Goal: Information Seeking & Learning: Learn about a topic

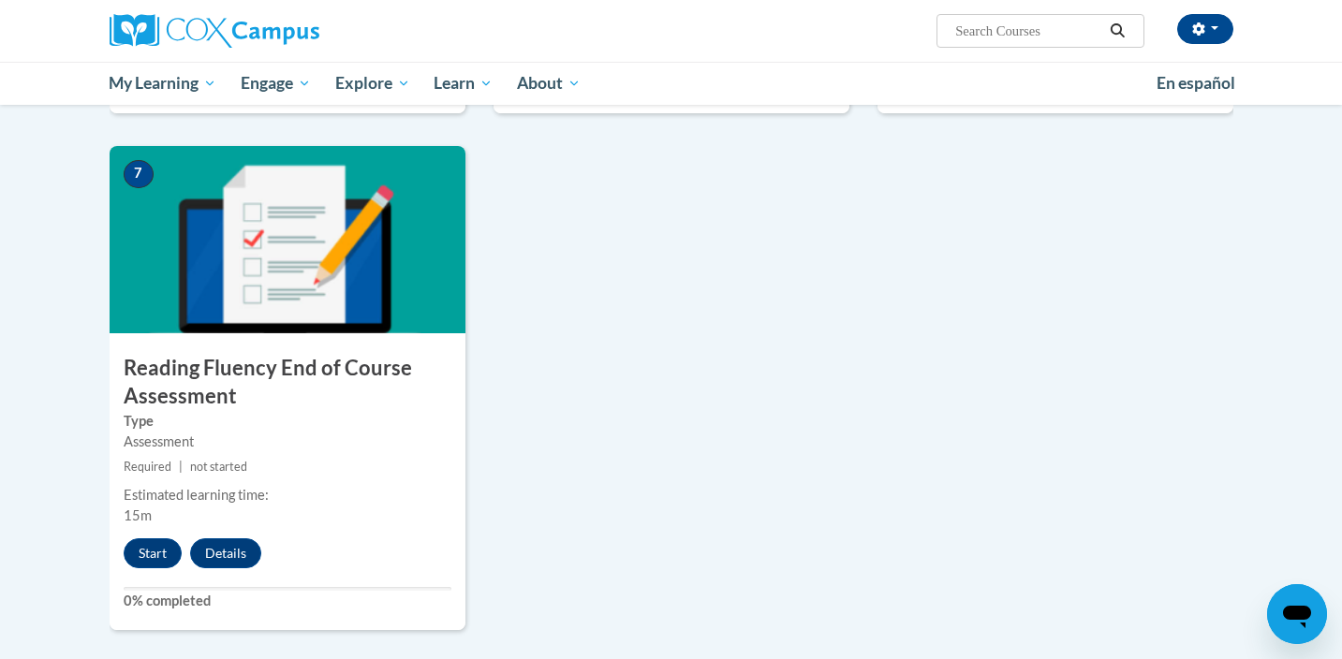
scroll to position [1322, 0]
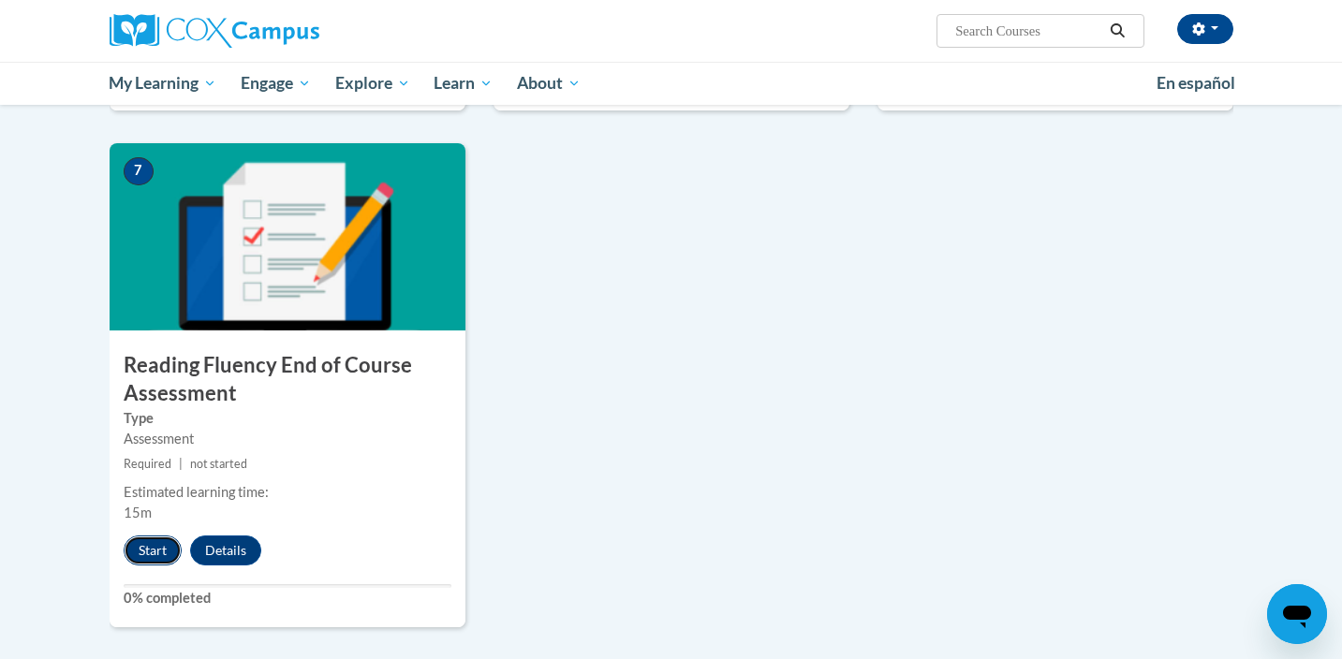
click at [157, 555] on button "Start" at bounding box center [153, 551] width 58 height 30
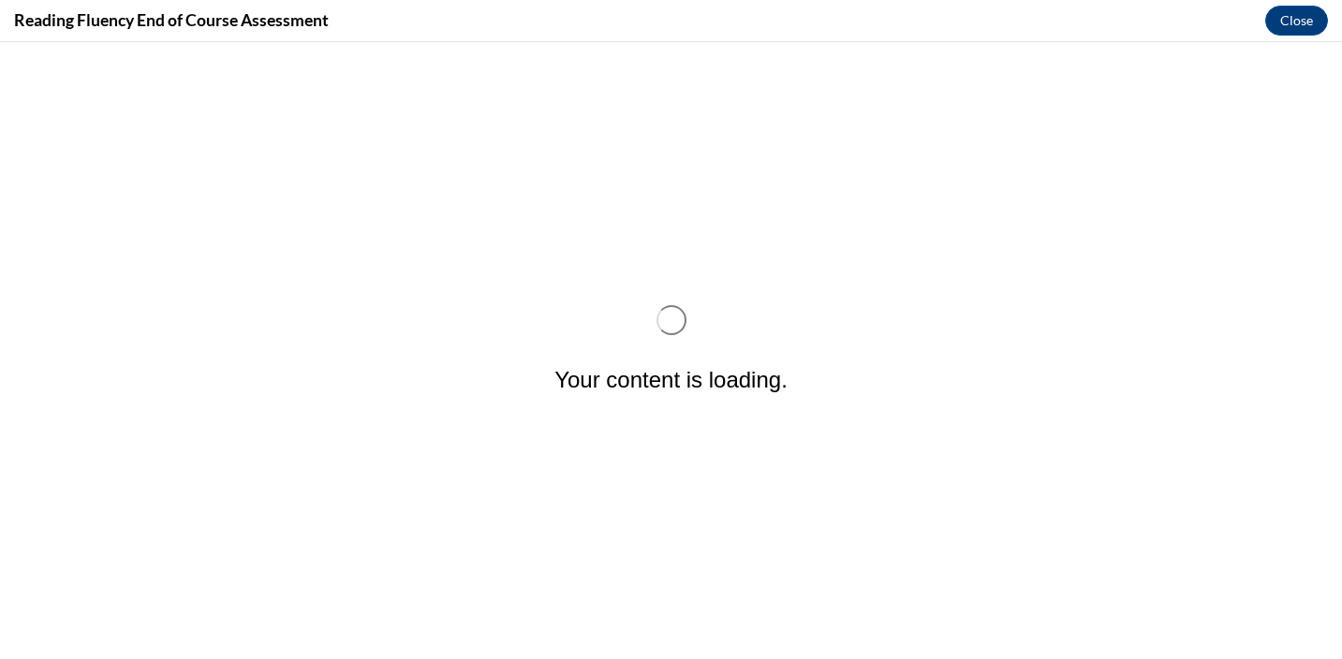
scroll to position [0, 0]
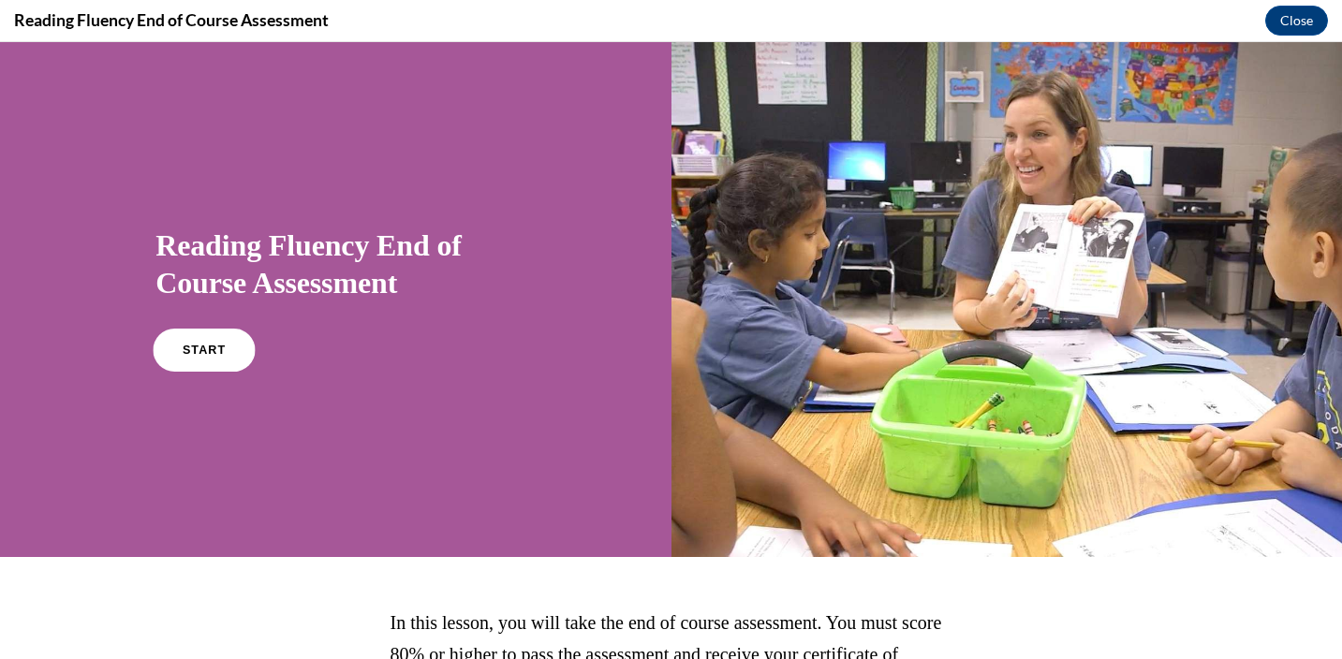
click at [185, 337] on link "START" at bounding box center [205, 350] width 102 height 43
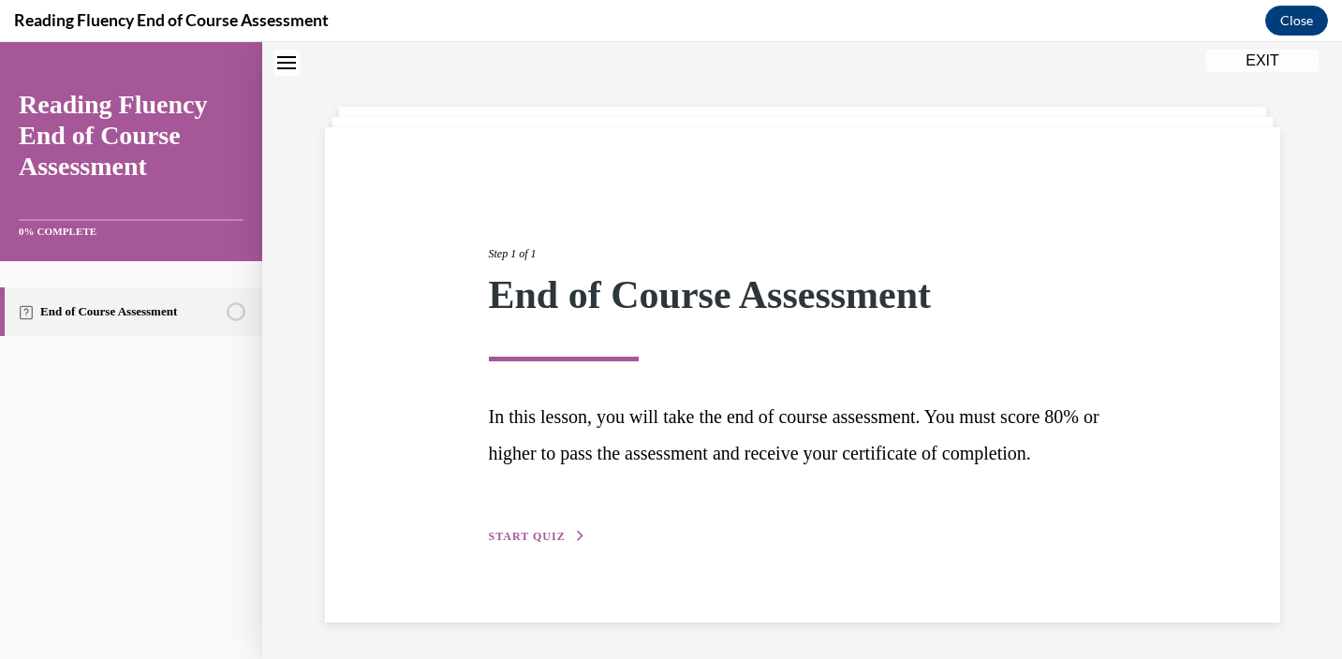
scroll to position [94, 0]
click at [540, 536] on span "START QUIZ" at bounding box center [527, 535] width 77 height 13
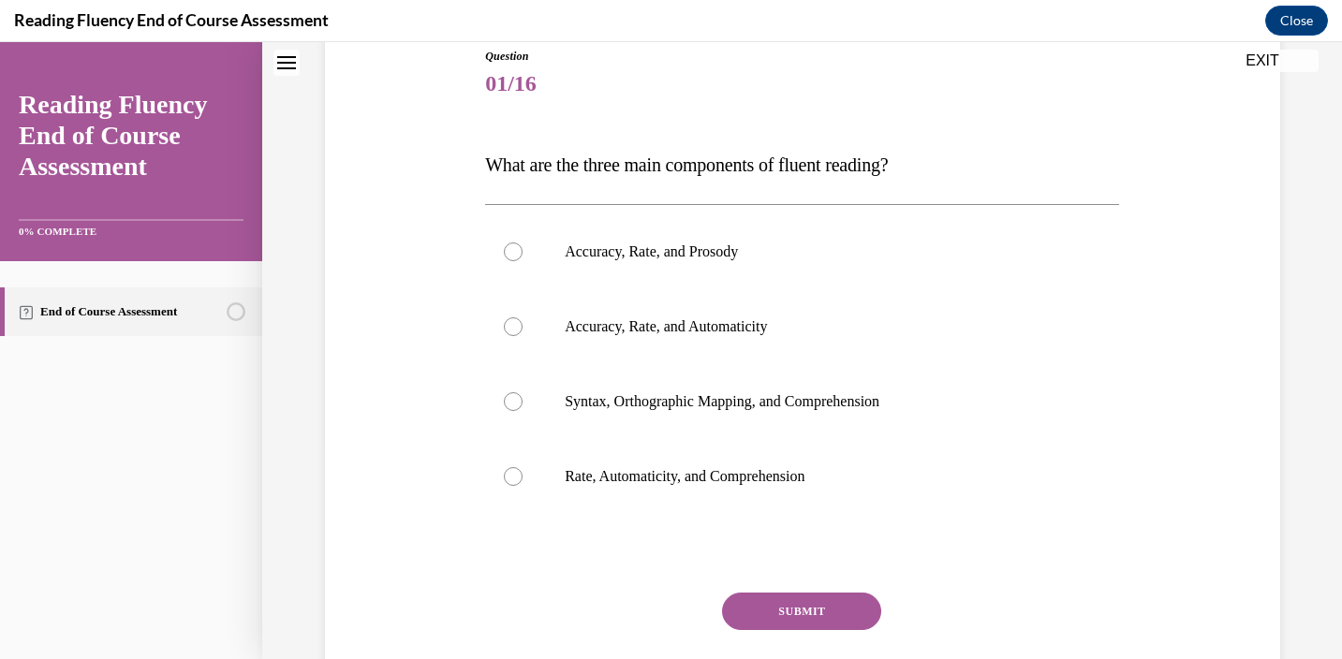
scroll to position [216, 0]
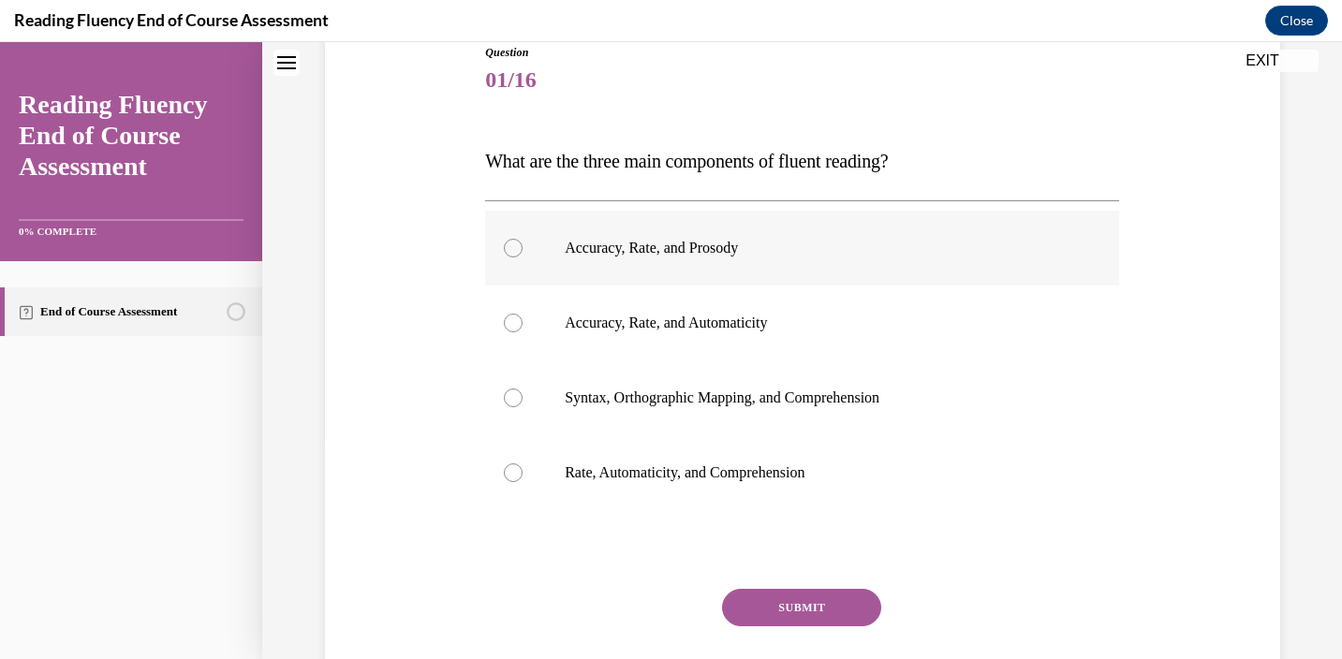
click at [501, 249] on label "Accuracy, Rate, and Prosody" at bounding box center [802, 248] width 634 height 75
click at [504, 249] on input "Accuracy, Rate, and Prosody" at bounding box center [513, 248] width 19 height 19
radio input "true"
click at [809, 617] on button "SUBMIT" at bounding box center [801, 607] width 159 height 37
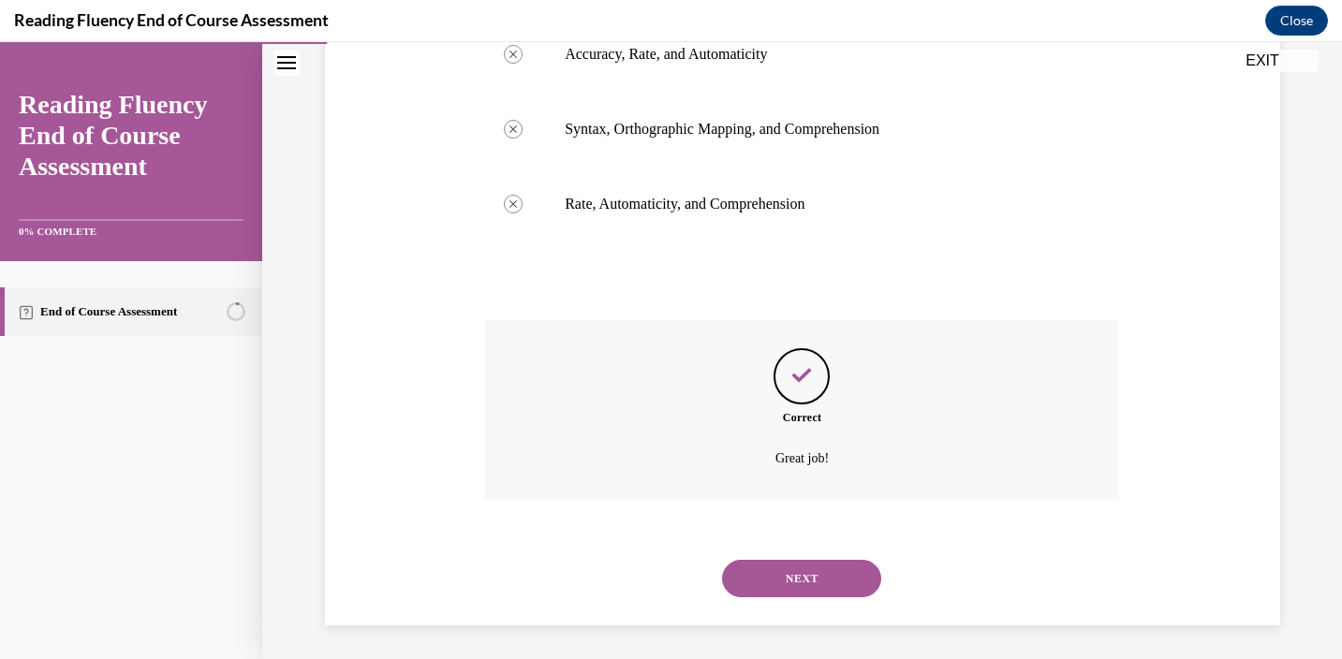
scroll to position [489, 0]
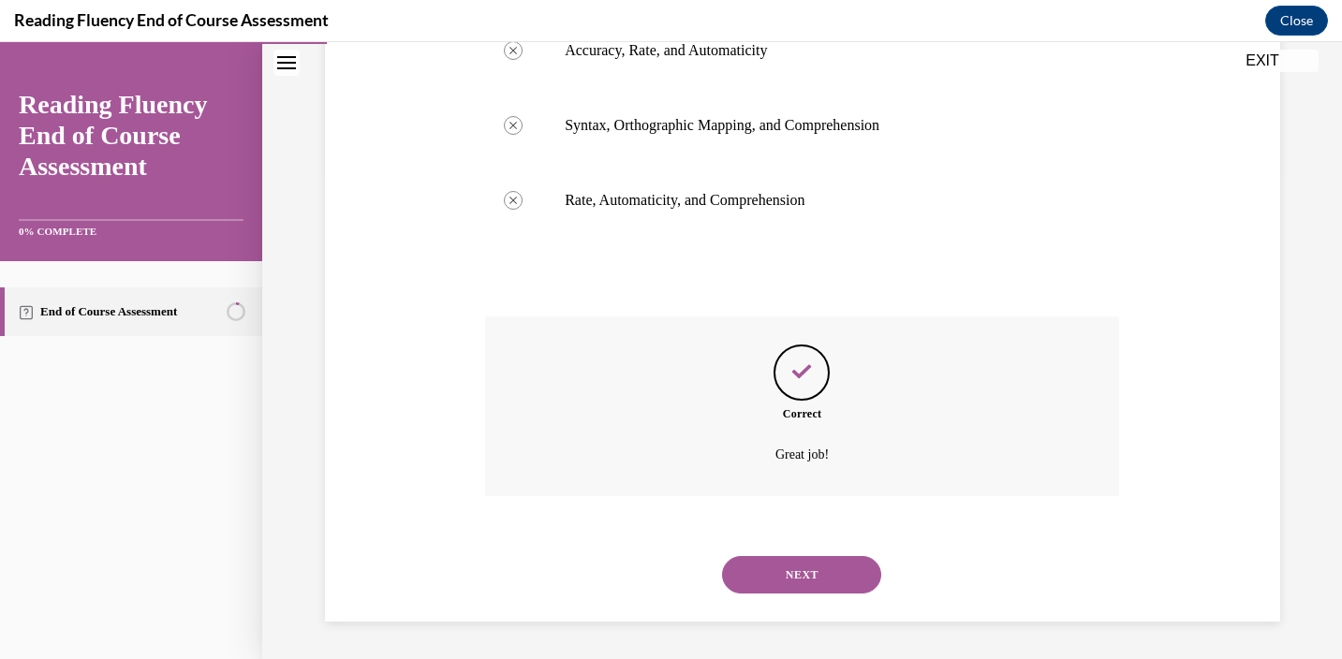
click at [807, 577] on button "NEXT" at bounding box center [801, 574] width 159 height 37
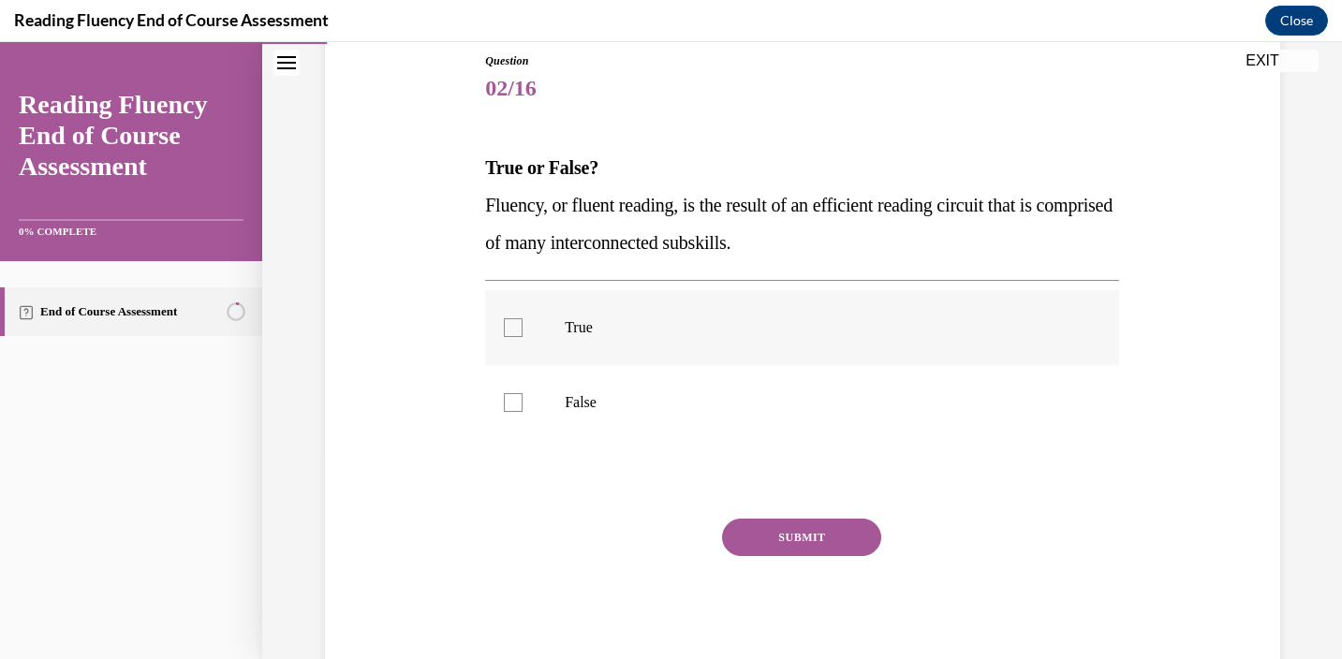
click at [513, 342] on label "True" at bounding box center [802, 327] width 634 height 75
click at [513, 337] on input "True" at bounding box center [513, 327] width 19 height 19
checkbox input "true"
click at [812, 538] on button "SUBMIT" at bounding box center [801, 537] width 159 height 37
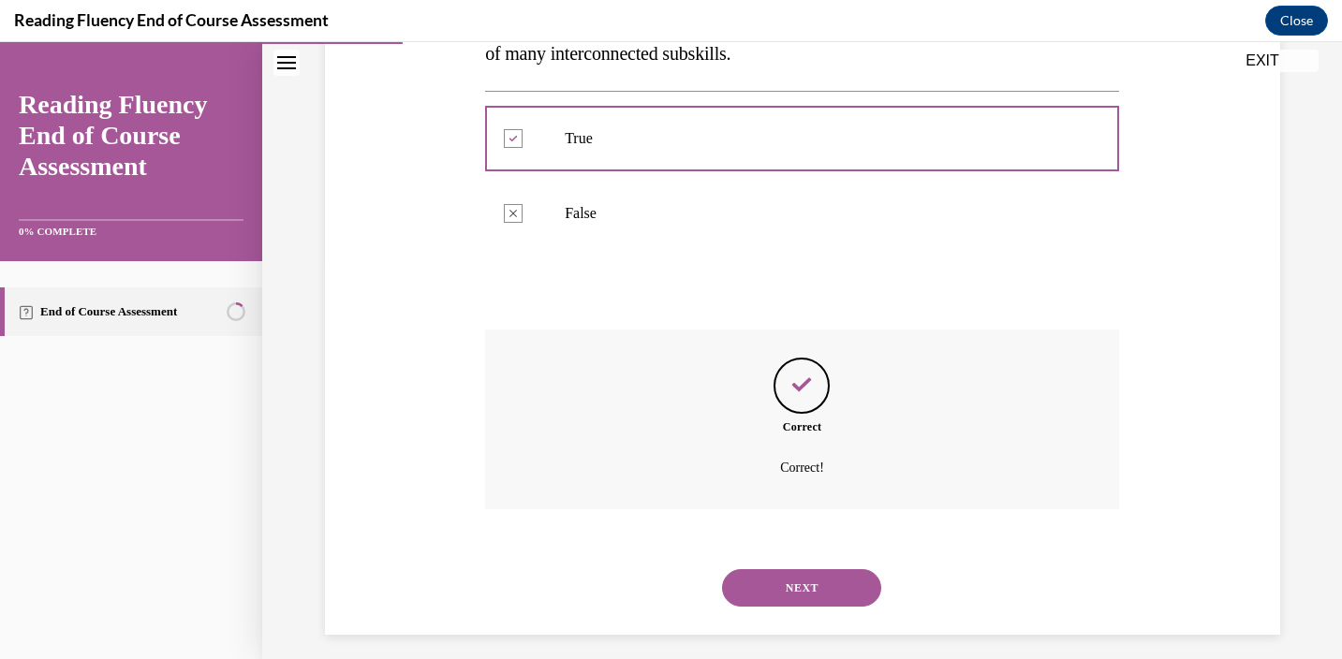
scroll to position [410, 0]
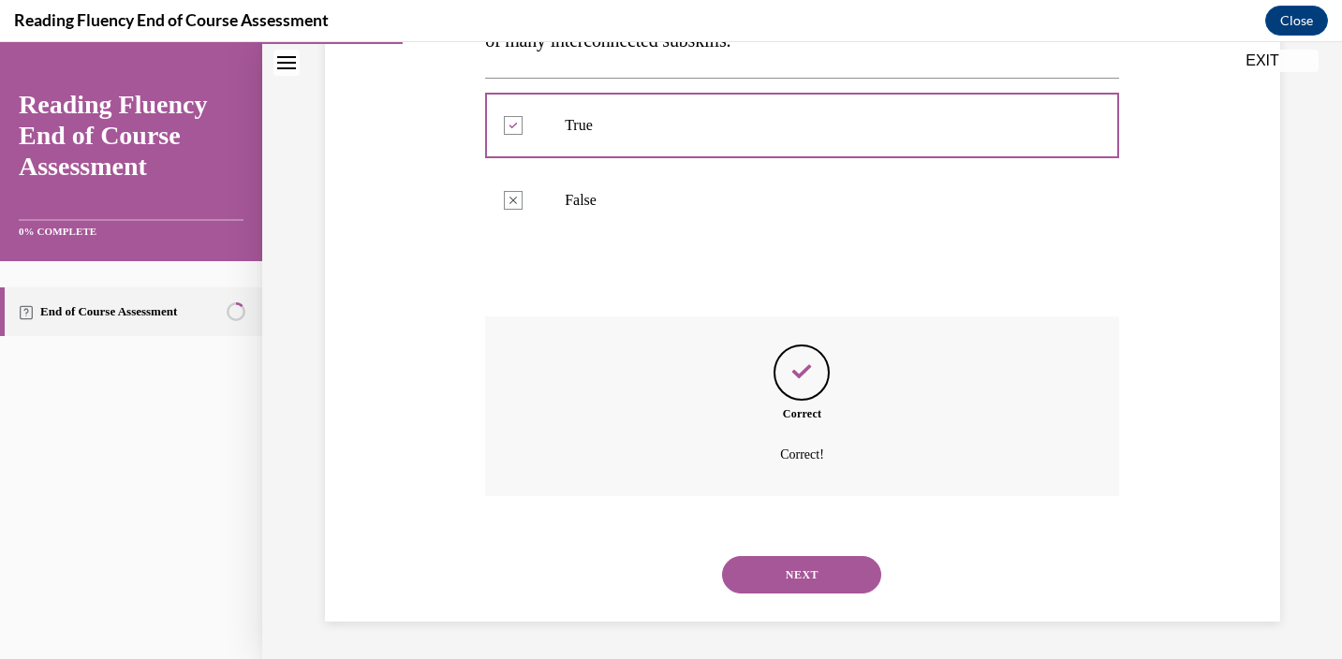
click at [813, 580] on button "NEXT" at bounding box center [801, 574] width 159 height 37
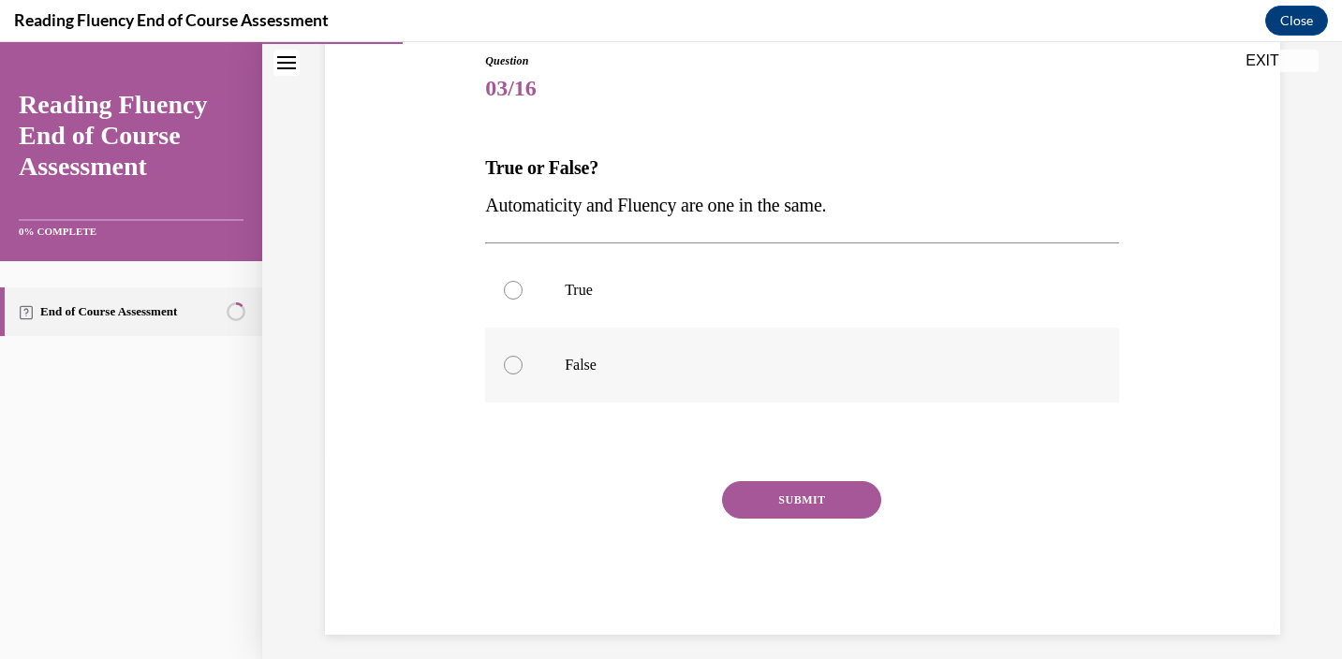
click at [512, 374] on div at bounding box center [513, 365] width 19 height 19
click at [512, 374] on input "False" at bounding box center [513, 365] width 19 height 19
radio input "true"
click at [800, 492] on button "SUBMIT" at bounding box center [801, 499] width 159 height 37
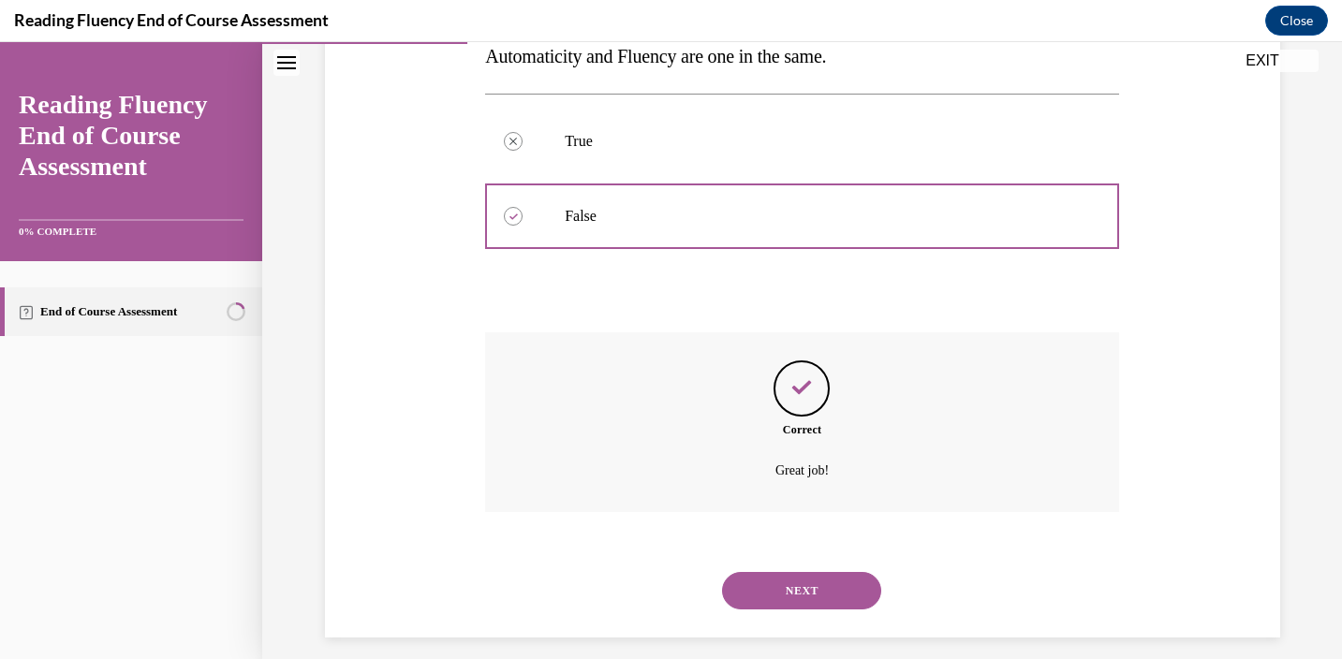
scroll to position [373, 0]
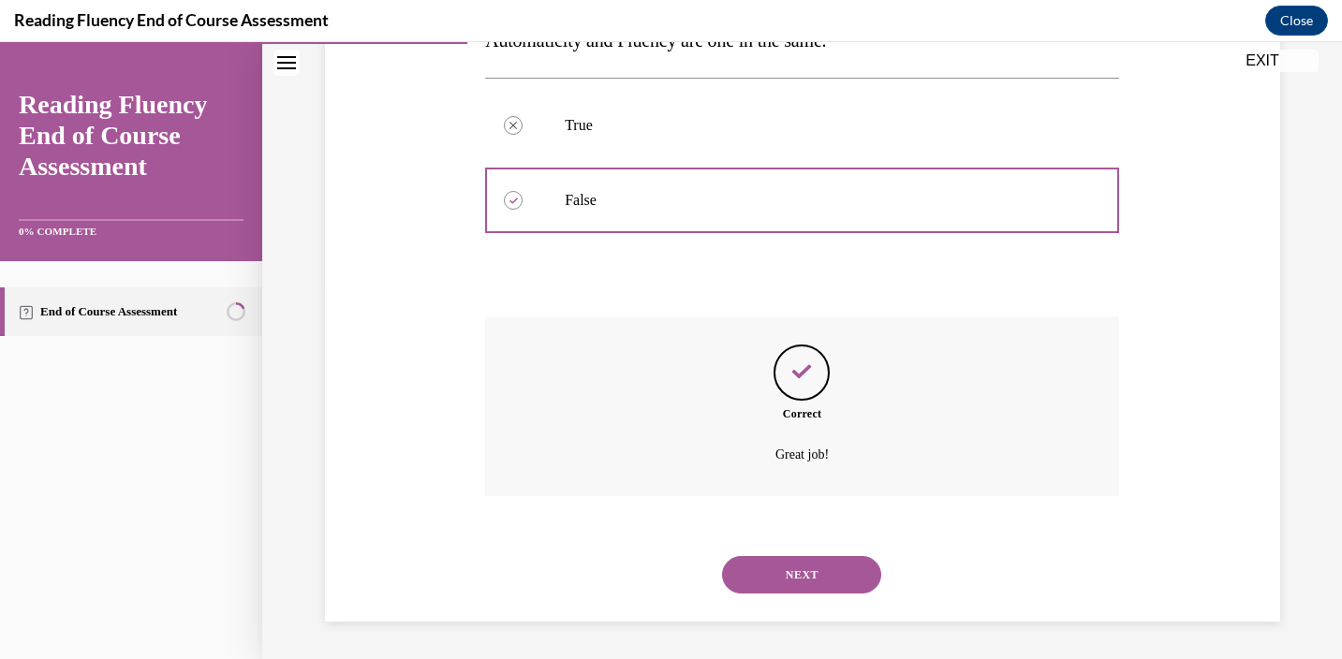
click at [796, 566] on button "NEXT" at bounding box center [801, 574] width 159 height 37
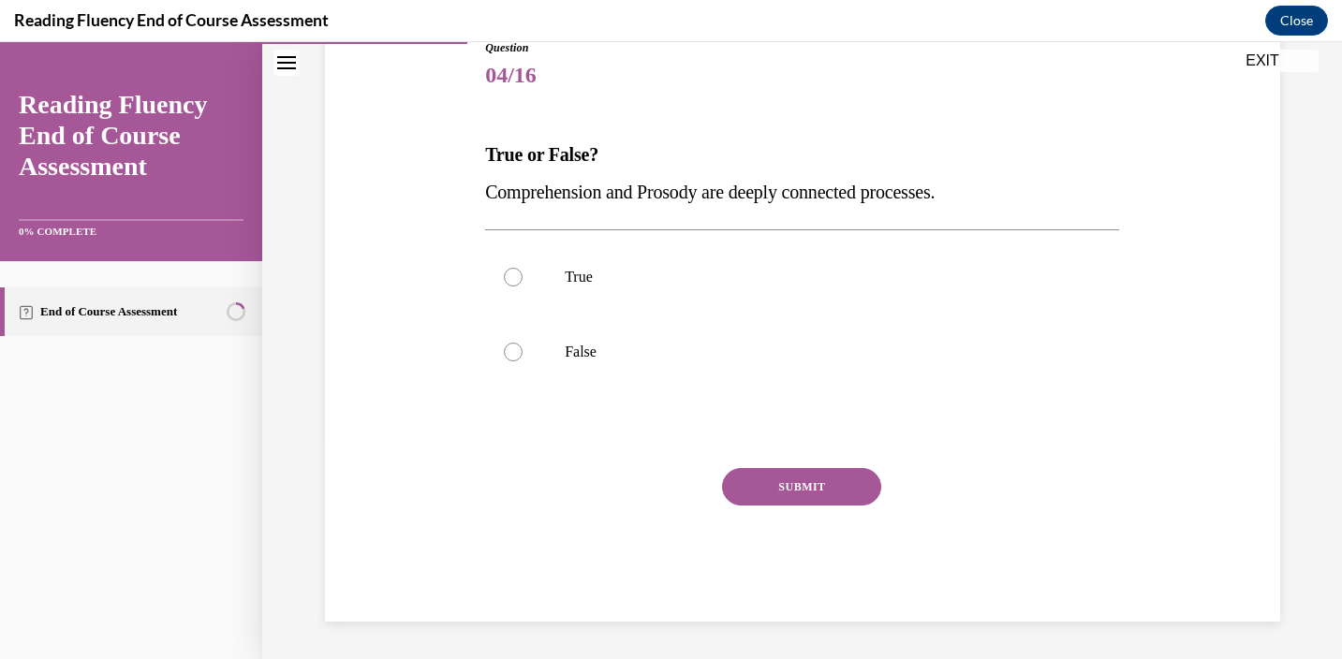
scroll to position [208, 0]
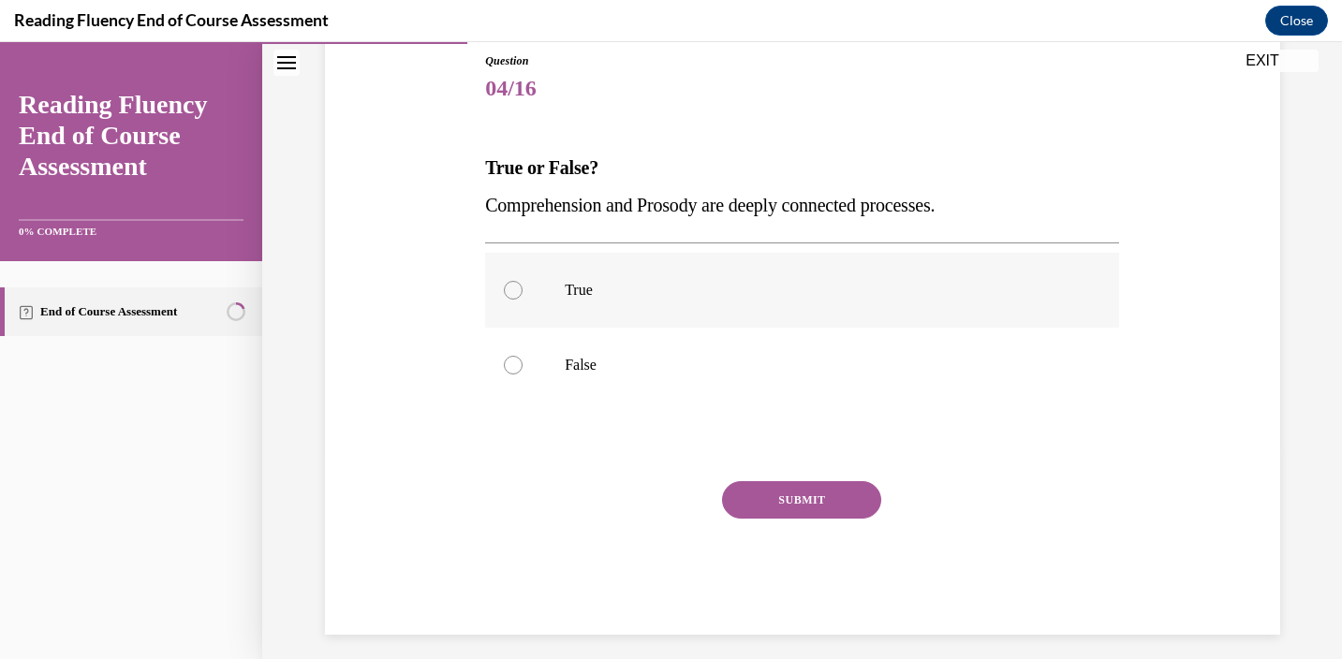
click at [514, 286] on div at bounding box center [513, 290] width 19 height 19
click at [514, 286] on input "True" at bounding box center [513, 290] width 19 height 19
radio input "true"
click at [852, 509] on button "SUBMIT" at bounding box center [801, 499] width 159 height 37
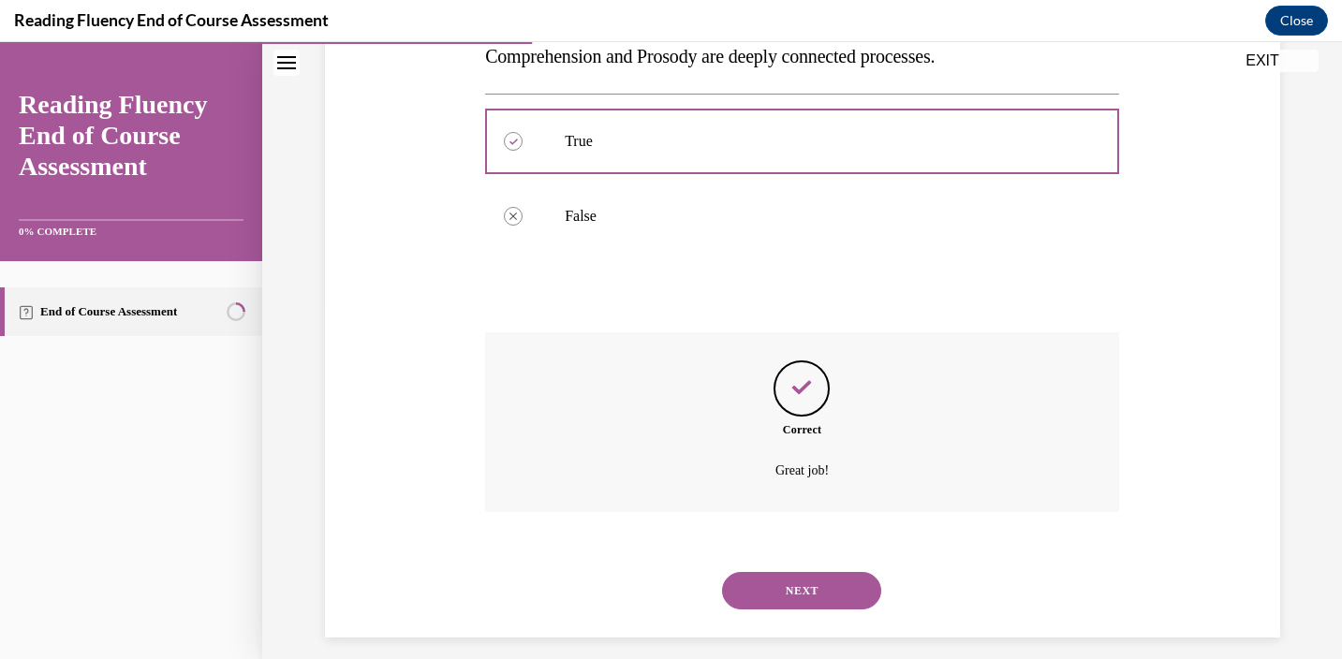
scroll to position [373, 0]
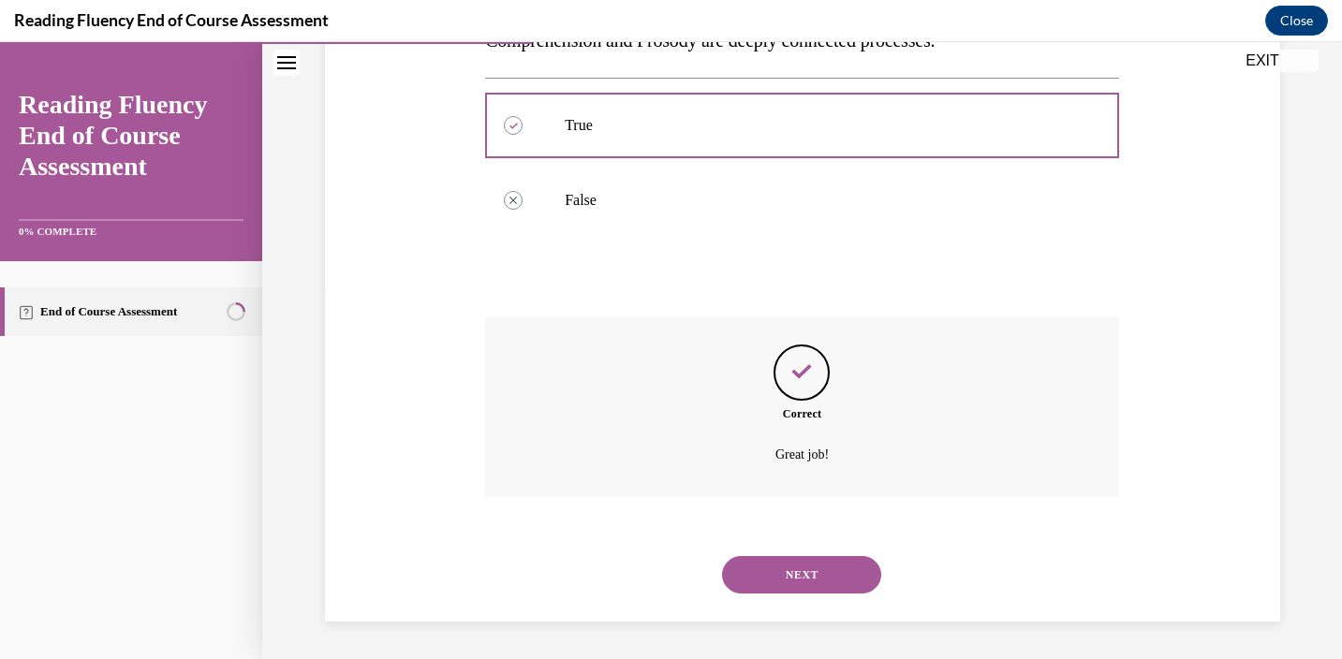
click at [830, 569] on button "NEXT" at bounding box center [801, 574] width 159 height 37
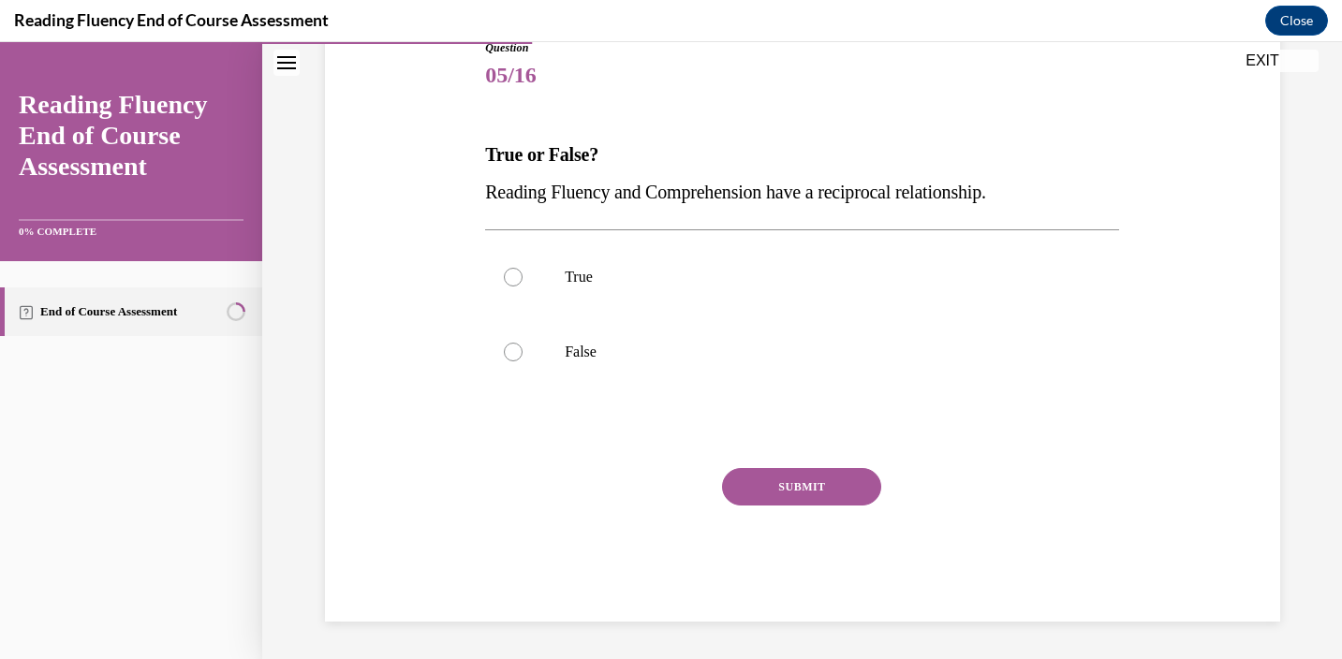
scroll to position [208, 0]
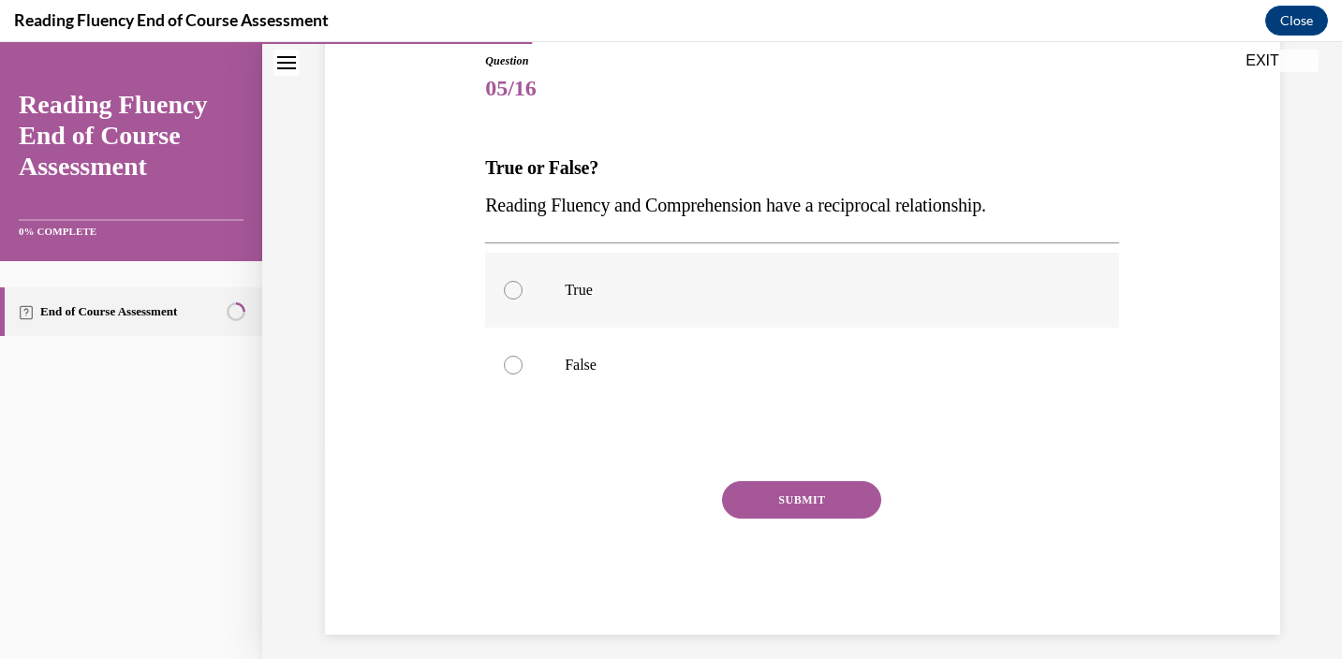
click at [513, 295] on div at bounding box center [513, 290] width 19 height 19
click at [513, 295] on input "True" at bounding box center [513, 290] width 19 height 19
radio input "true"
click at [827, 502] on button "SUBMIT" at bounding box center [801, 499] width 159 height 37
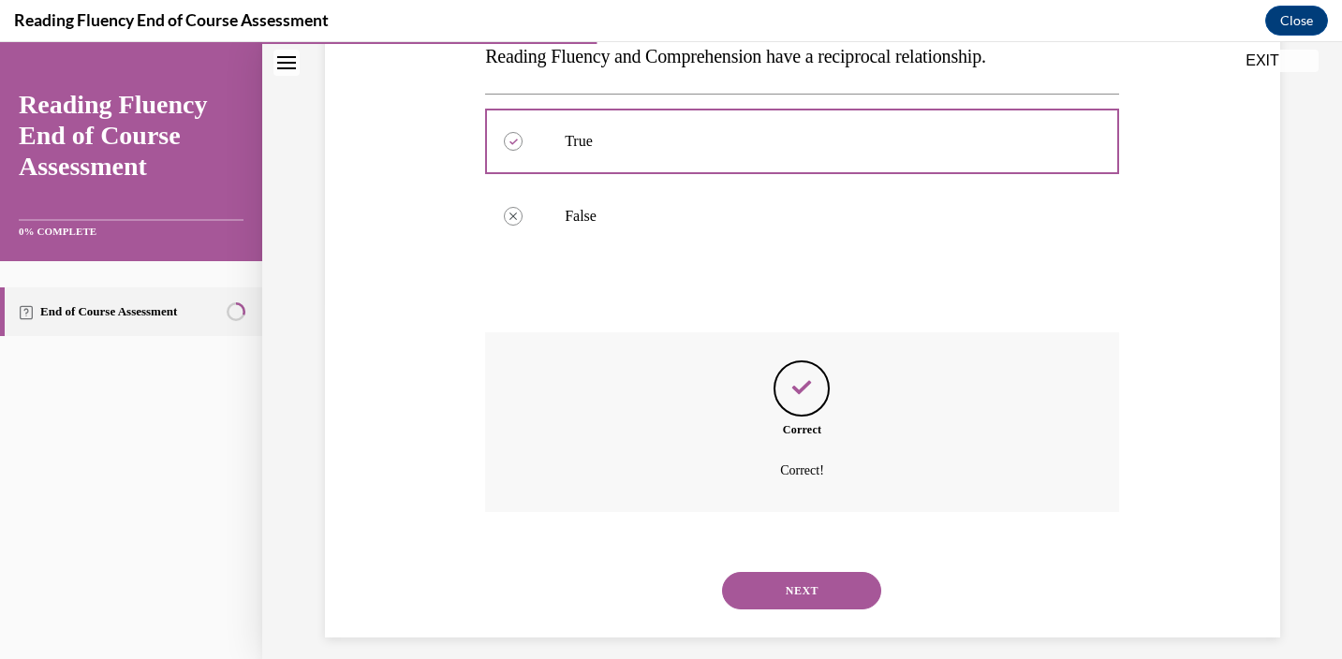
scroll to position [373, 0]
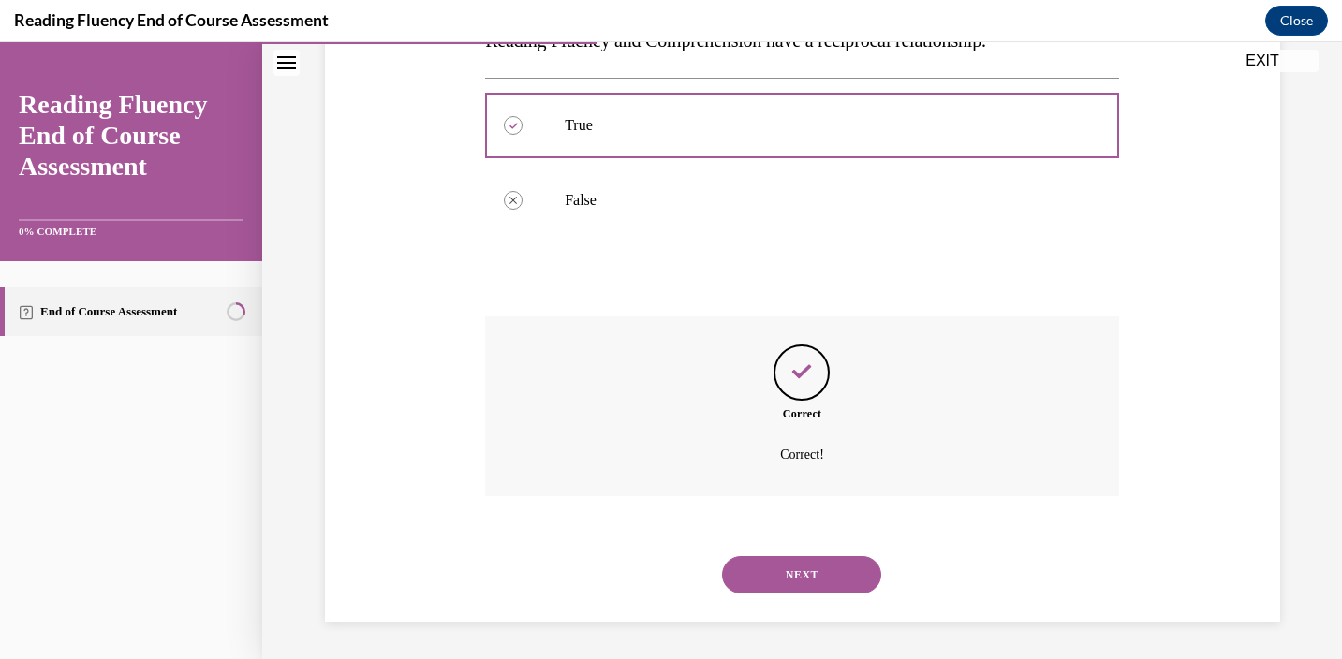
click at [837, 575] on button "NEXT" at bounding box center [801, 574] width 159 height 37
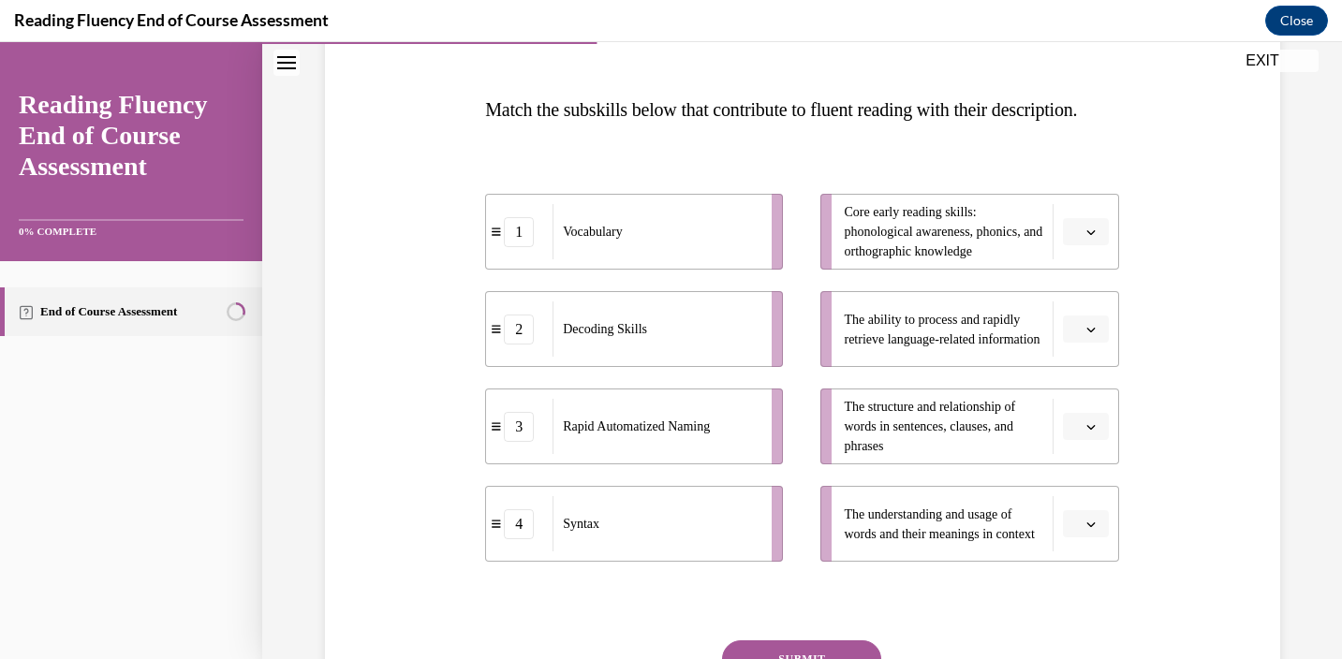
scroll to position [294, 0]
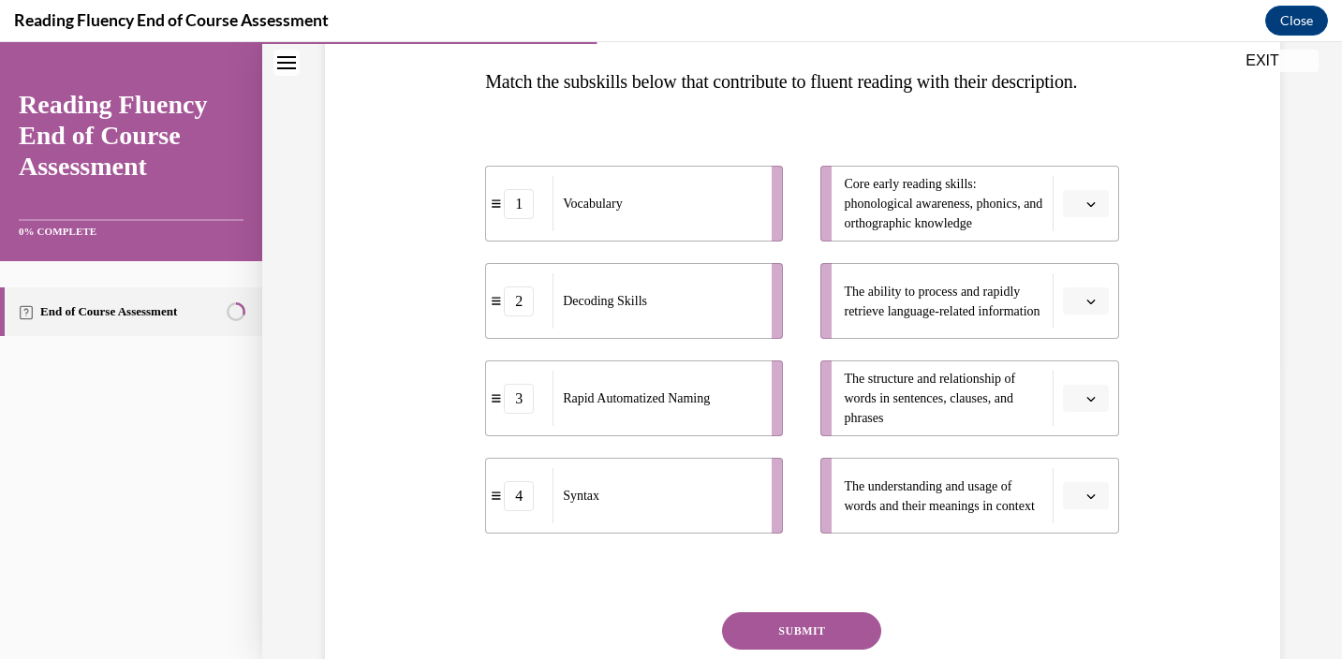
click at [1086, 501] on icon "button" at bounding box center [1090, 496] width 9 height 9
click at [1081, 372] on span "1" at bounding box center [1078, 379] width 7 height 15
click at [1090, 413] on button "button" at bounding box center [1086, 399] width 46 height 28
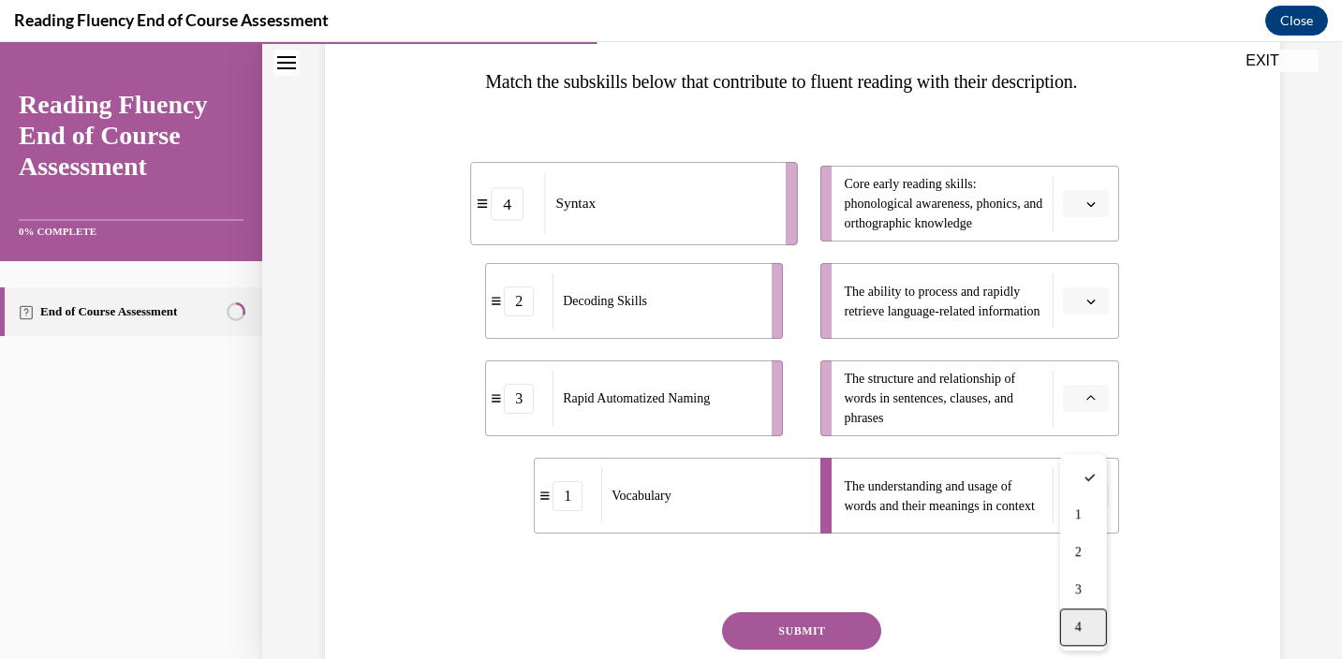
click at [1085, 626] on div "4" at bounding box center [1083, 627] width 47 height 37
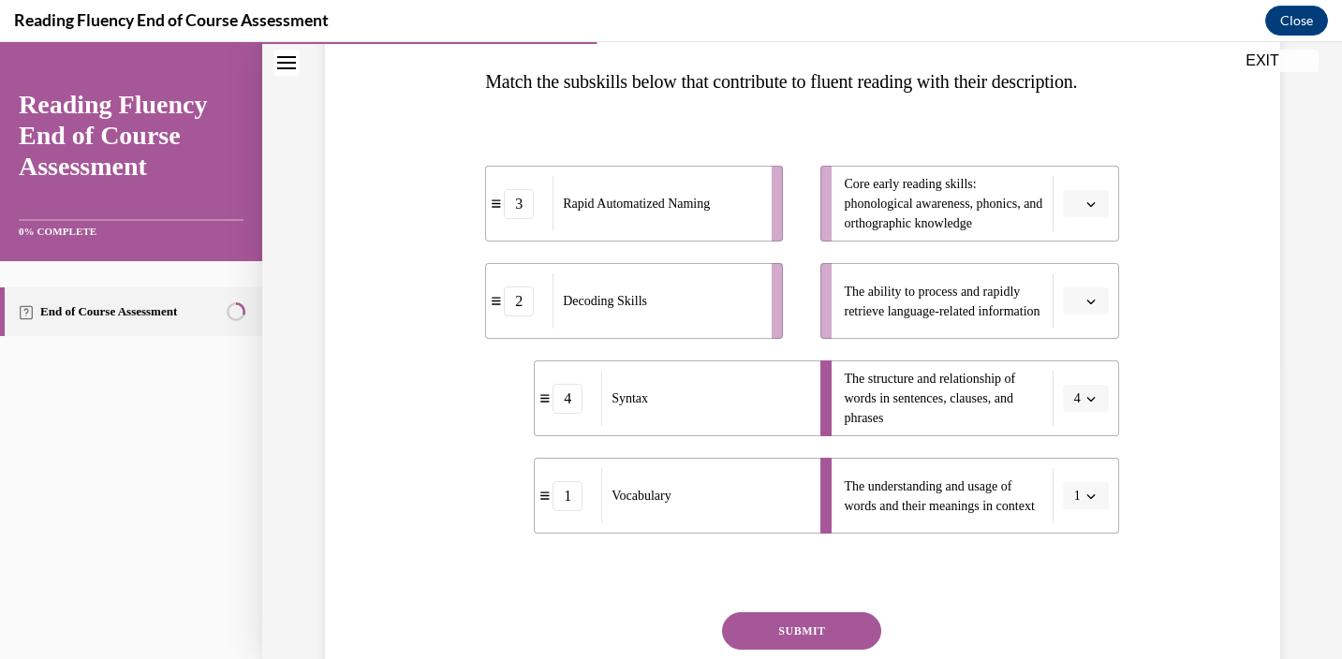
click at [1090, 306] on icon "button" at bounding box center [1090, 301] width 9 height 9
click at [1081, 491] on span "3" at bounding box center [1078, 492] width 7 height 15
click at [1090, 218] on button "button" at bounding box center [1086, 204] width 46 height 28
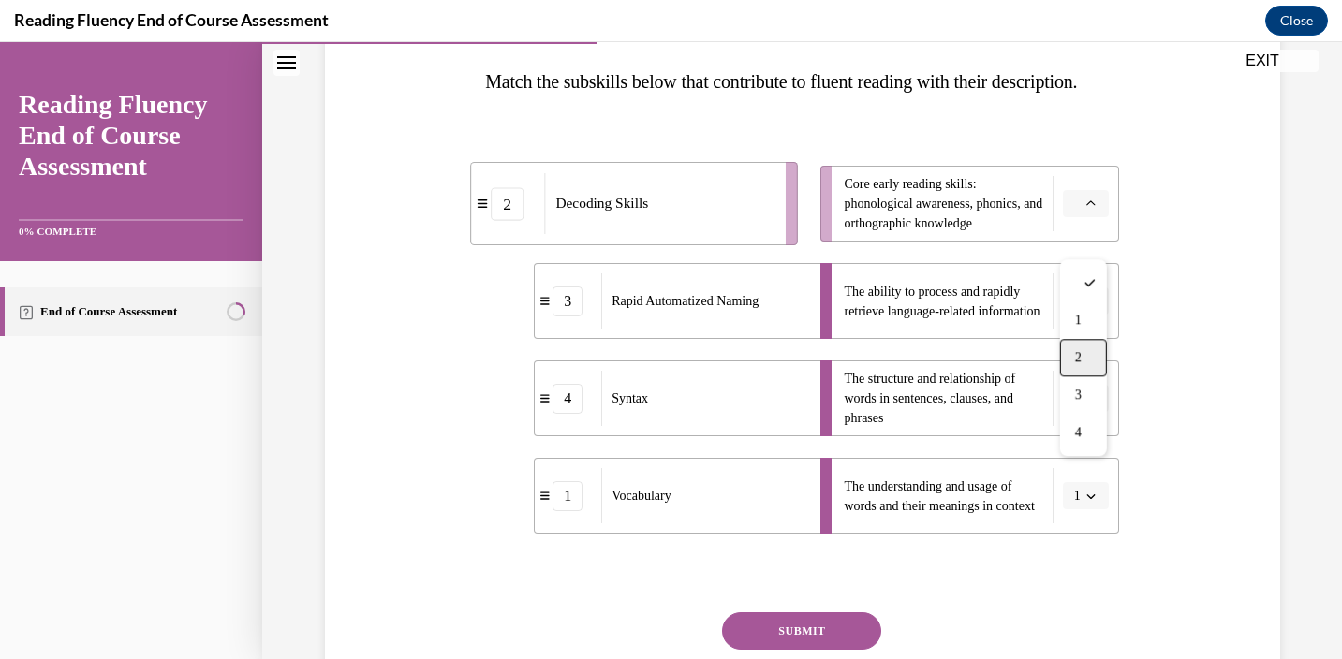
click at [1085, 359] on div "2" at bounding box center [1083, 357] width 47 height 37
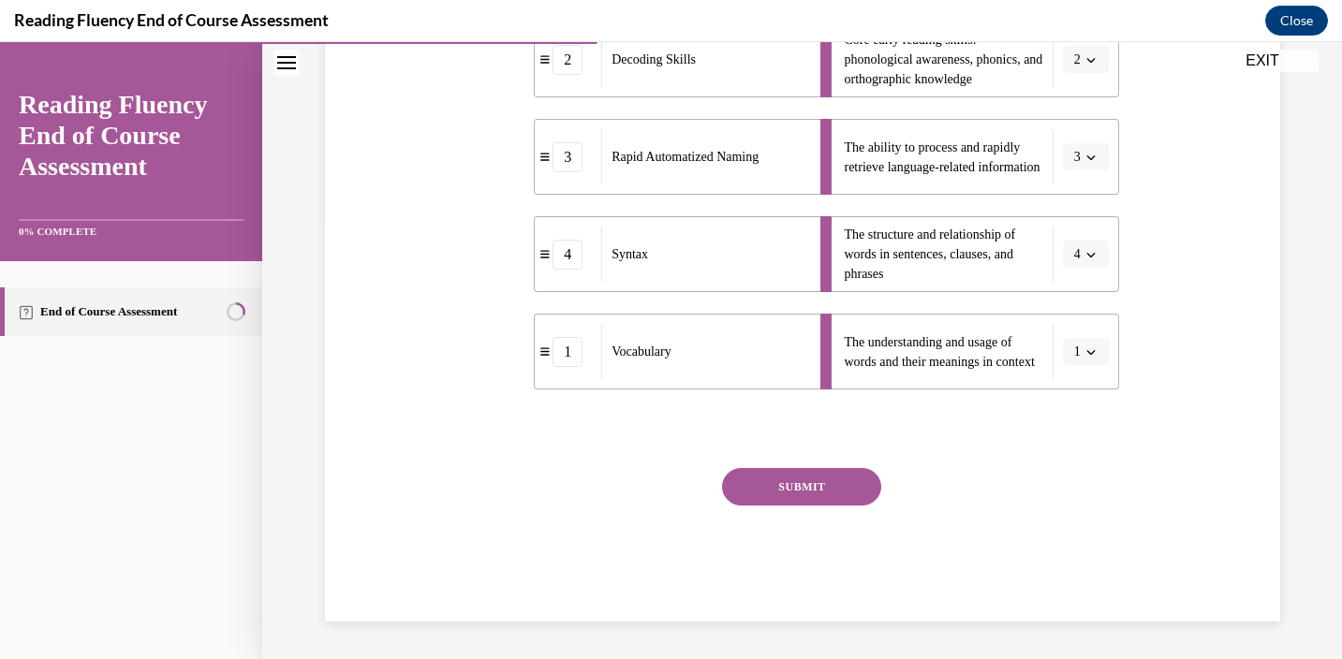
click at [821, 492] on button "SUBMIT" at bounding box center [801, 486] width 159 height 37
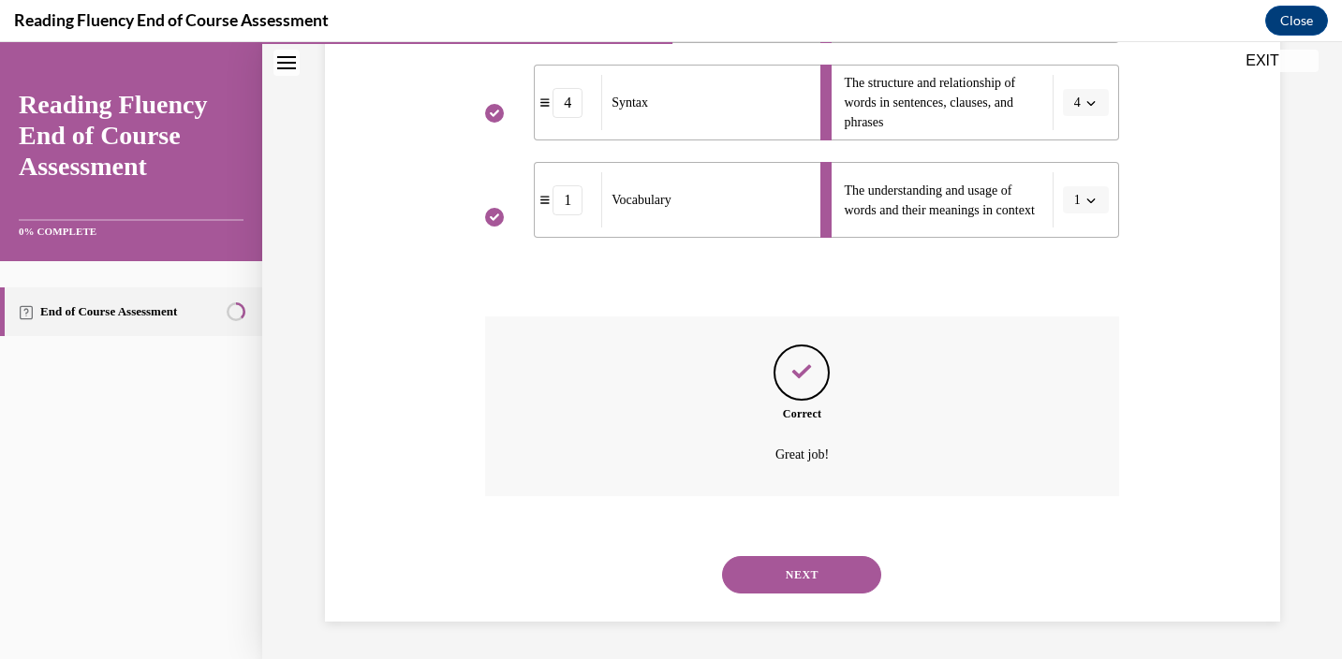
scroll to position [627, 0]
click at [820, 588] on button "NEXT" at bounding box center [801, 574] width 159 height 37
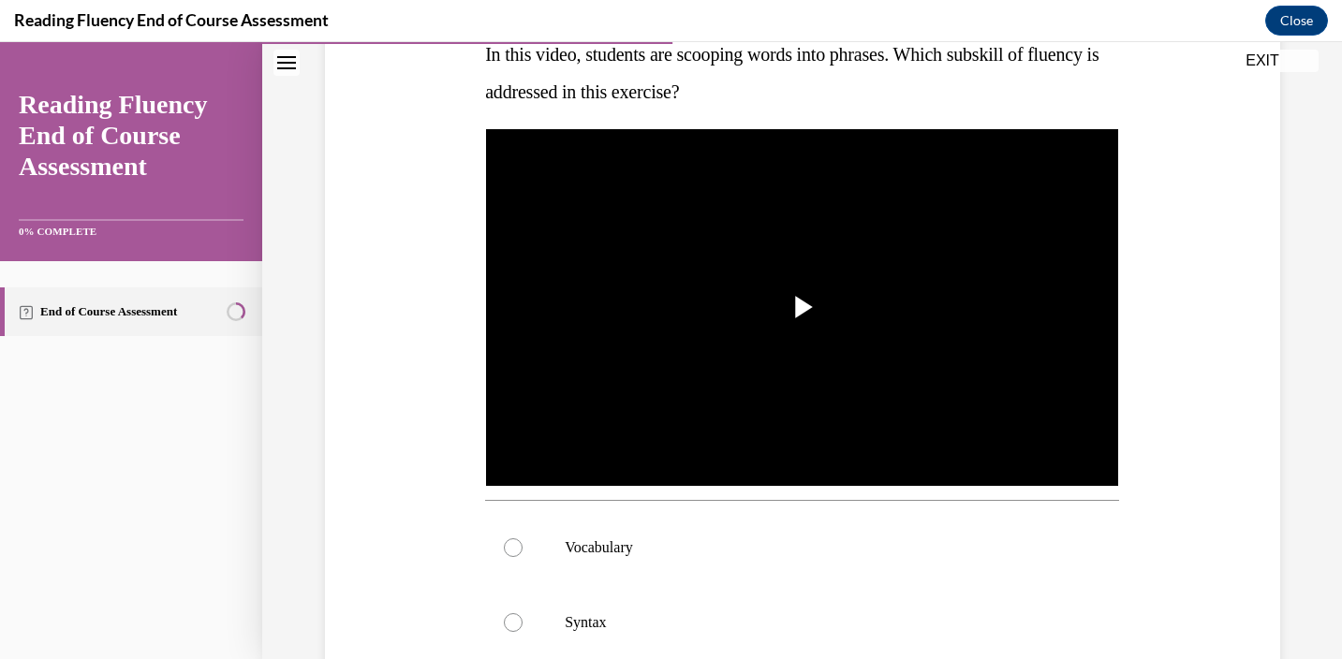
scroll to position [317, 0]
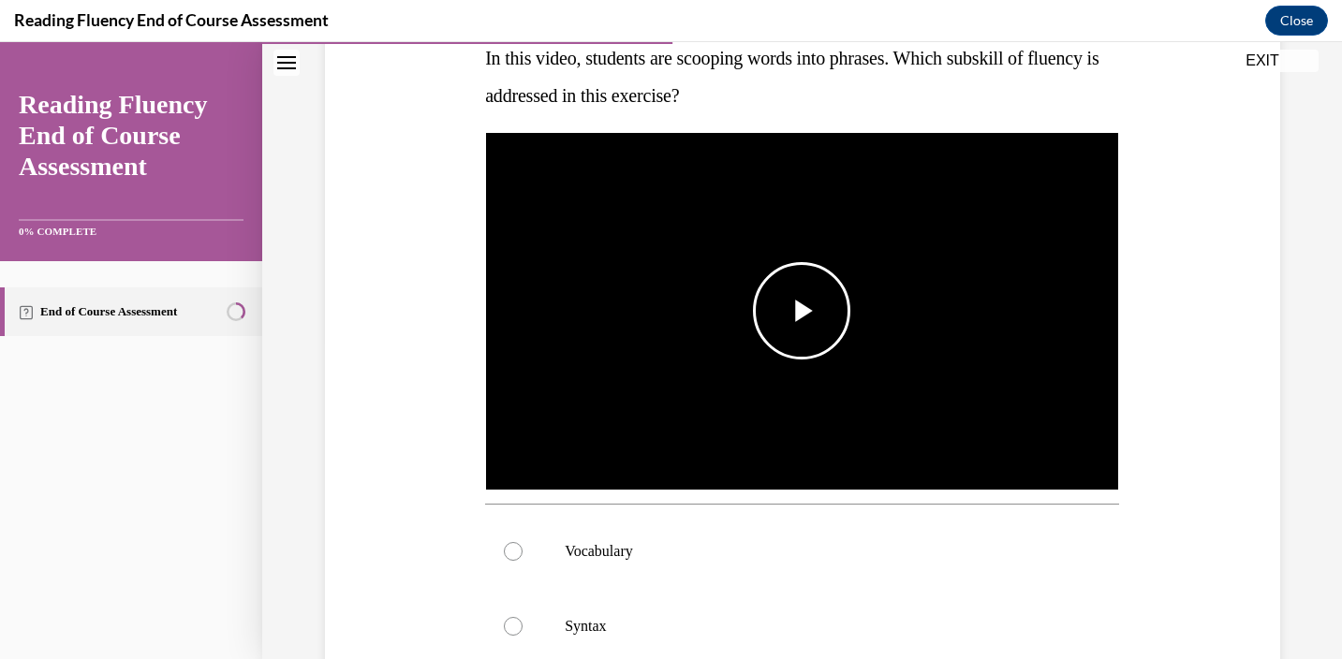
click at [801, 311] on span "Video player" at bounding box center [801, 311] width 0 height 0
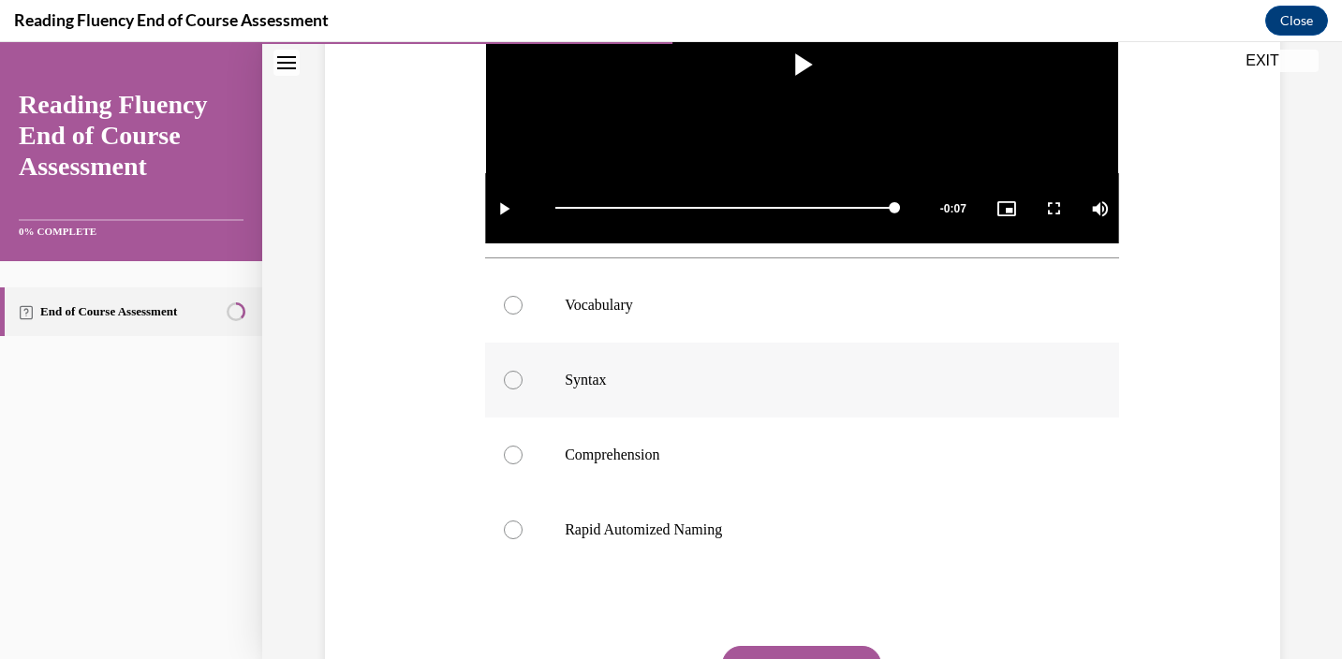
scroll to position [577, 0]
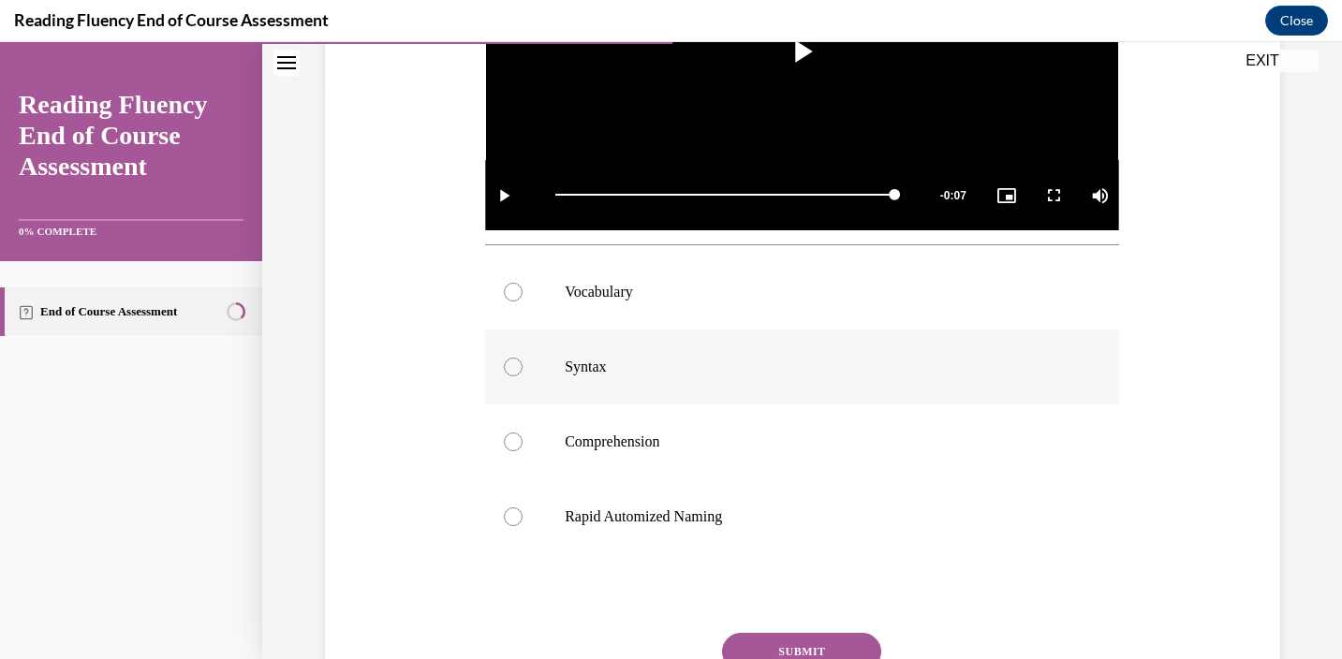
click at [520, 371] on div at bounding box center [513, 367] width 19 height 19
click at [520, 371] on input "Syntax" at bounding box center [513, 367] width 19 height 19
radio input "true"
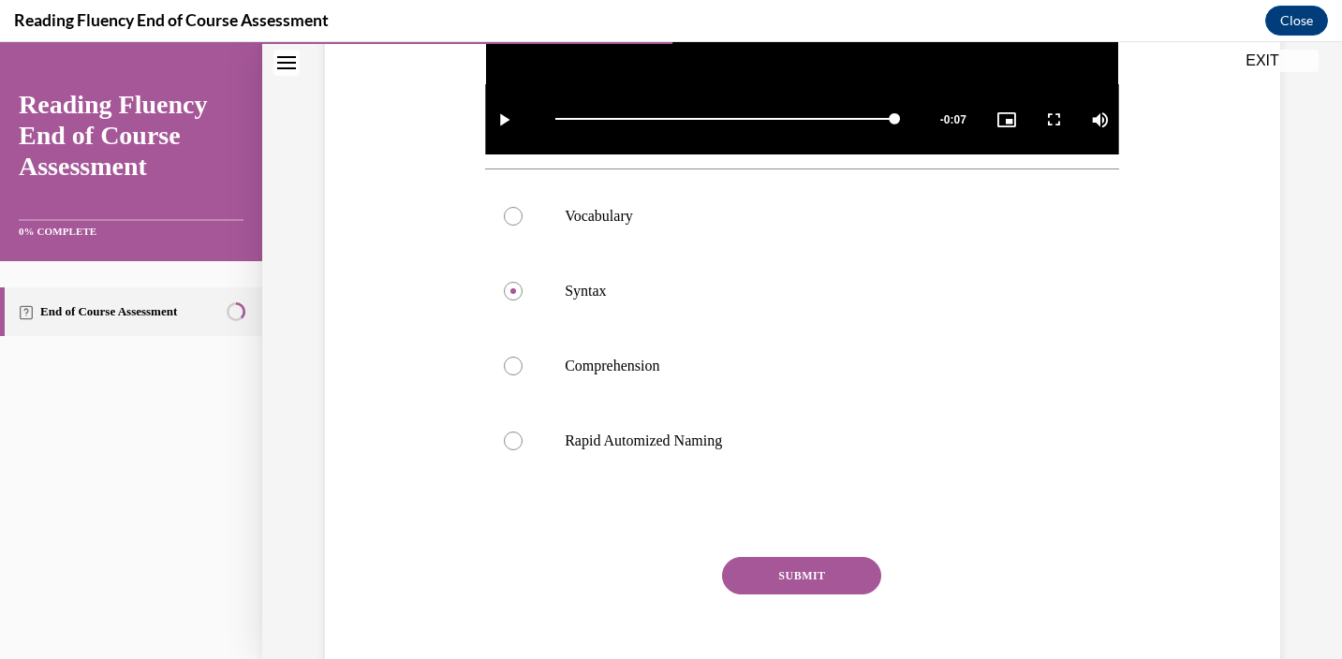
click at [811, 587] on button "SUBMIT" at bounding box center [801, 575] width 159 height 37
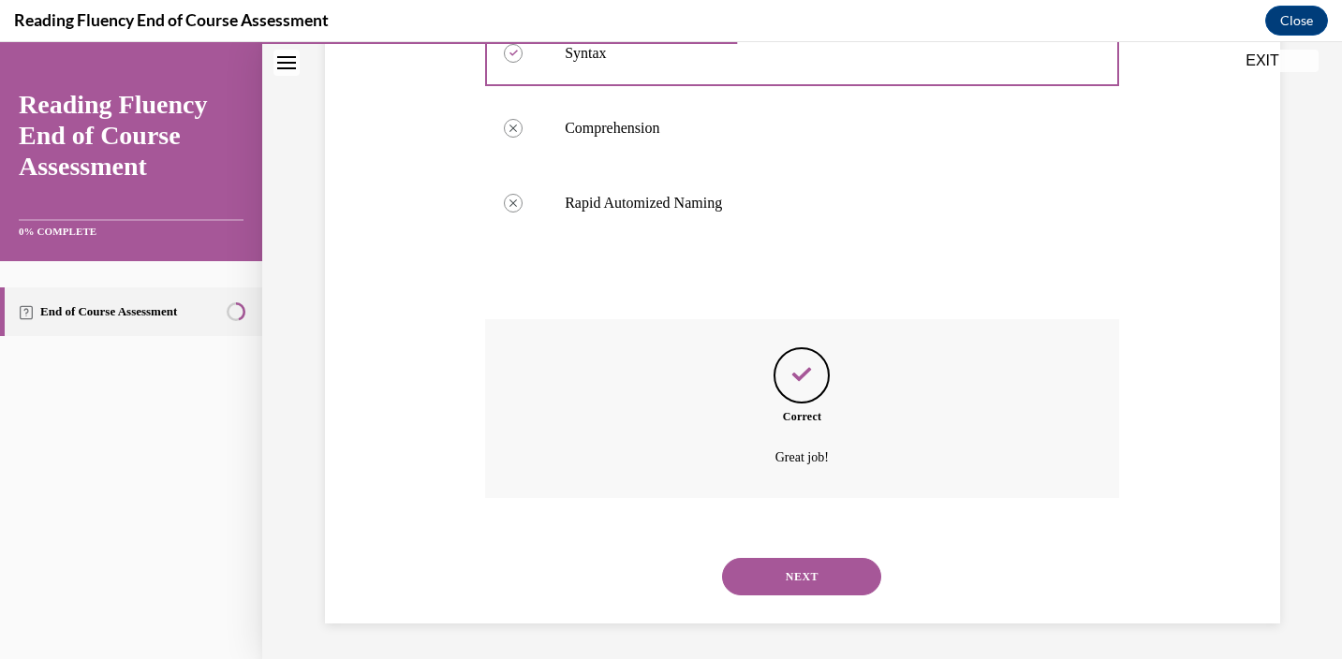
scroll to position [892, 0]
click at [852, 571] on button "NEXT" at bounding box center [801, 574] width 159 height 37
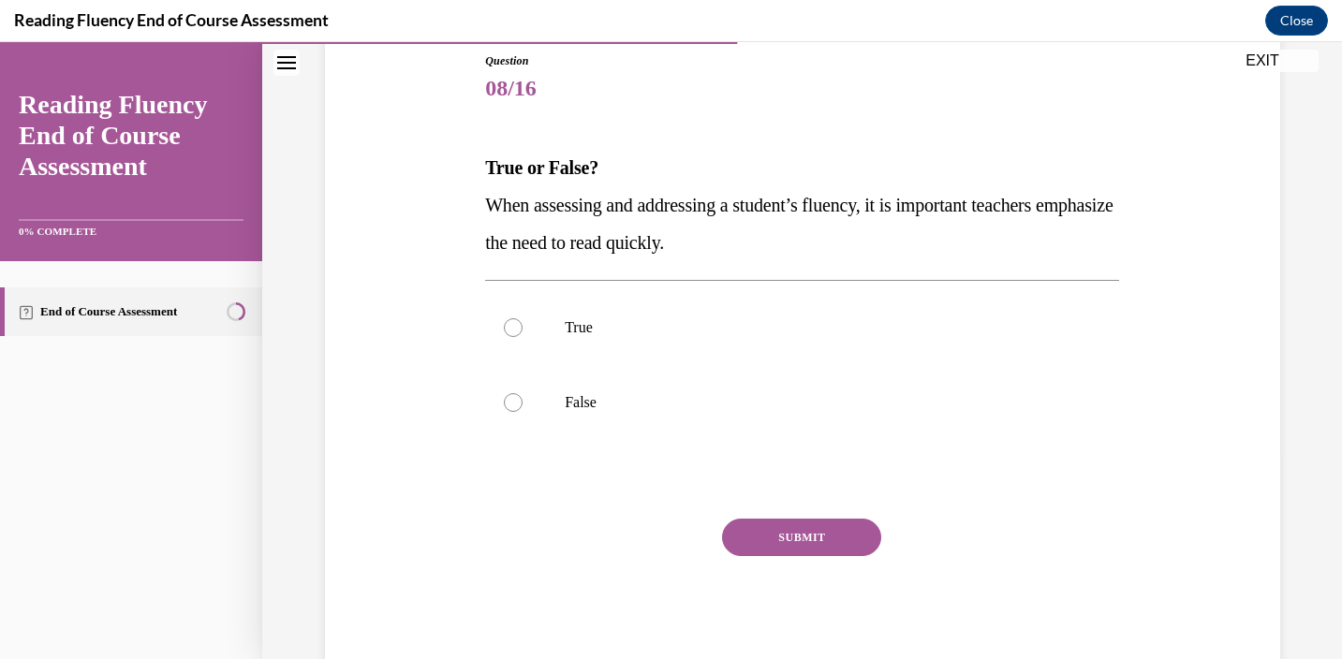
scroll to position [170, 0]
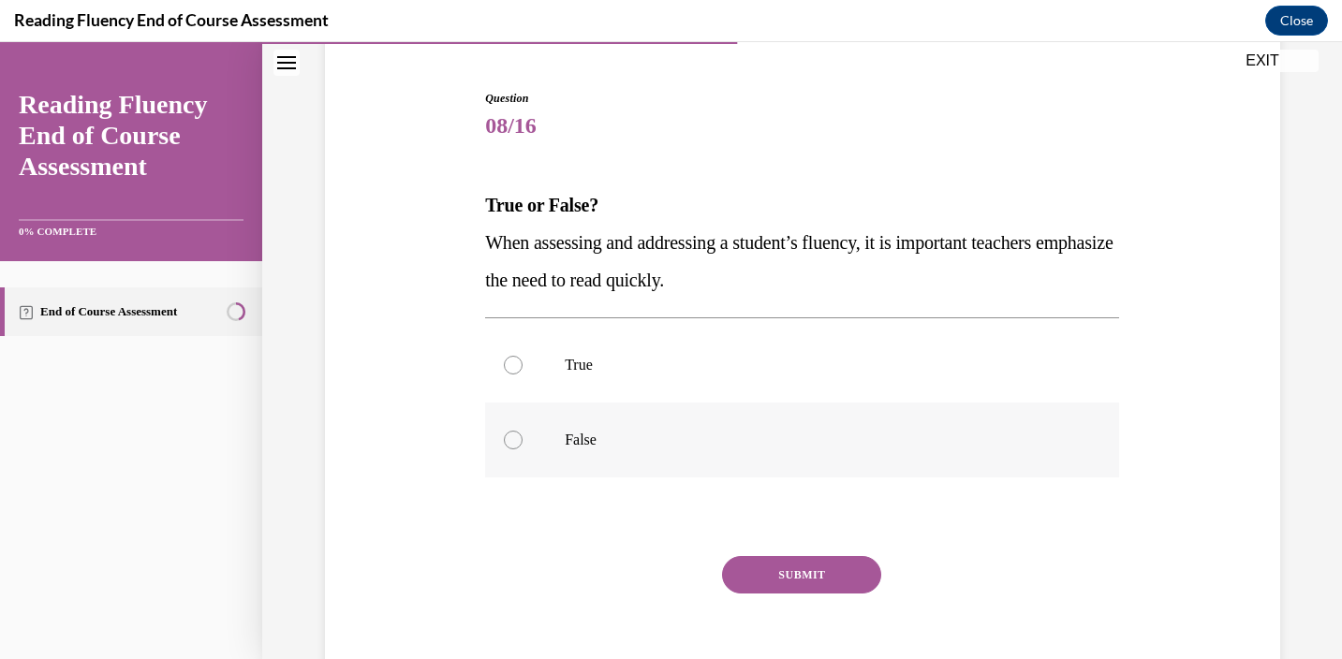
click at [517, 448] on label "False" at bounding box center [802, 440] width 634 height 75
click at [517, 448] on input "False" at bounding box center [513, 440] width 19 height 19
radio input "true"
click at [794, 573] on button "SUBMIT" at bounding box center [801, 574] width 159 height 37
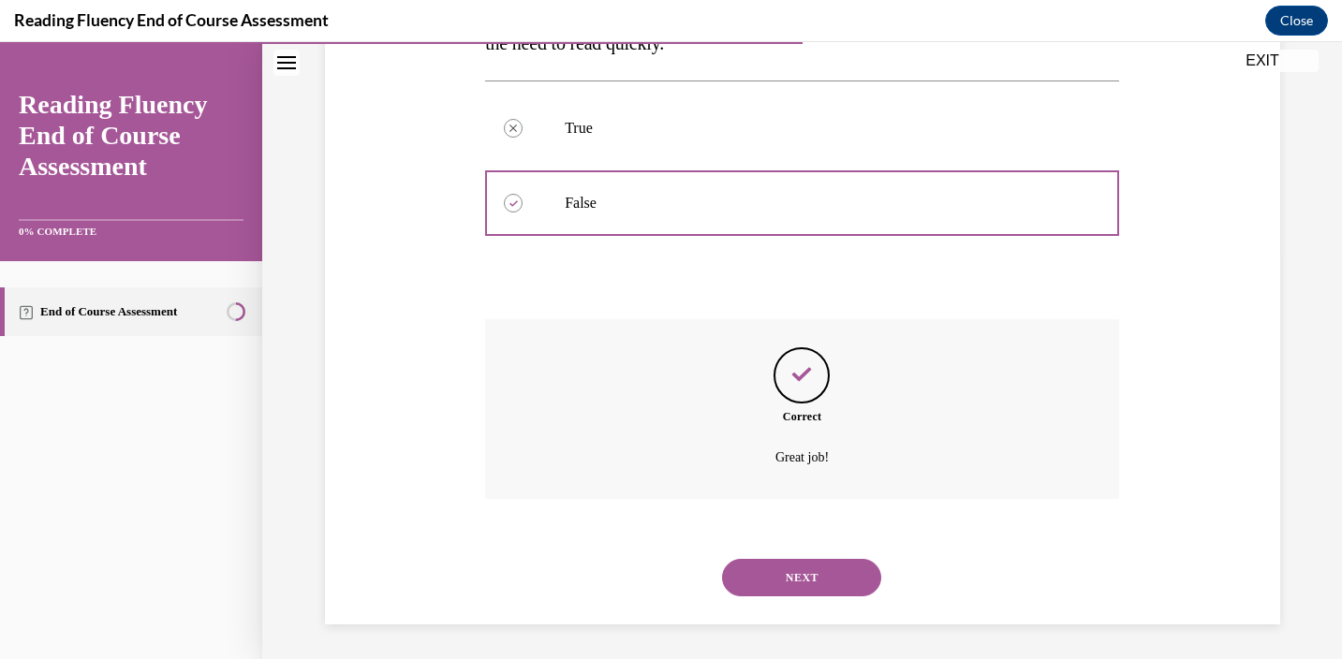
scroll to position [410, 0]
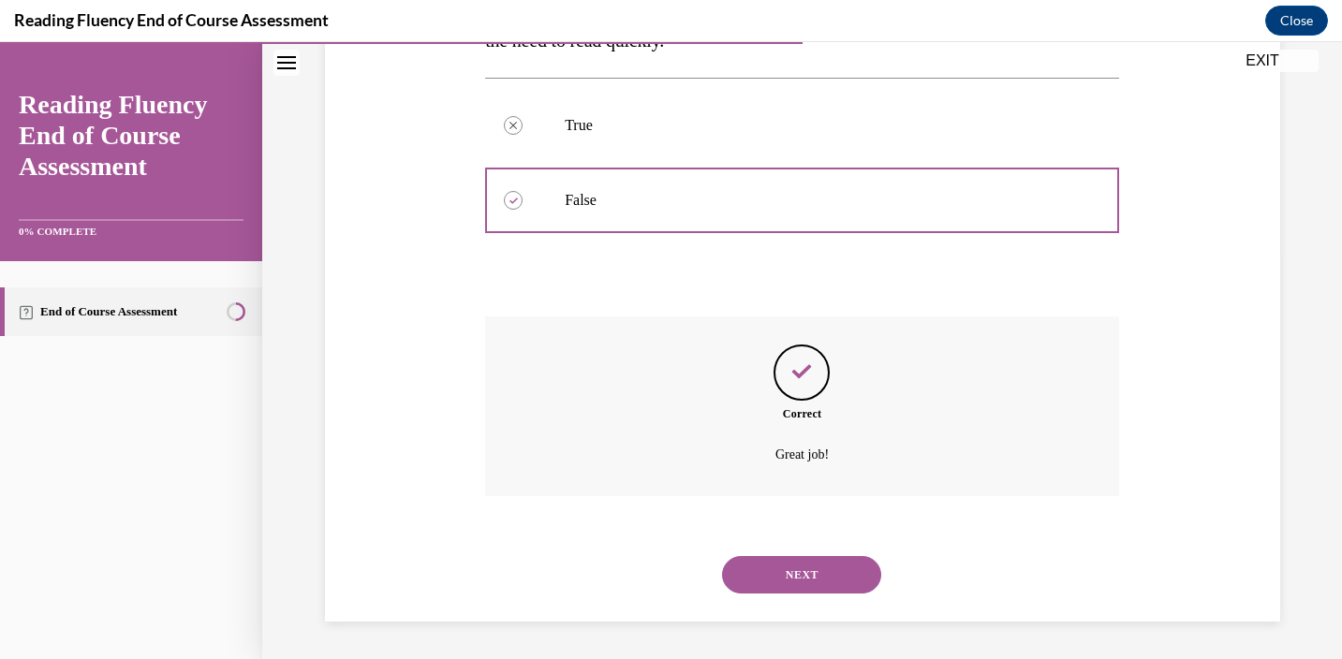
click at [795, 582] on button "NEXT" at bounding box center [801, 574] width 159 height 37
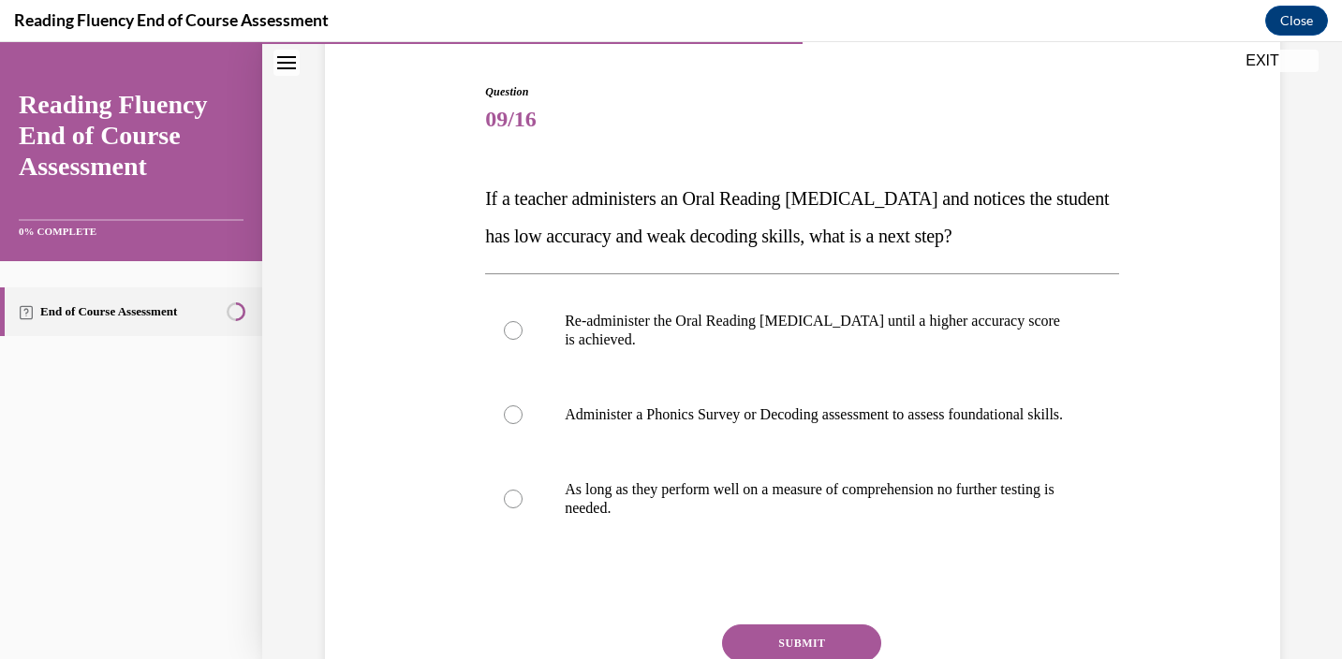
scroll to position [213, 0]
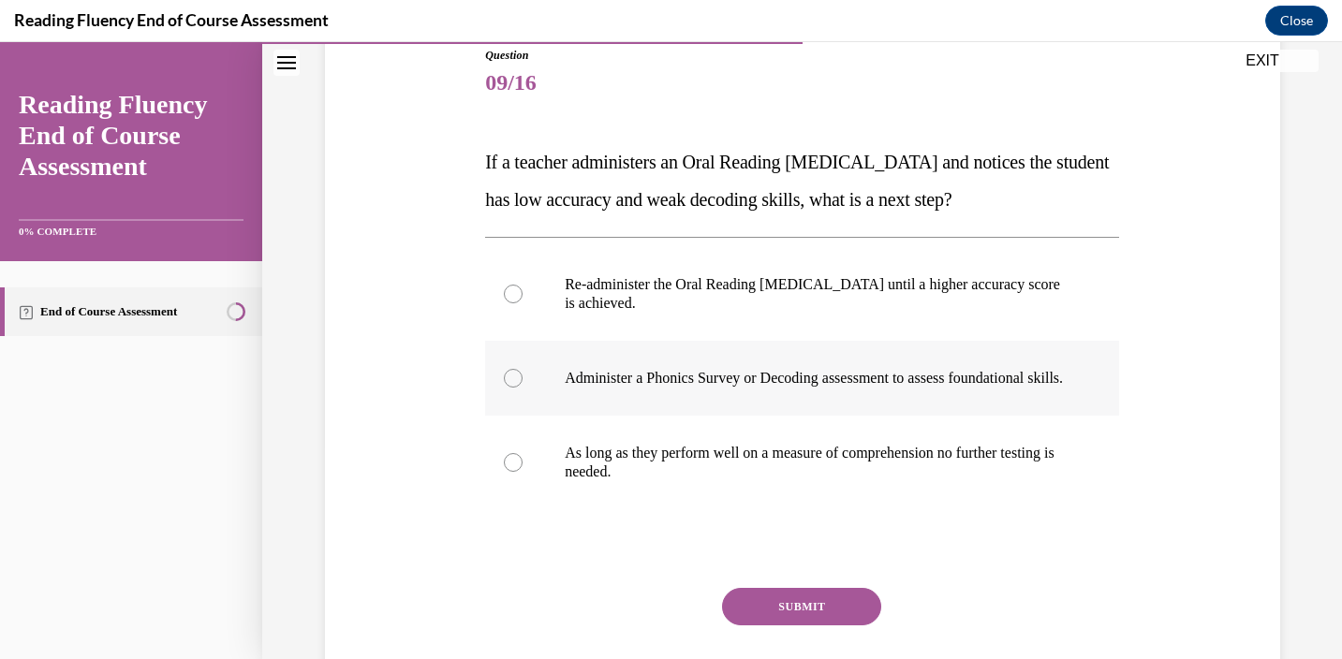
click at [507, 383] on div at bounding box center [513, 378] width 19 height 19
click at [507, 383] on input "Administer a Phonics Survey or Decoding assessment to assess foundational skill…" at bounding box center [513, 378] width 19 height 19
radio input "true"
click at [798, 625] on button "SUBMIT" at bounding box center [801, 606] width 159 height 37
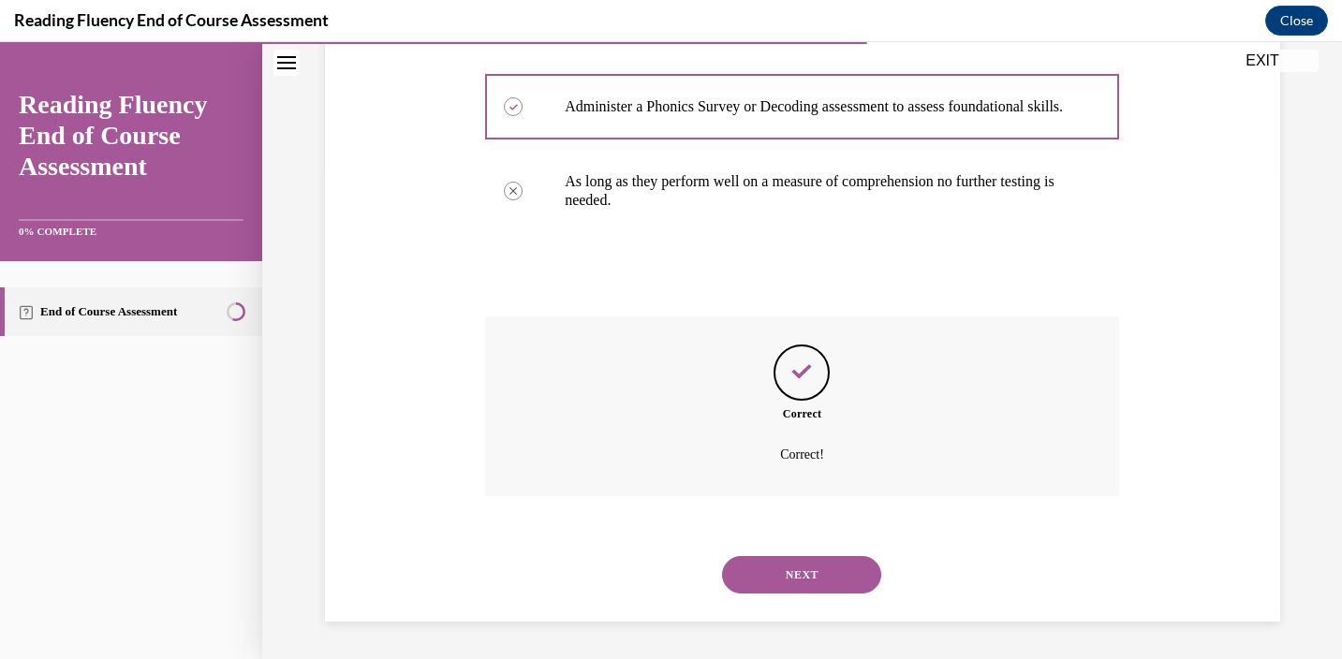
scroll to position [504, 0]
click at [826, 590] on button "NEXT" at bounding box center [801, 574] width 159 height 37
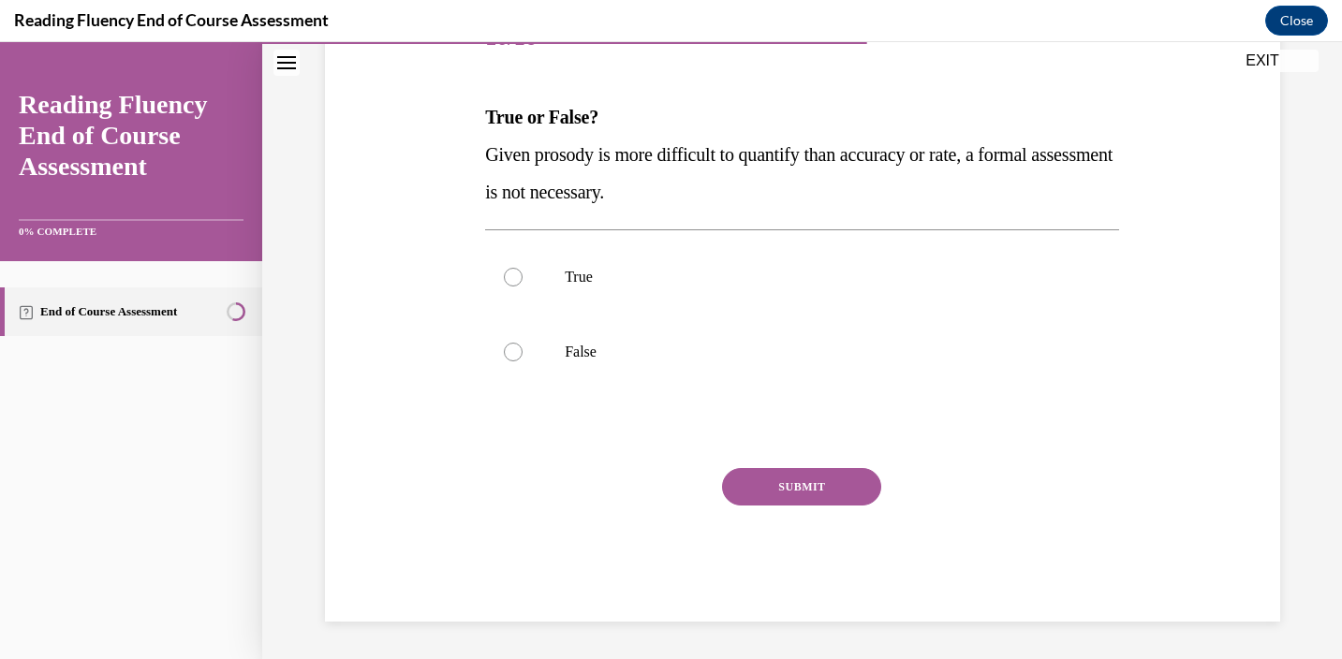
scroll to position [208, 0]
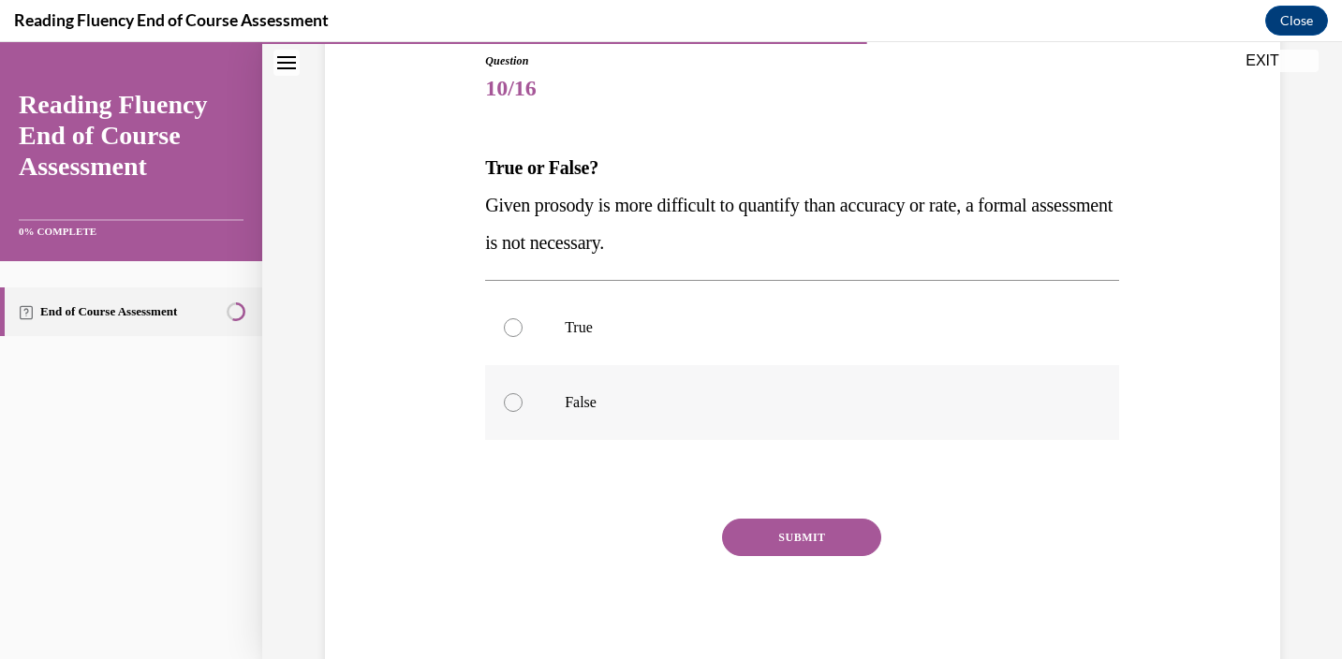
click at [517, 410] on div at bounding box center [513, 402] width 19 height 19
click at [517, 410] on input "False" at bounding box center [513, 402] width 19 height 19
radio input "true"
click at [751, 542] on button "SUBMIT" at bounding box center [801, 537] width 159 height 37
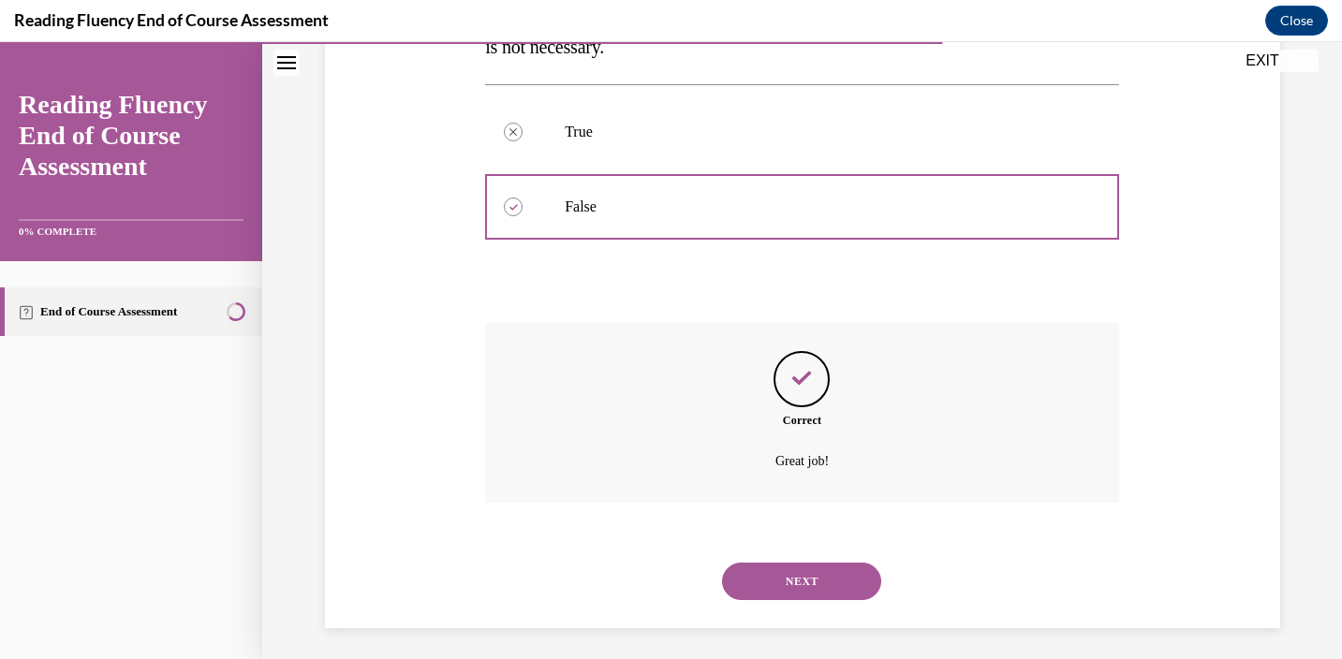
scroll to position [410, 0]
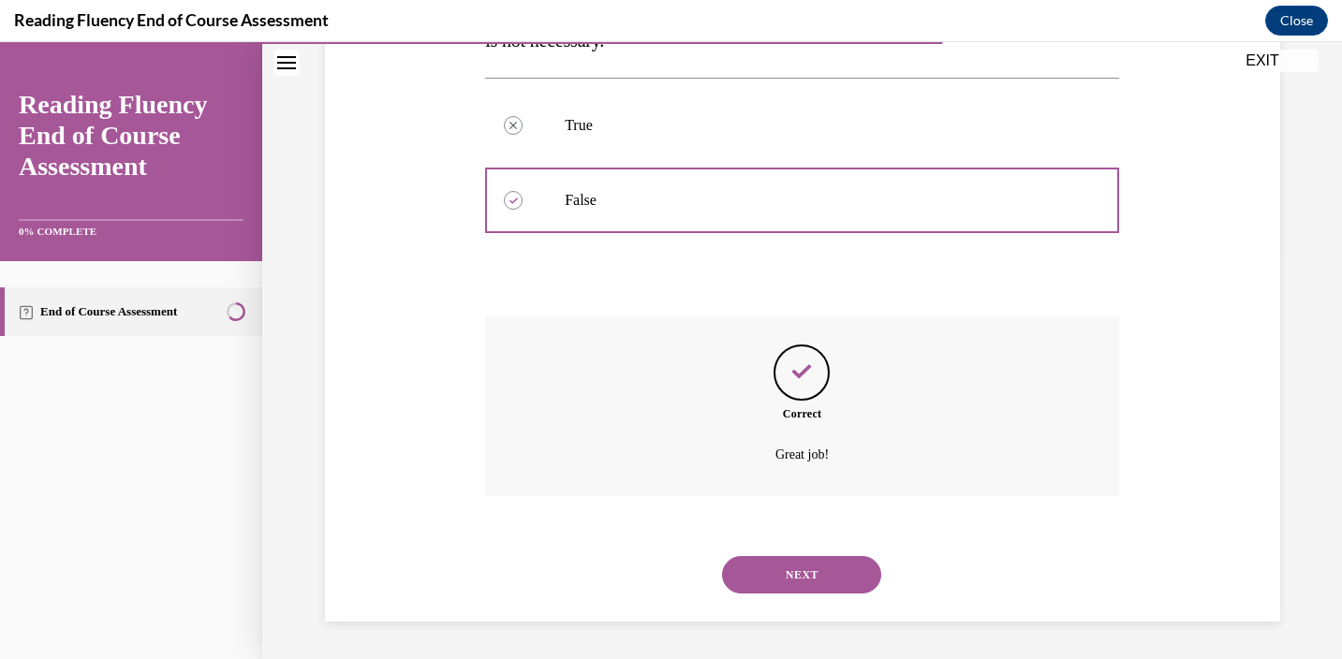
click at [776, 570] on button "NEXT" at bounding box center [801, 574] width 159 height 37
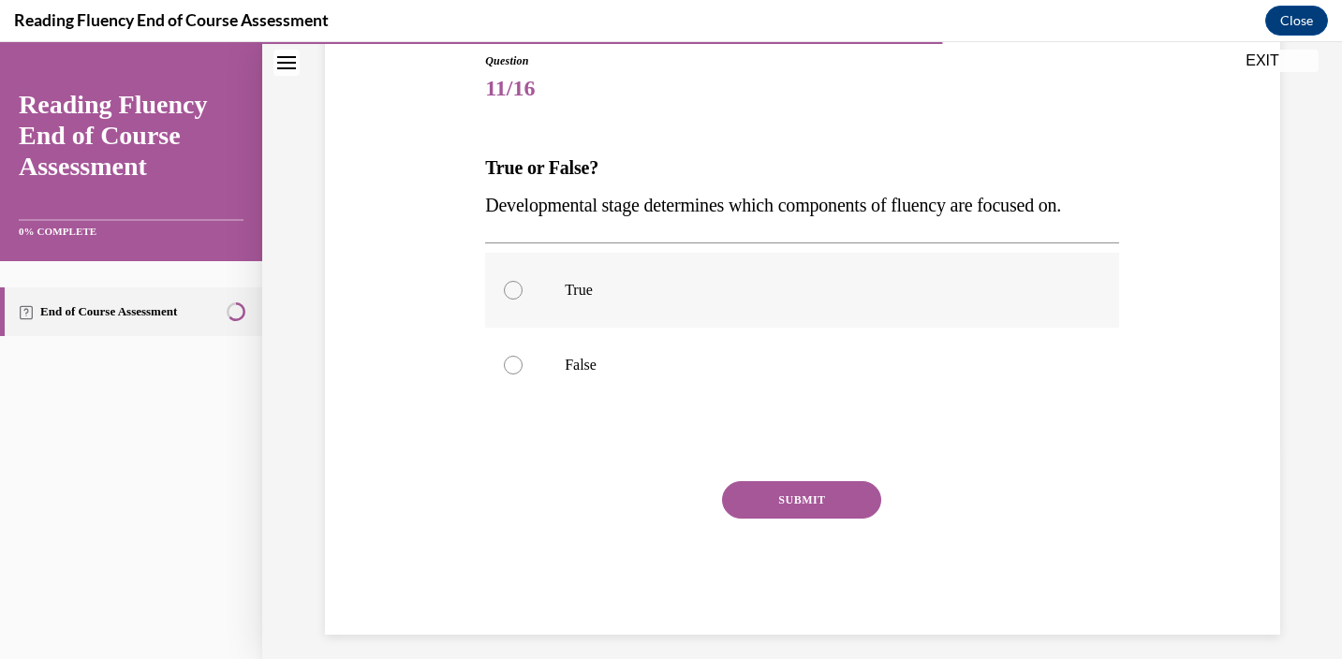
click at [527, 291] on label "True" at bounding box center [802, 290] width 634 height 75
click at [522, 291] on input "True" at bounding box center [513, 290] width 19 height 19
radio input "true"
click at [793, 505] on button "SUBMIT" at bounding box center [801, 499] width 159 height 37
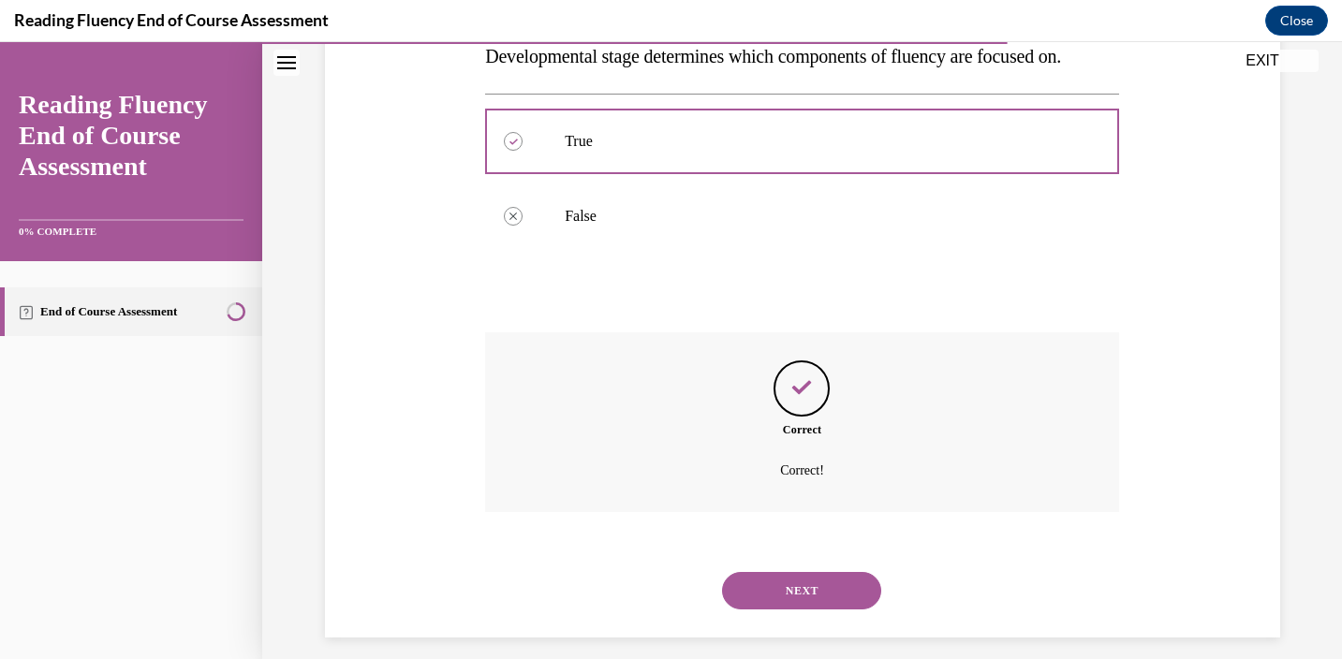
scroll to position [373, 0]
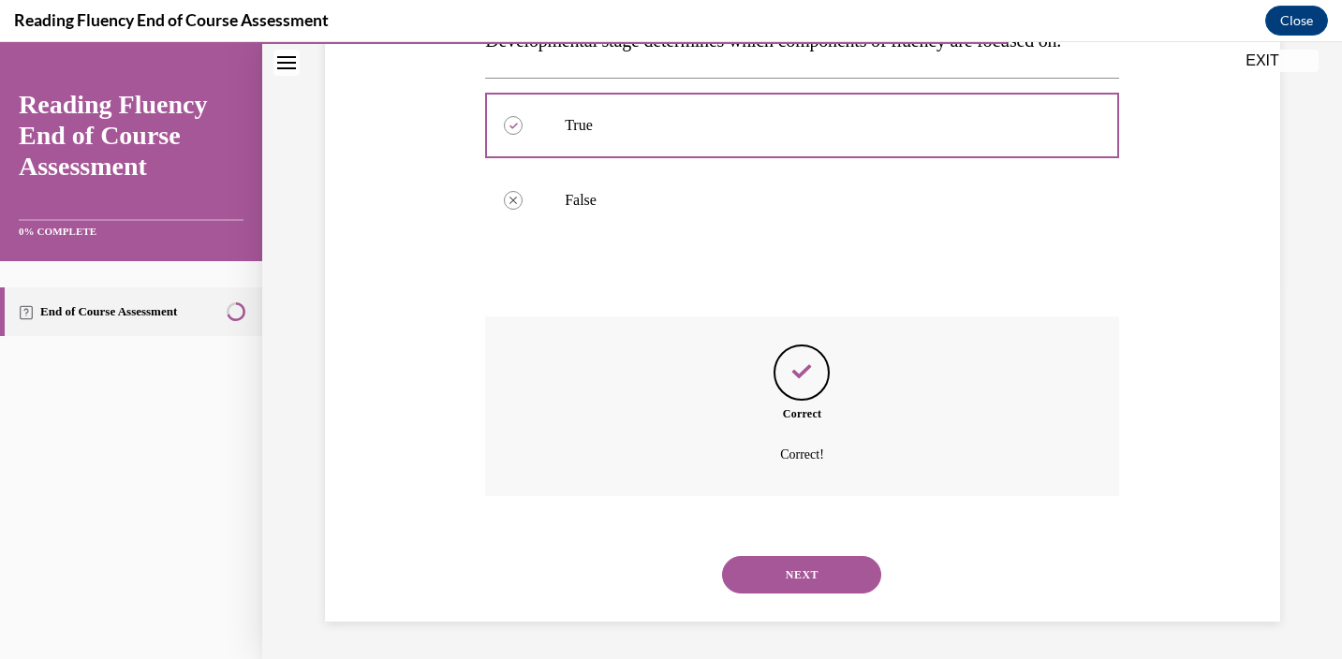
click at [812, 571] on button "NEXT" at bounding box center [801, 574] width 159 height 37
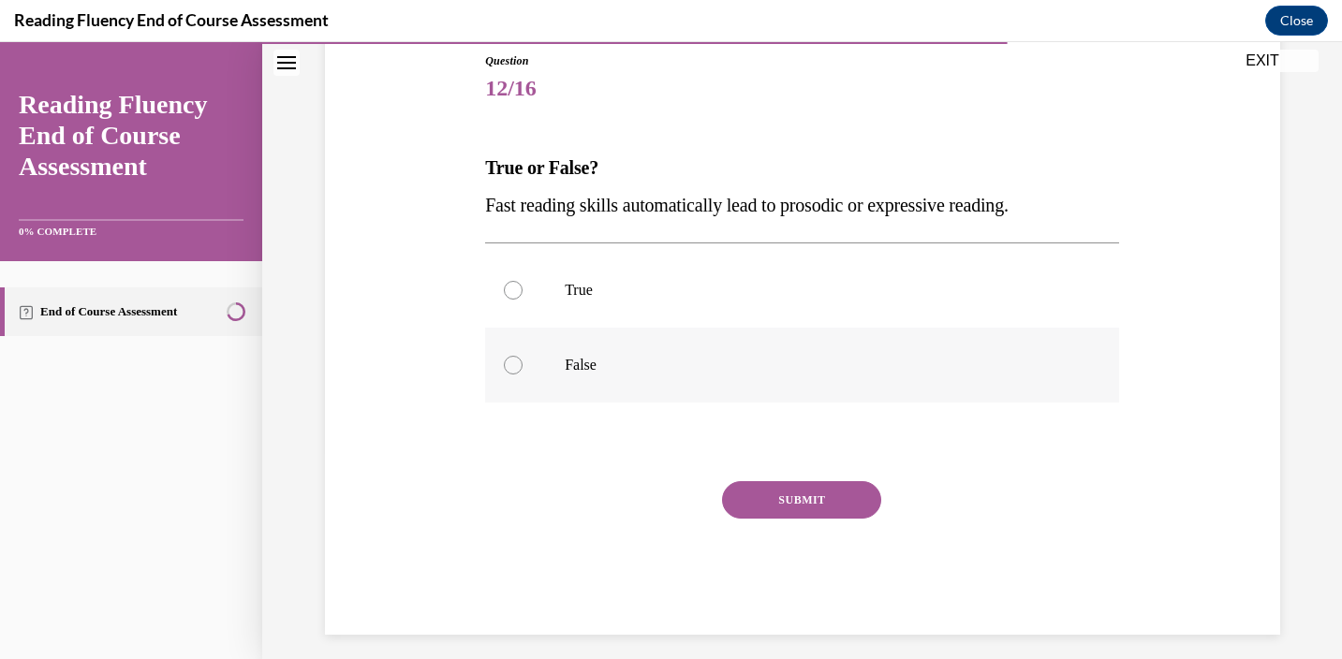
click at [515, 374] on label "False" at bounding box center [802, 365] width 634 height 75
click at [515, 374] on input "False" at bounding box center [513, 365] width 19 height 19
radio input "true"
click at [825, 514] on button "SUBMIT" at bounding box center [801, 499] width 159 height 37
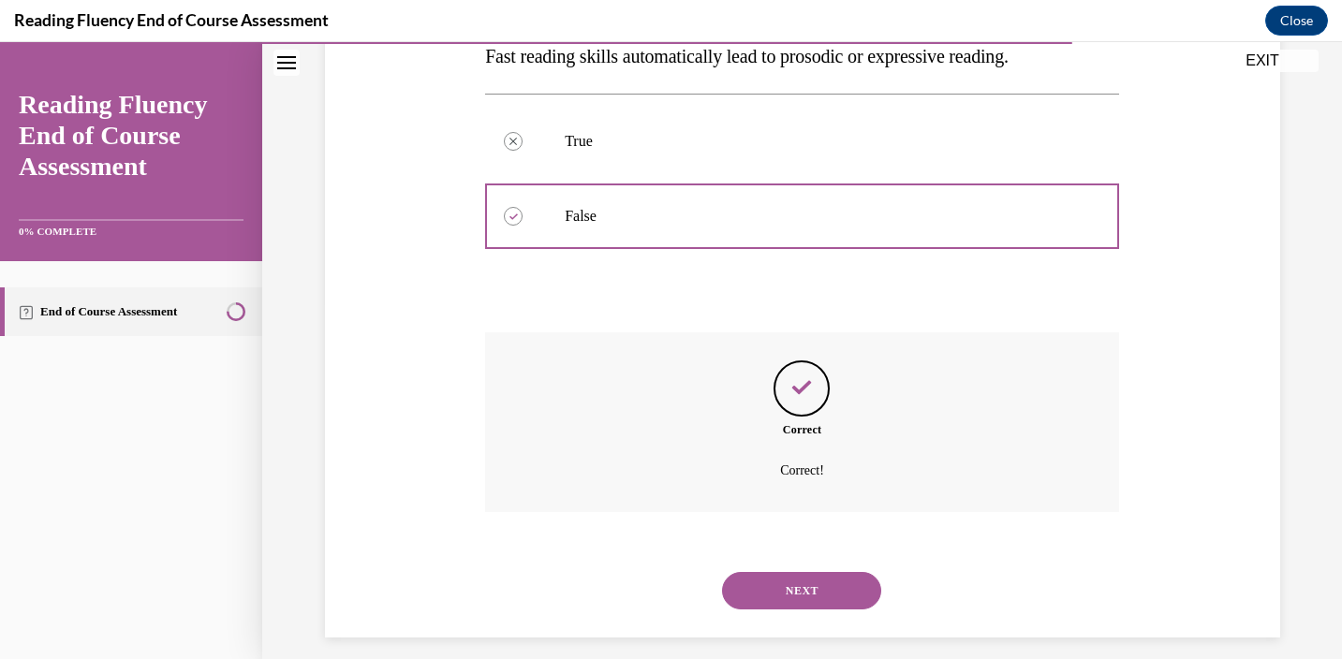
scroll to position [373, 0]
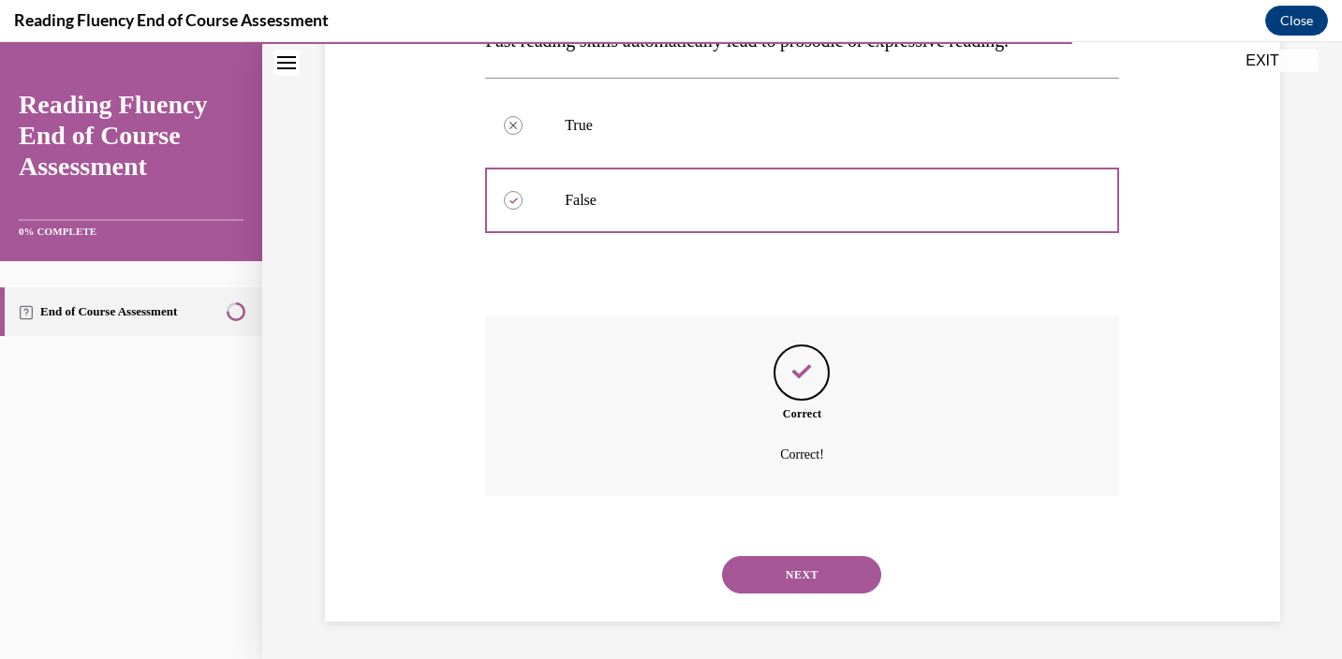
click at [827, 576] on button "NEXT" at bounding box center [801, 574] width 159 height 37
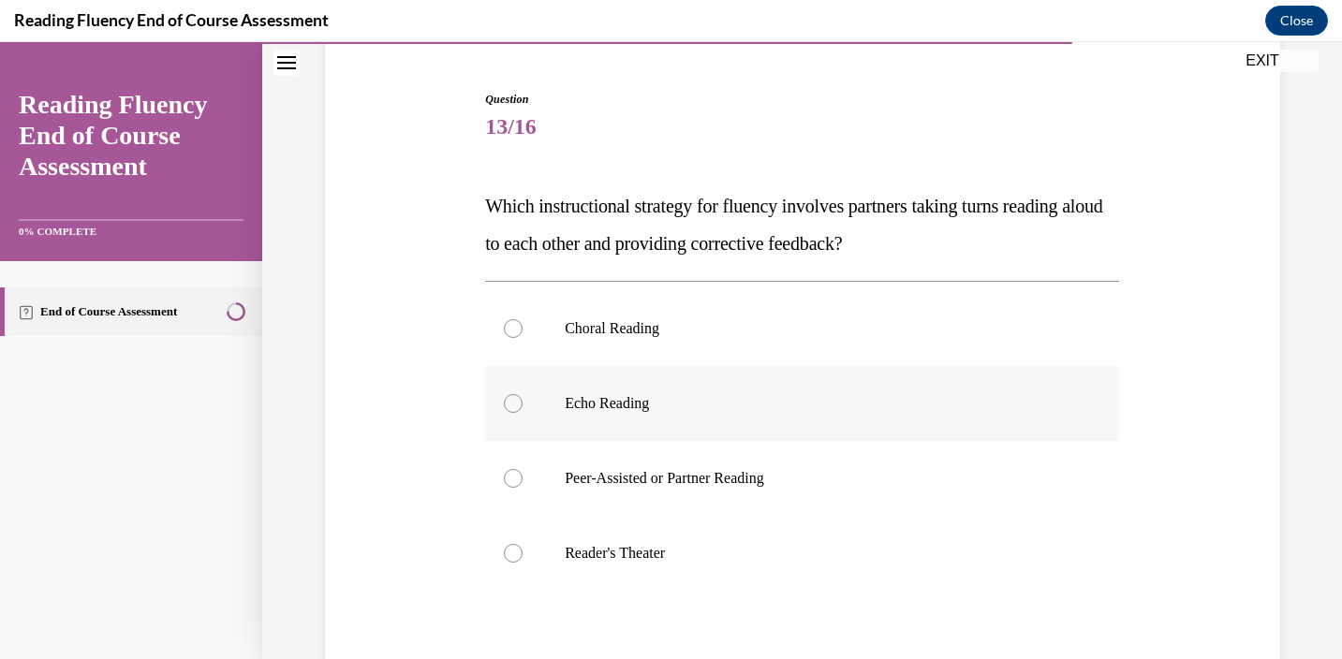
scroll to position [172, 0]
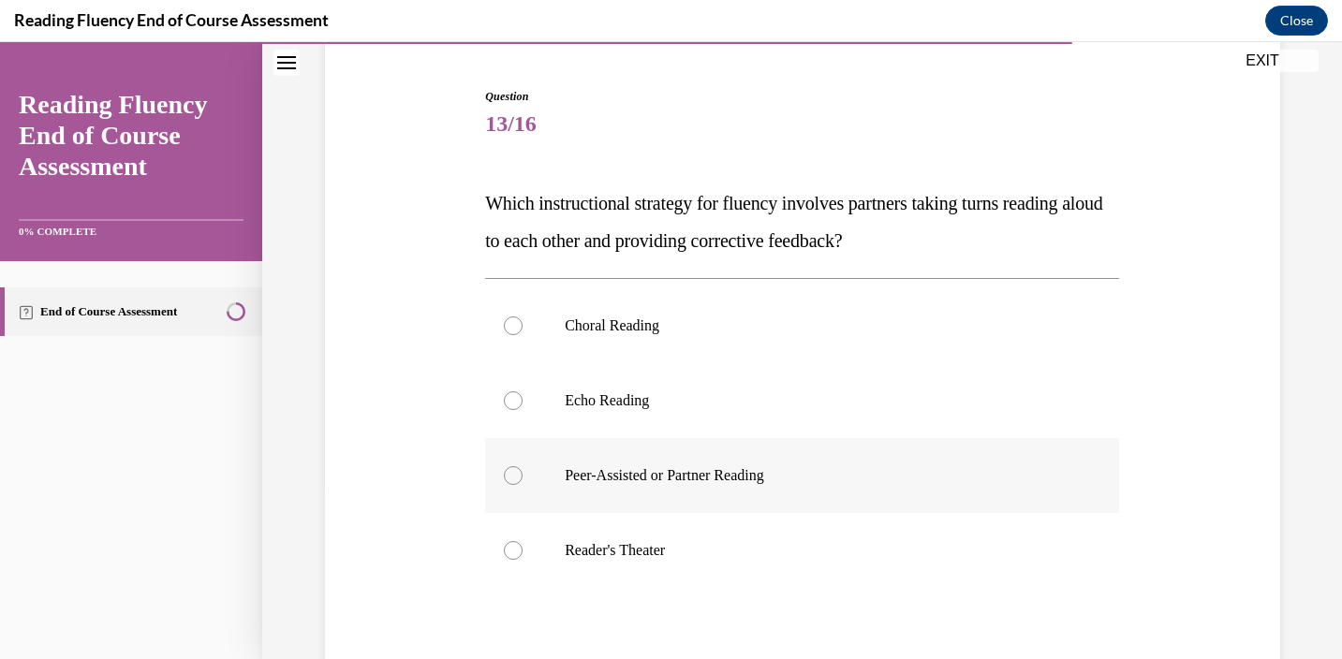
click at [512, 481] on div at bounding box center [513, 475] width 19 height 19
click at [512, 481] on input "Peer-Assisted or Partner Reading" at bounding box center [513, 475] width 19 height 19
radio input "true"
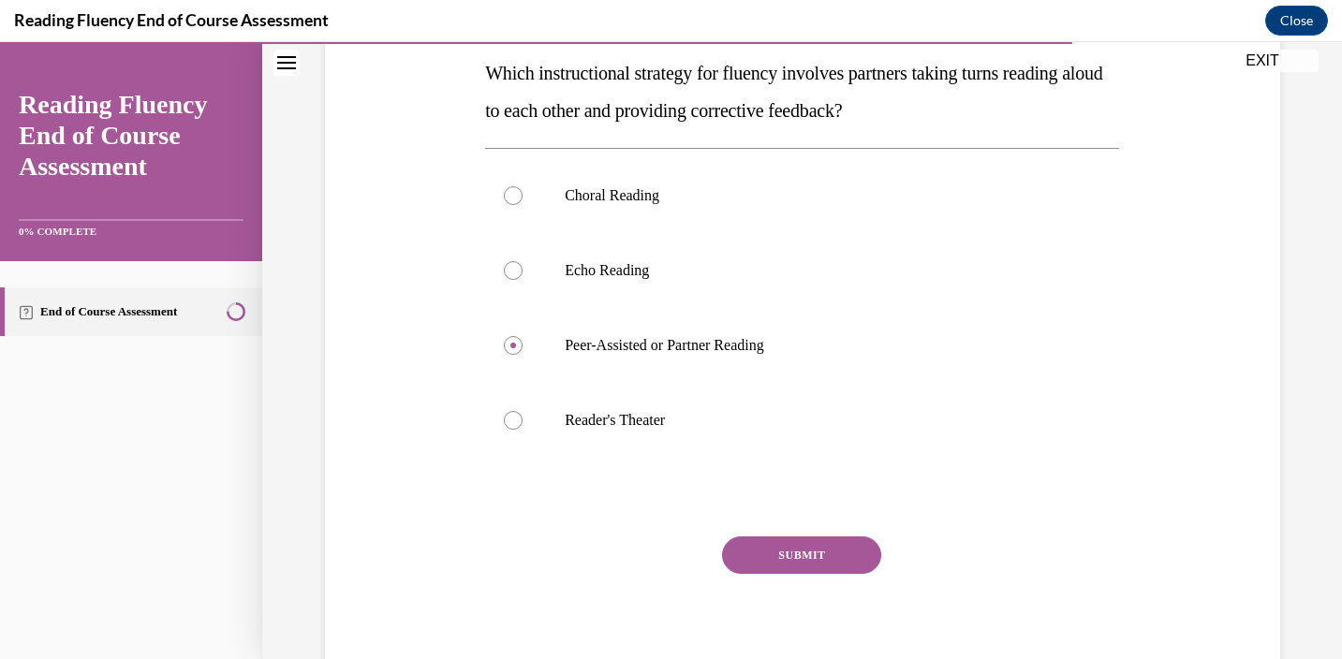
click at [792, 561] on button "SUBMIT" at bounding box center [801, 554] width 159 height 37
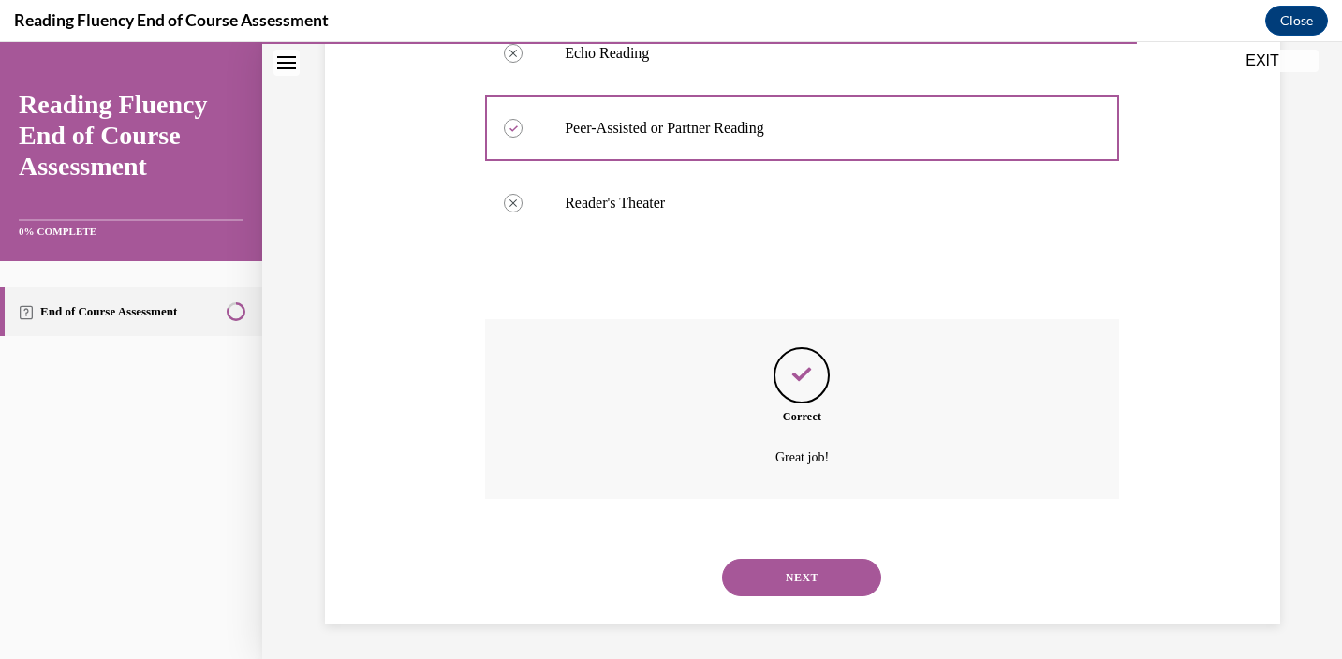
scroll to position [522, 0]
click at [791, 572] on button "NEXT" at bounding box center [801, 574] width 159 height 37
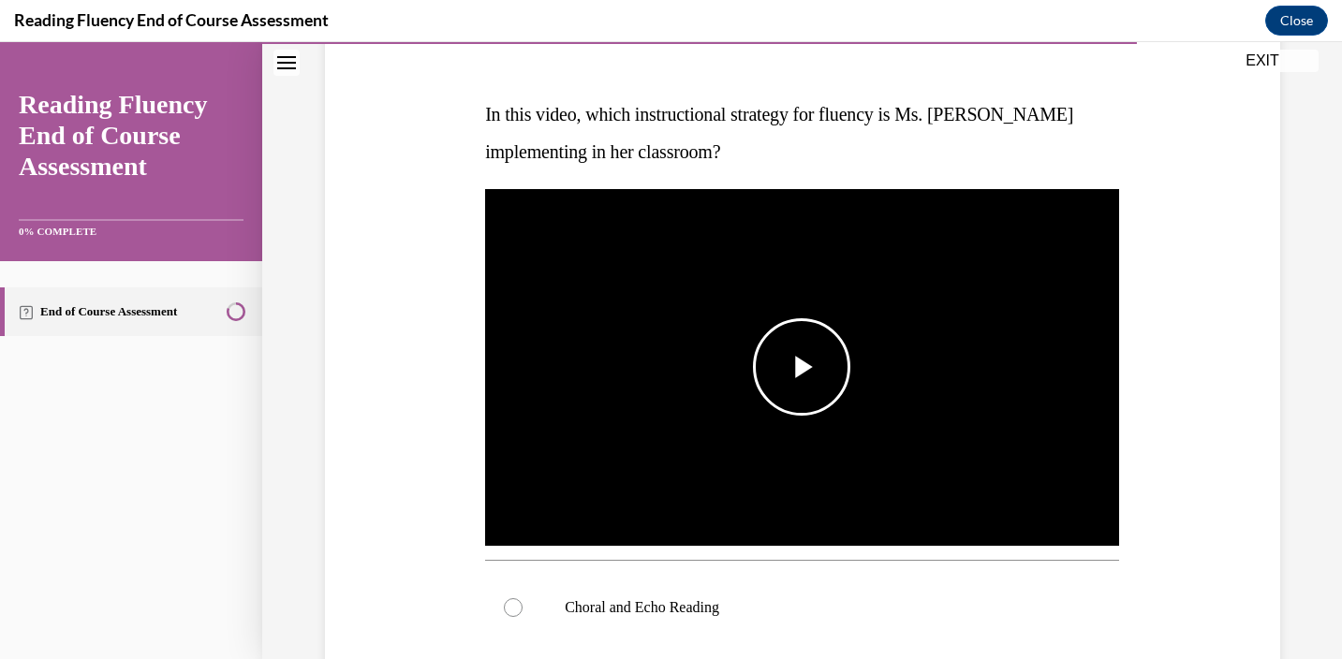
scroll to position [264, 0]
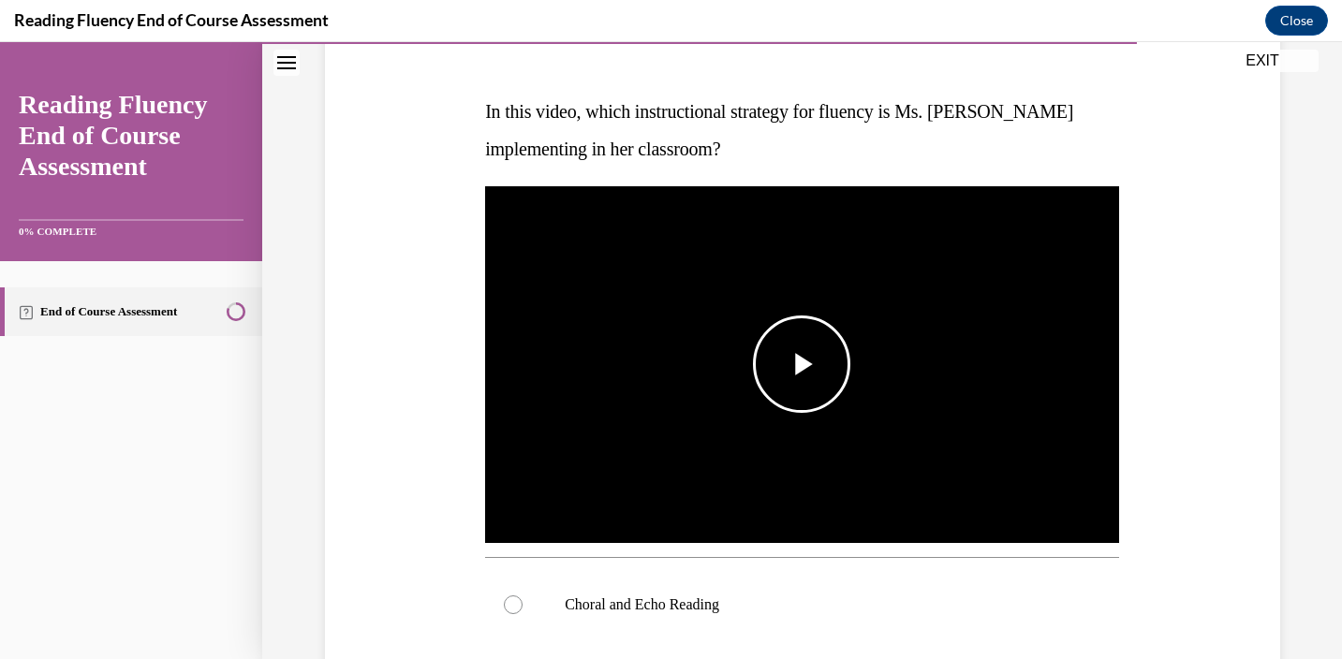
click at [801, 364] on span "Video player" at bounding box center [801, 364] width 0 height 0
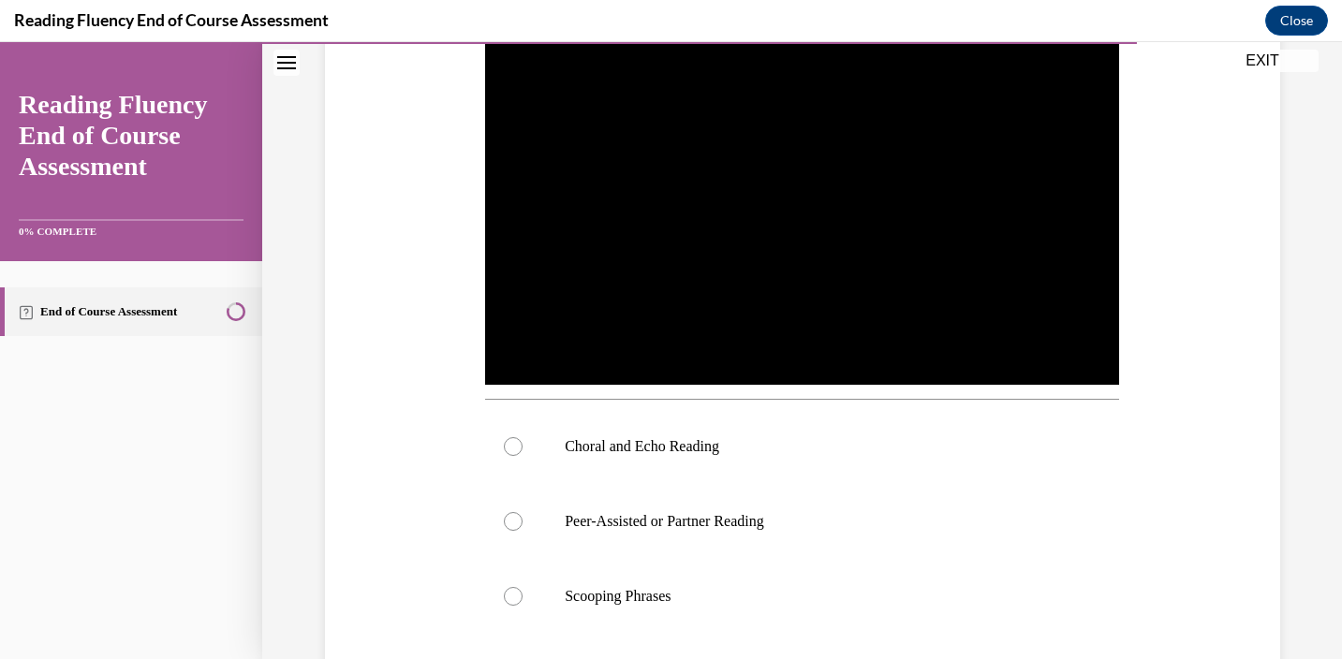
scroll to position [405, 0]
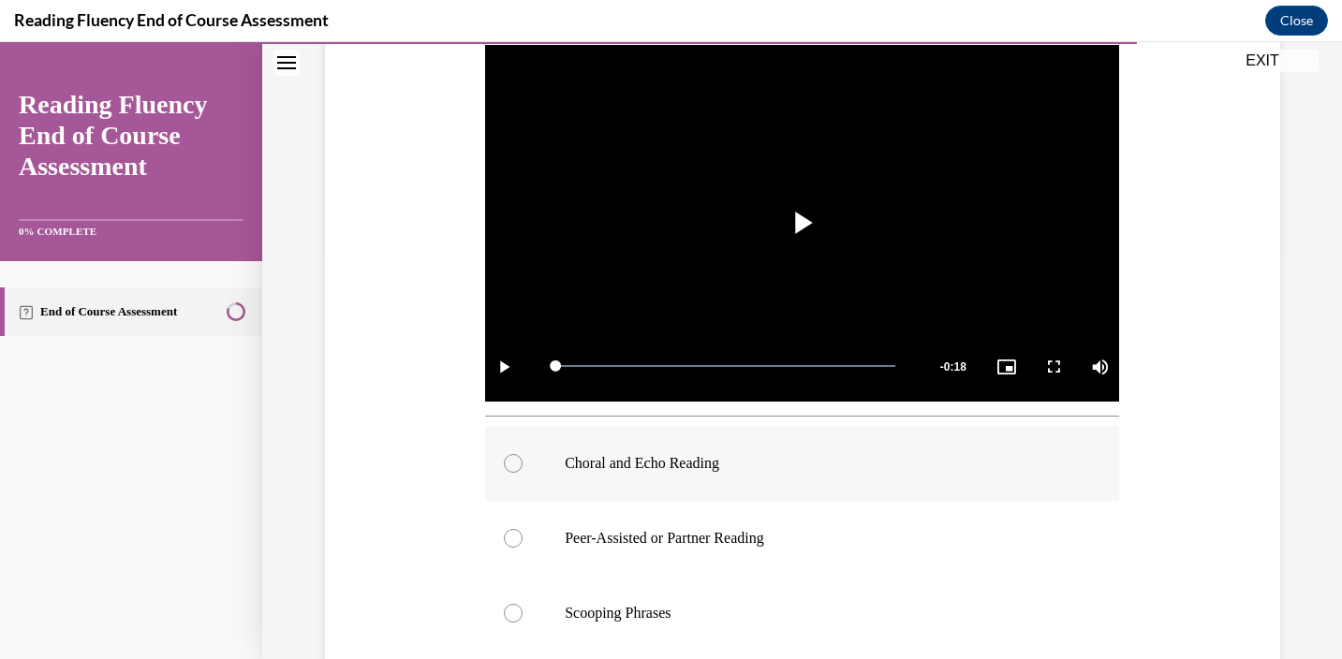
click at [515, 471] on div at bounding box center [513, 463] width 19 height 19
click at [515, 471] on input "Choral and Echo Reading" at bounding box center [513, 463] width 19 height 19
radio input "true"
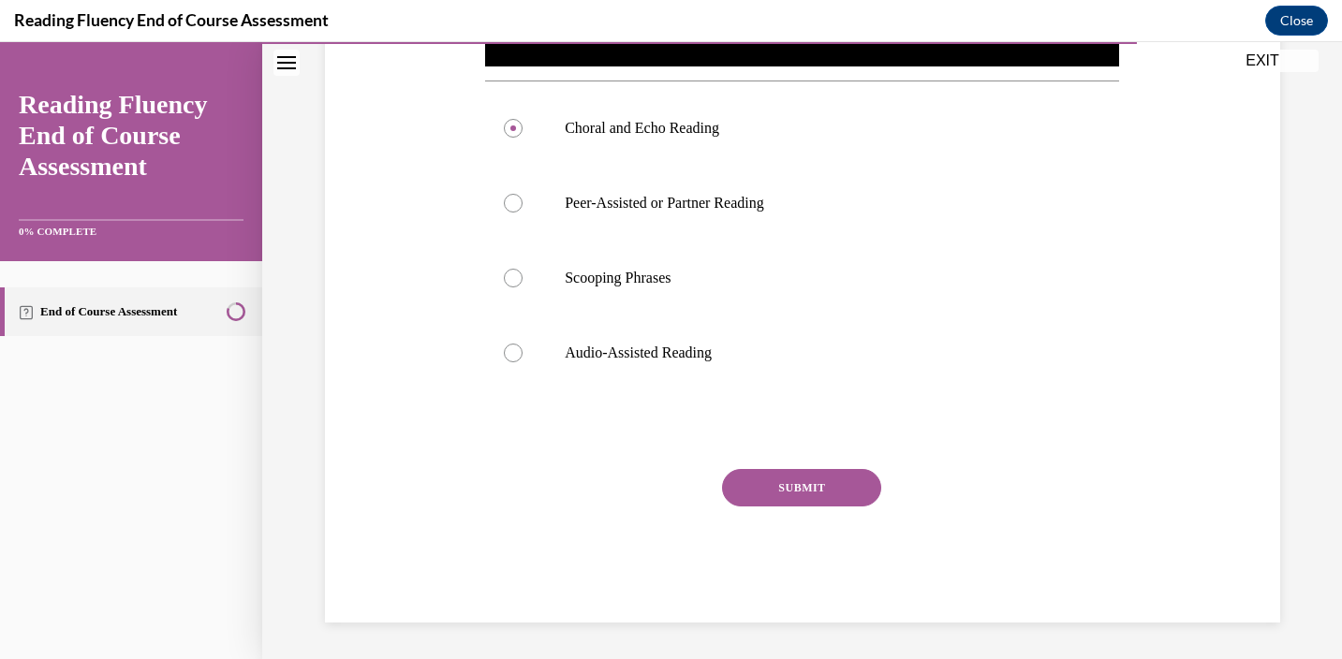
click at [757, 490] on button "SUBMIT" at bounding box center [801, 487] width 159 height 37
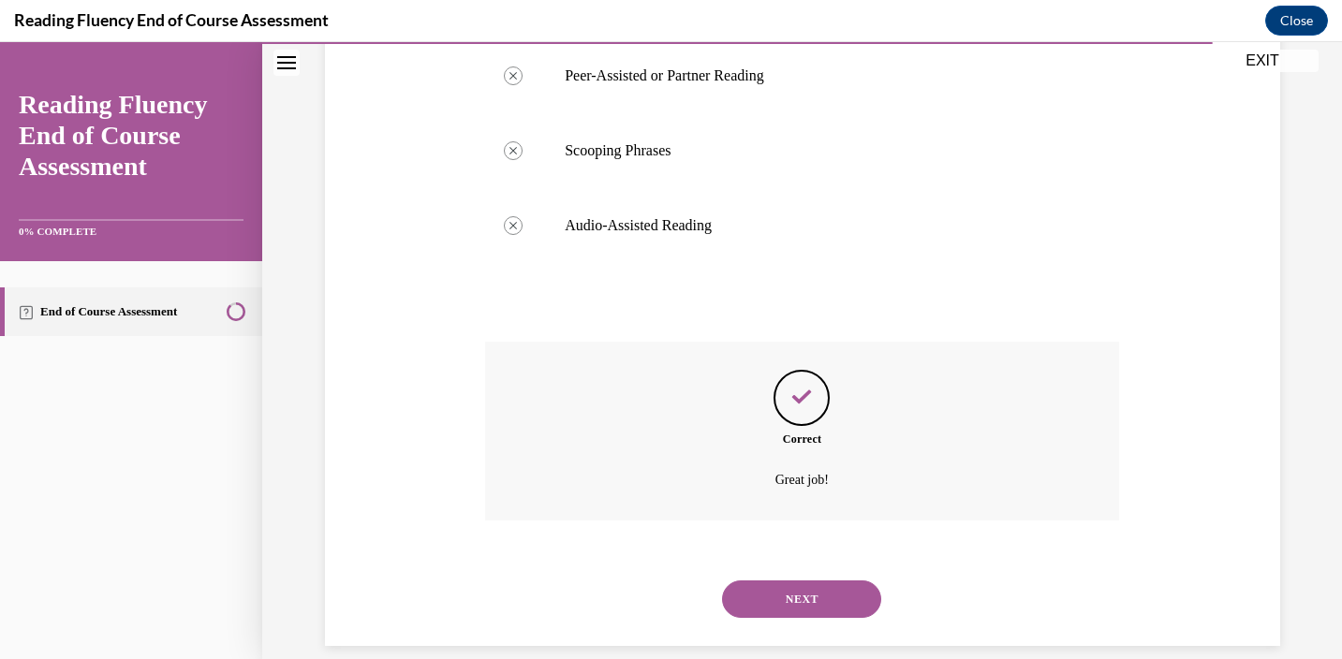
scroll to position [892, 0]
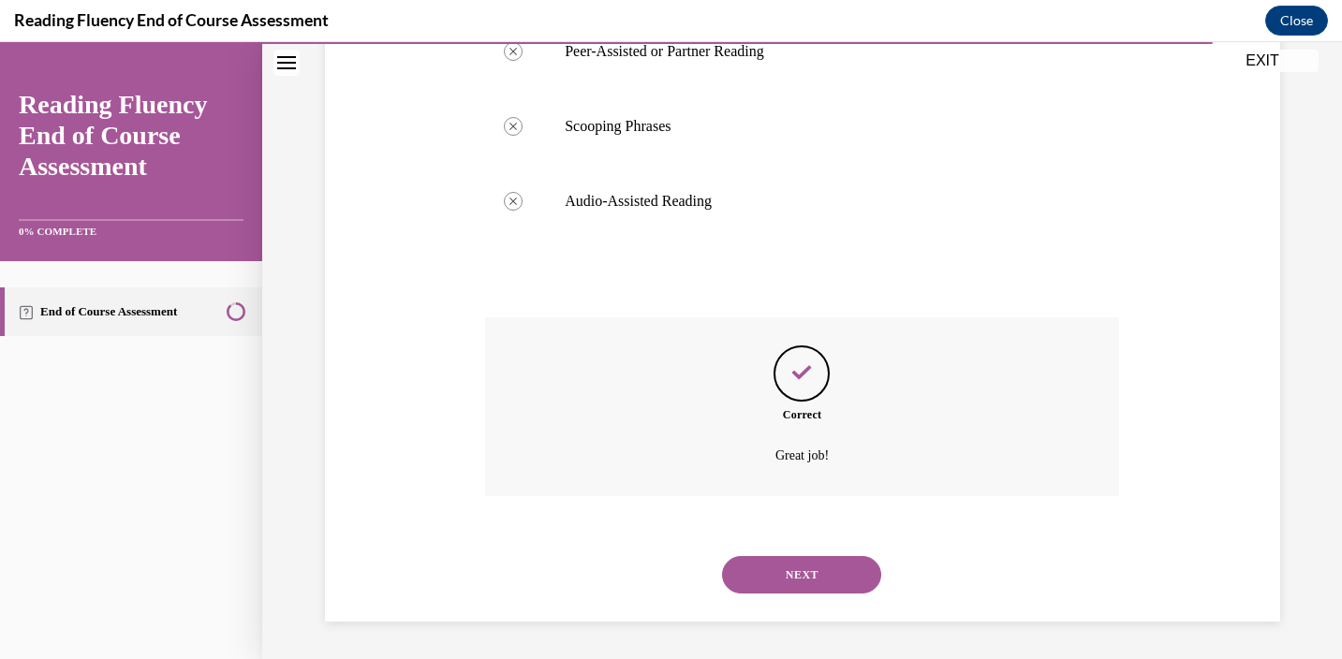
click at [829, 576] on button "NEXT" at bounding box center [801, 574] width 159 height 37
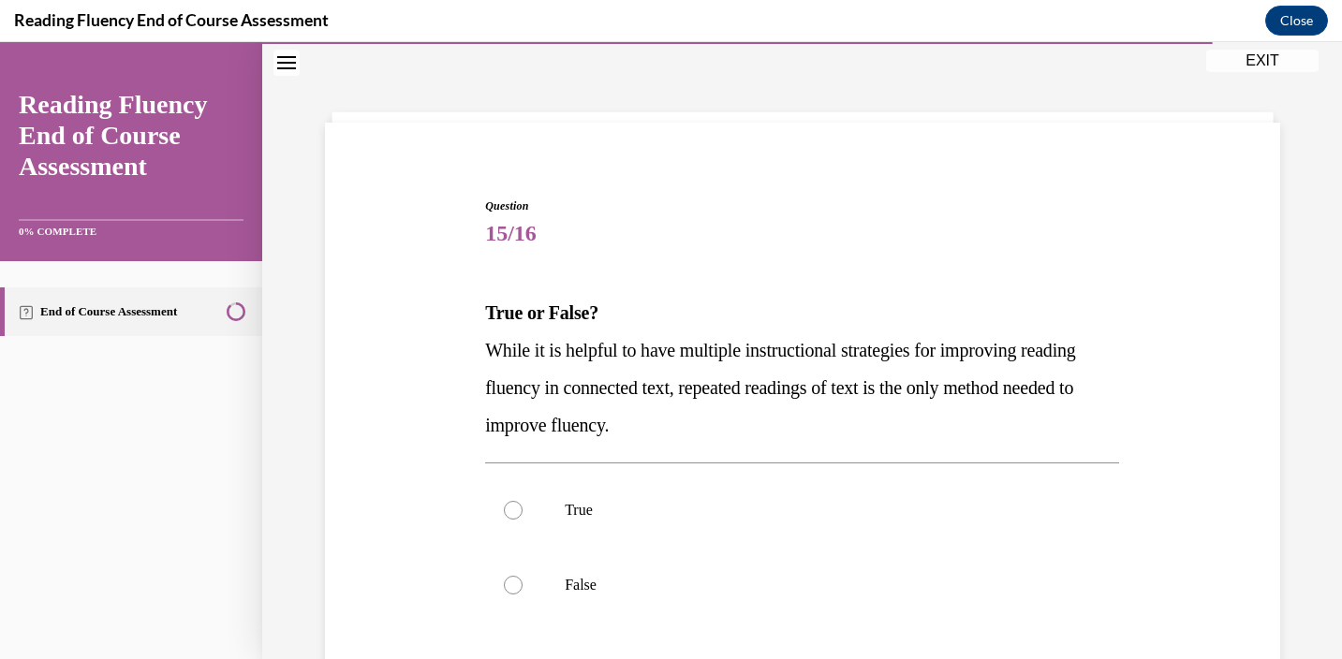
scroll to position [118, 0]
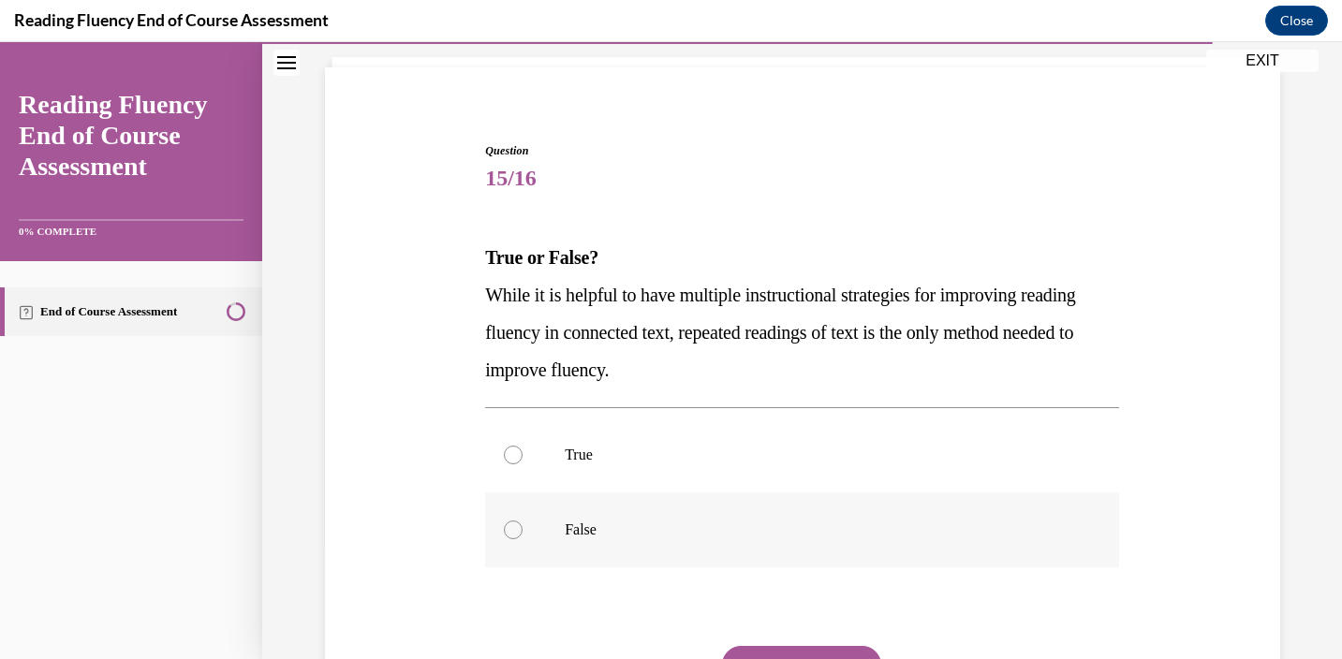
click at [505, 538] on label "False" at bounding box center [802, 529] width 634 height 75
click at [505, 538] on input "False" at bounding box center [513, 530] width 19 height 19
radio input "true"
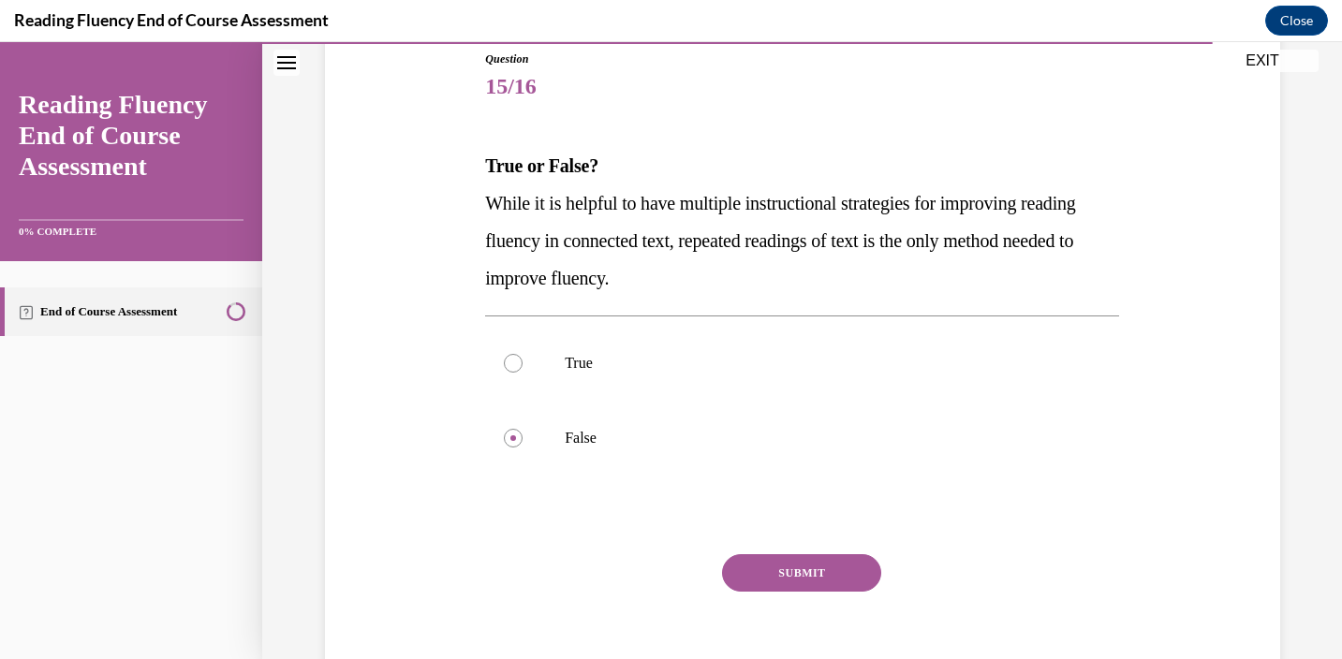
click at [778, 574] on button "SUBMIT" at bounding box center [801, 572] width 159 height 37
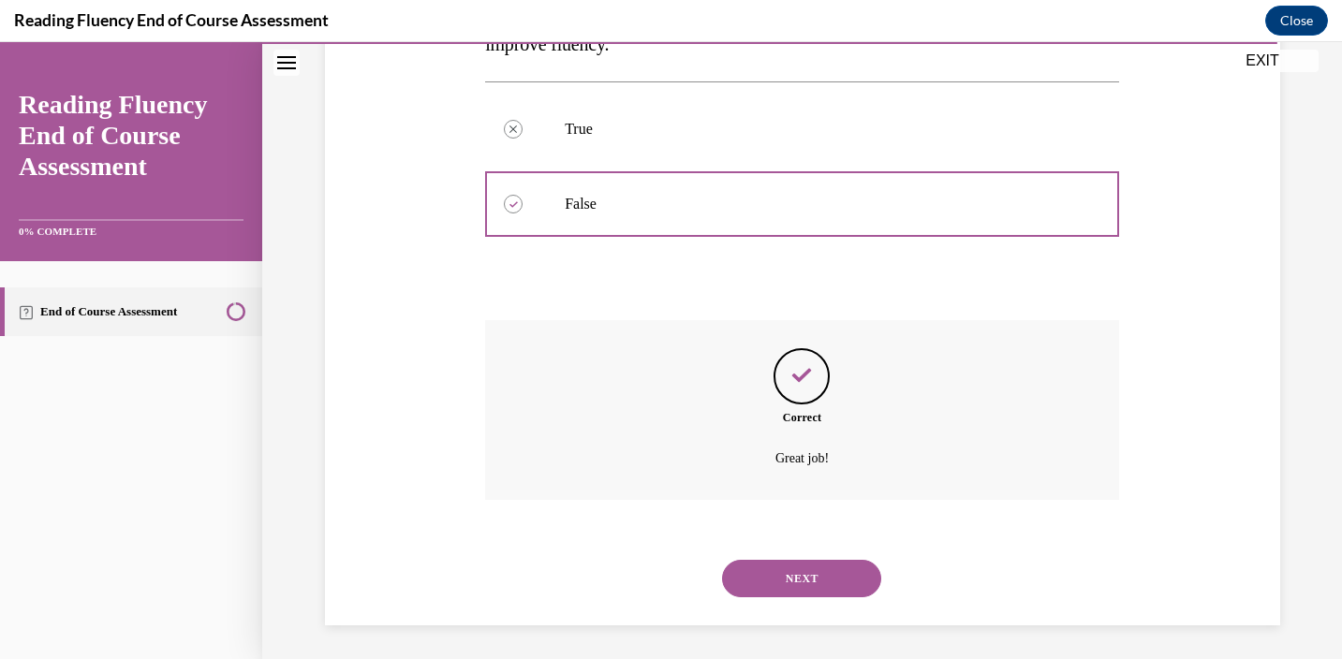
scroll to position [448, 0]
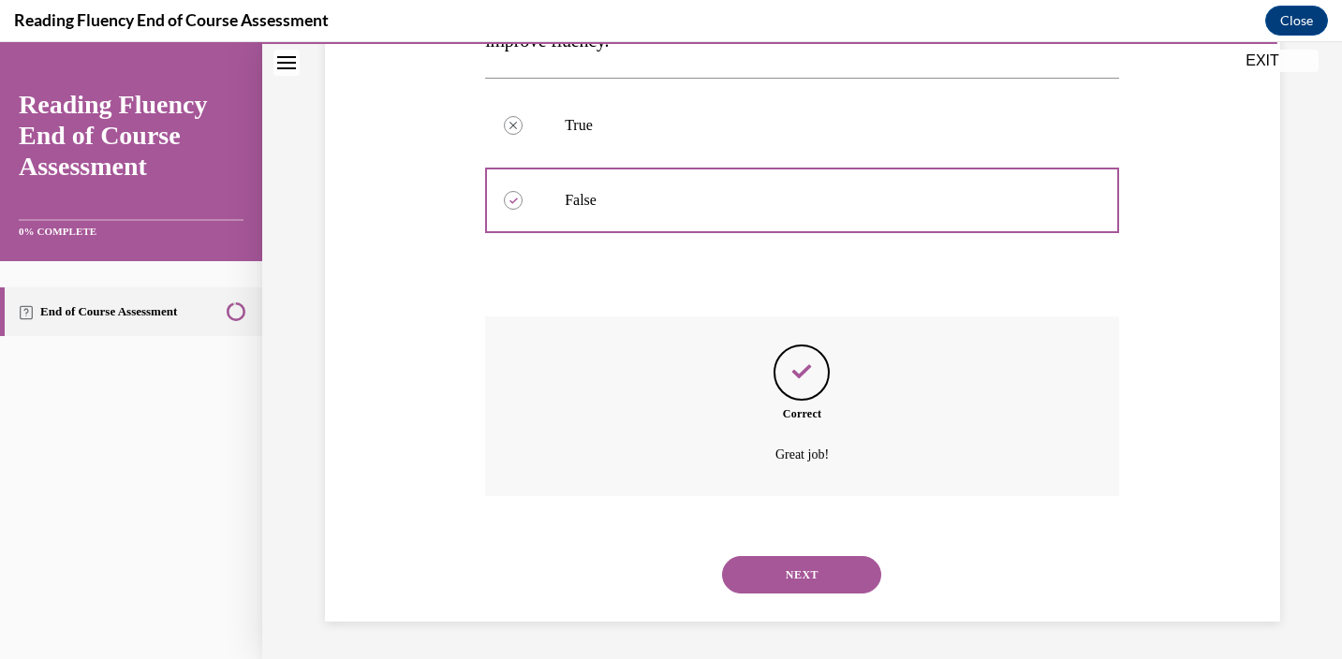
click at [785, 583] on button "NEXT" at bounding box center [801, 574] width 159 height 37
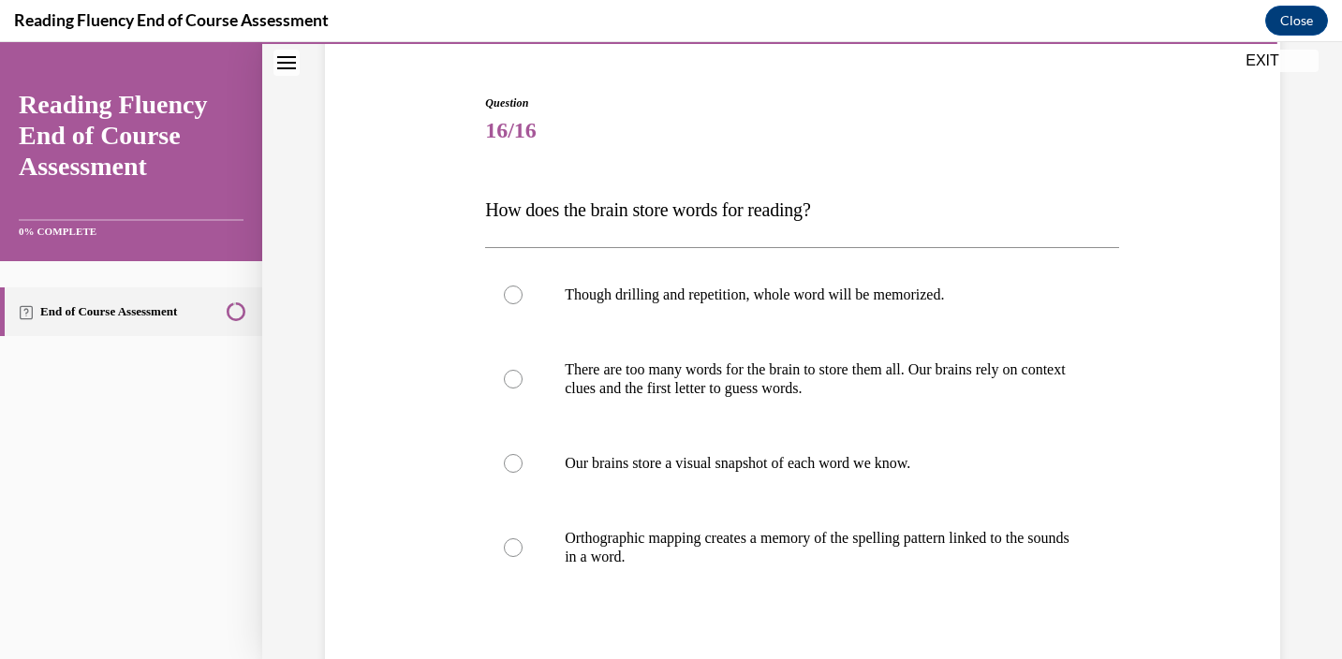
scroll to position [278, 0]
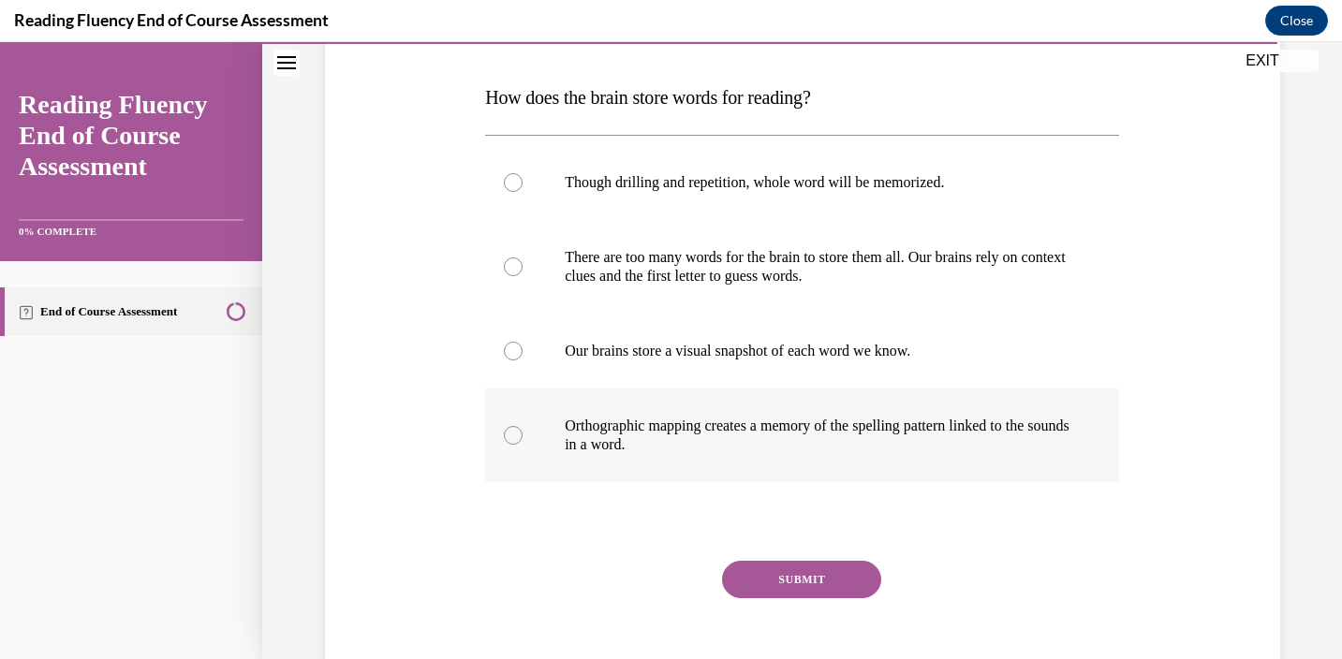
click at [504, 436] on div at bounding box center [513, 435] width 19 height 19
click at [504, 436] on input "Orthographic mapping creates a memory of the spelling pattern linked to the sou…" at bounding box center [513, 435] width 19 height 19
radio input "true"
click at [844, 588] on button "SUBMIT" at bounding box center [801, 579] width 159 height 37
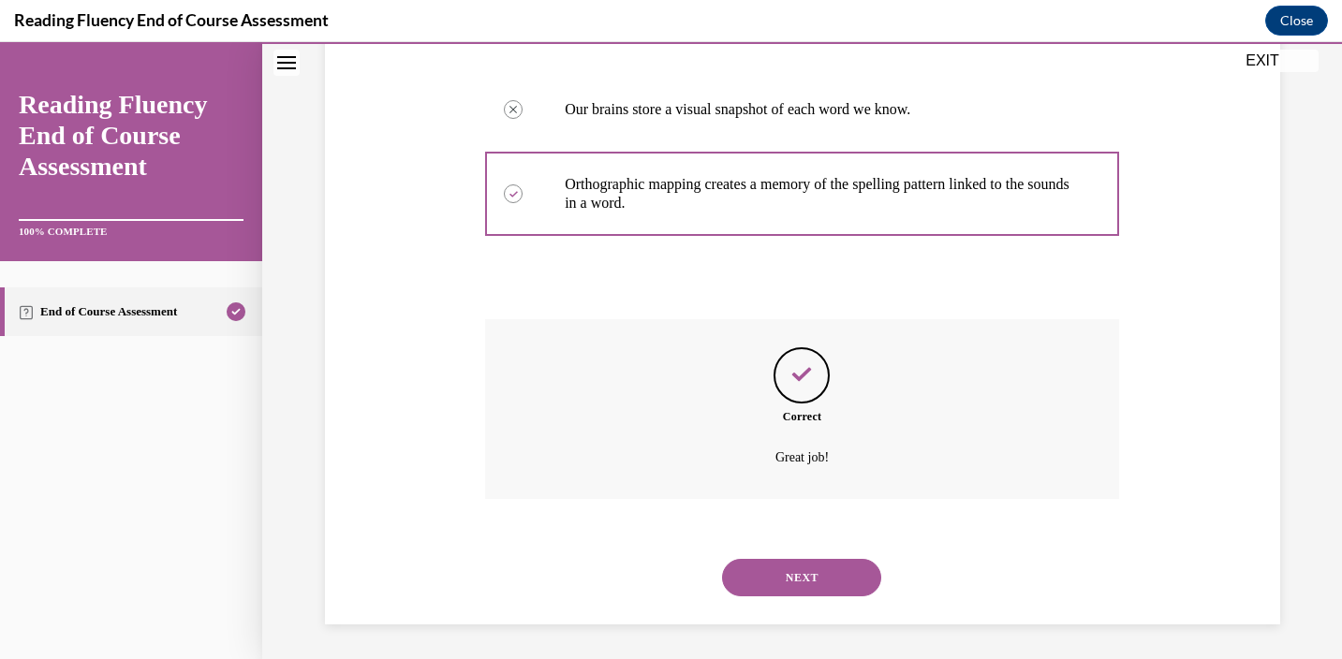
scroll to position [522, 0]
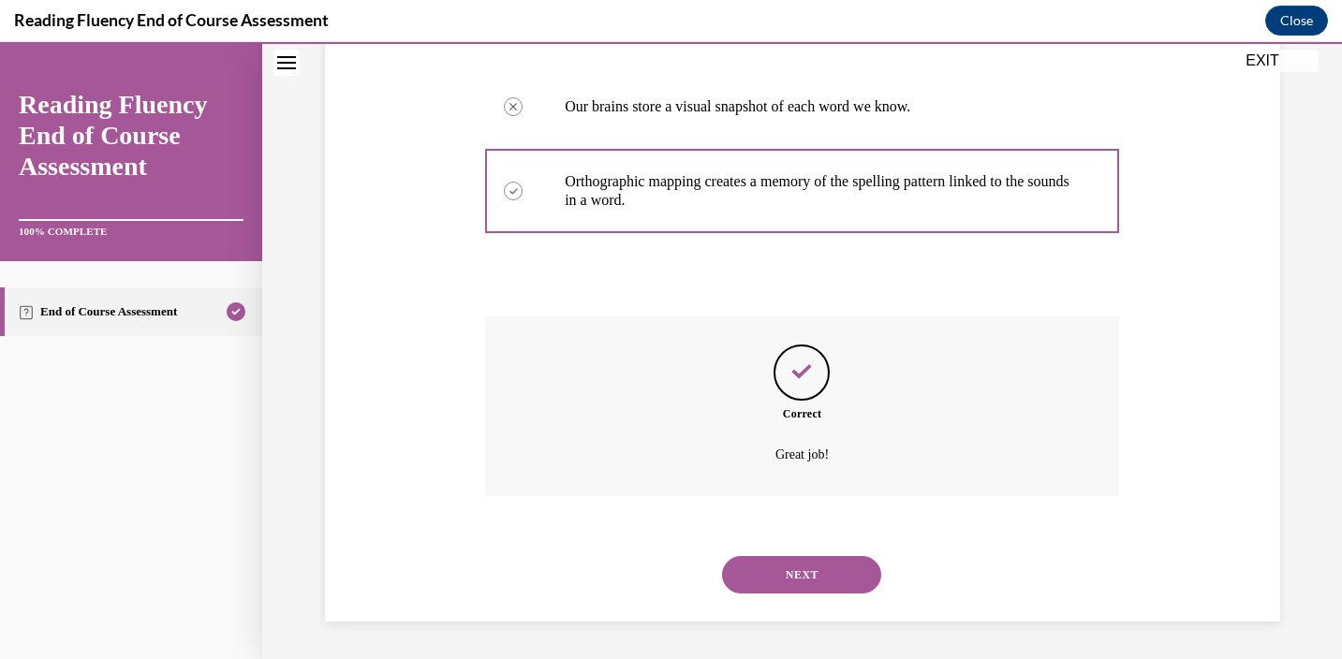
click at [826, 564] on button "NEXT" at bounding box center [801, 574] width 159 height 37
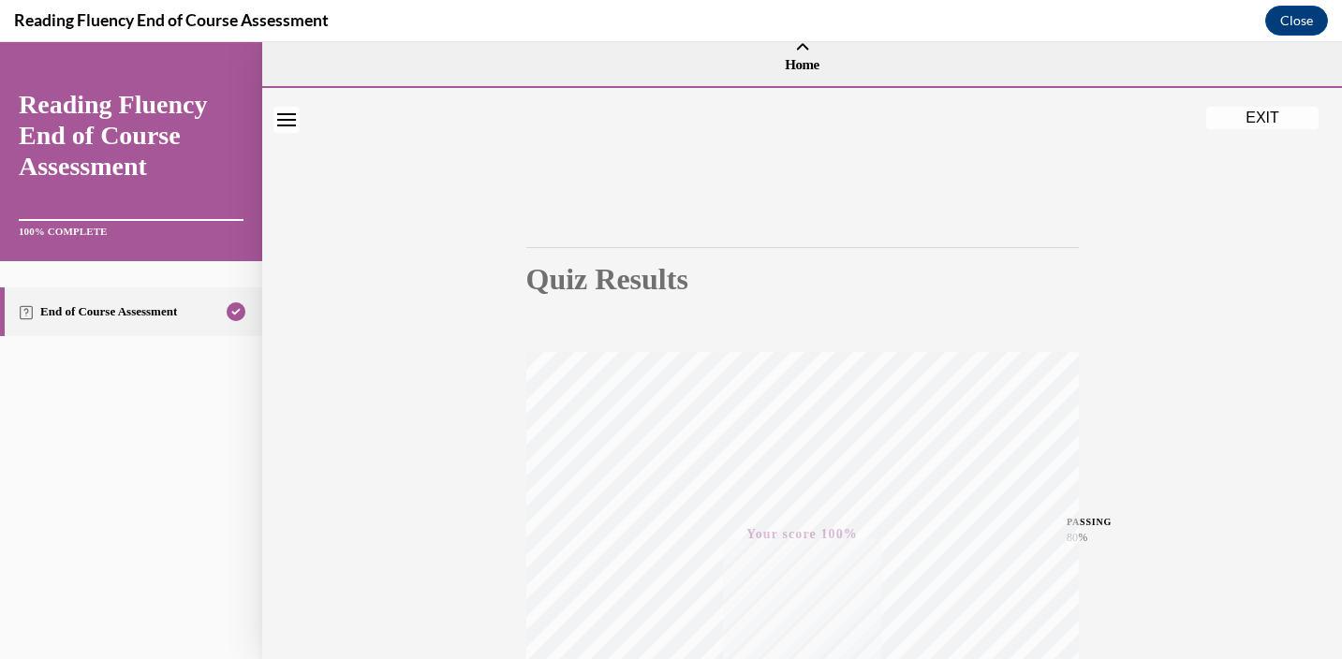
scroll to position [0, 0]
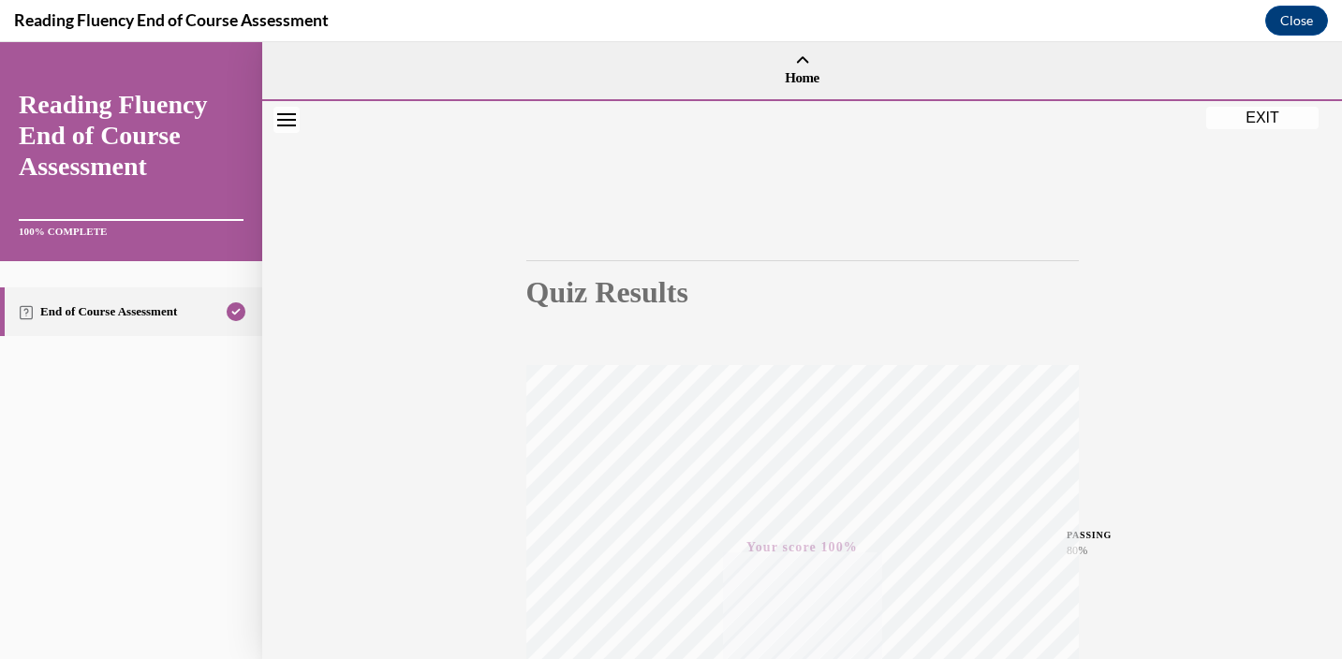
click at [1230, 121] on button "EXIT" at bounding box center [1262, 118] width 112 height 22
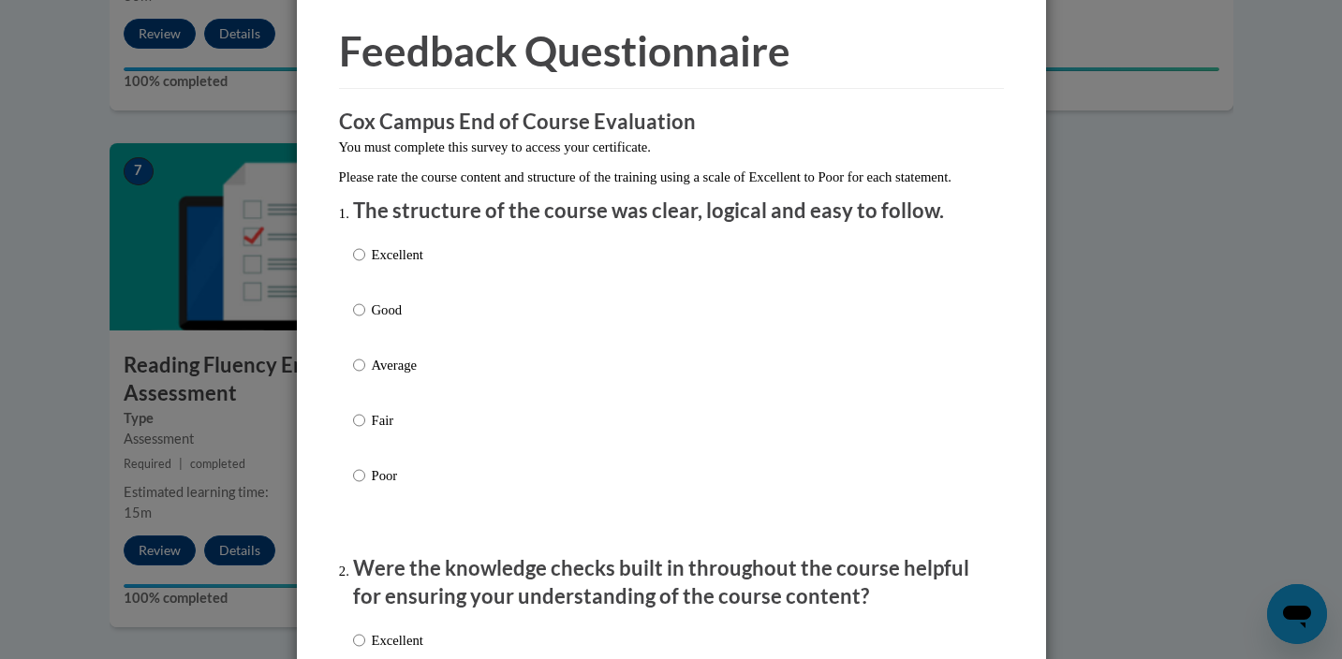
scroll to position [132, 0]
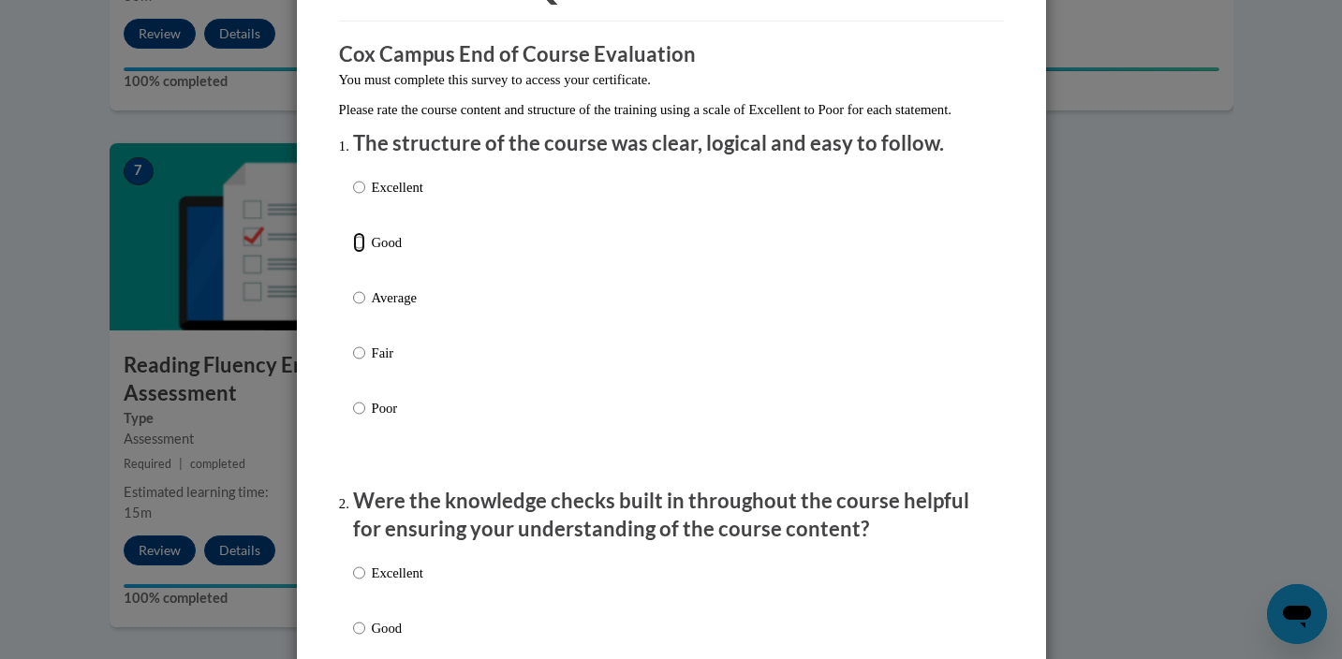
click at [356, 253] on input "Good" at bounding box center [359, 242] width 12 height 21
radio input "true"
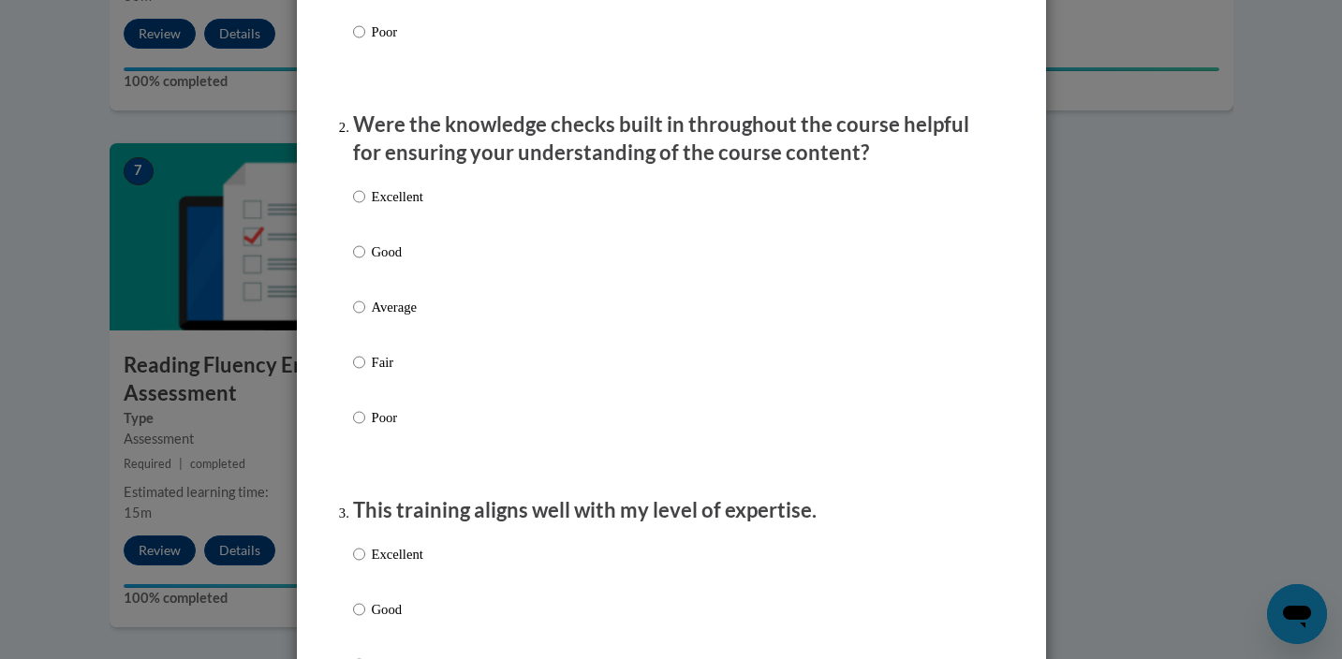
scroll to position [513, 0]
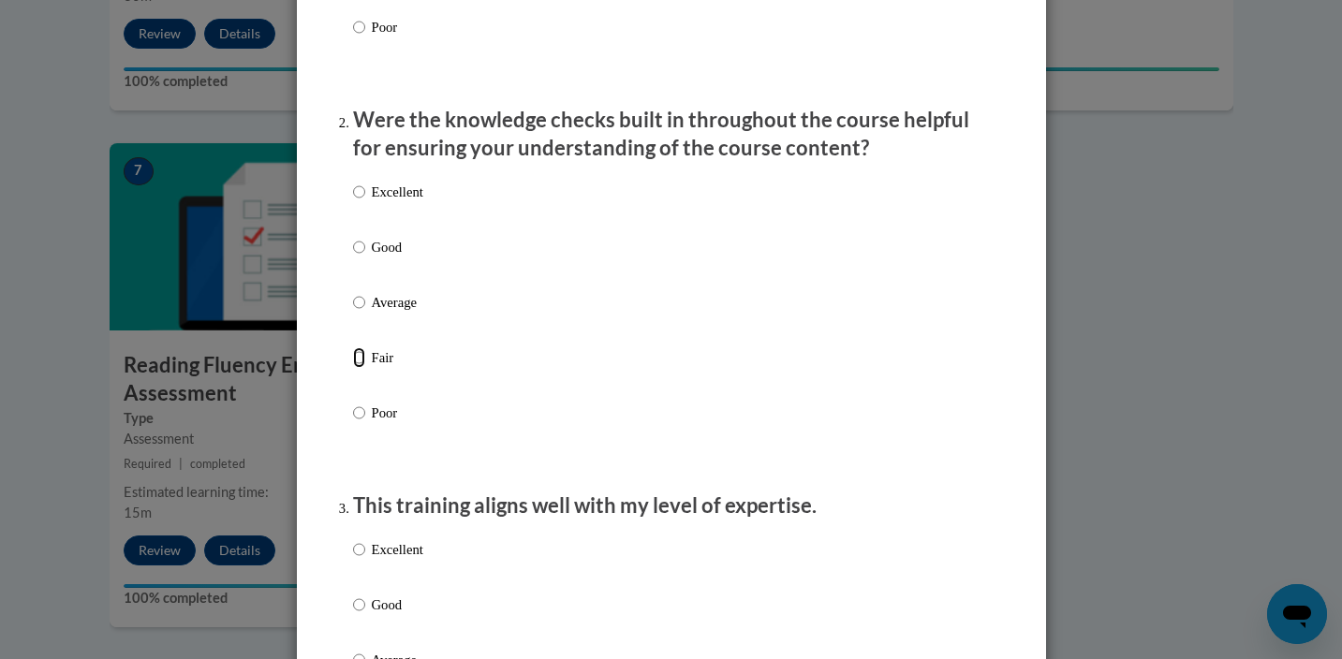
click at [359, 368] on input "Fair" at bounding box center [359, 357] width 12 height 21
radio input "true"
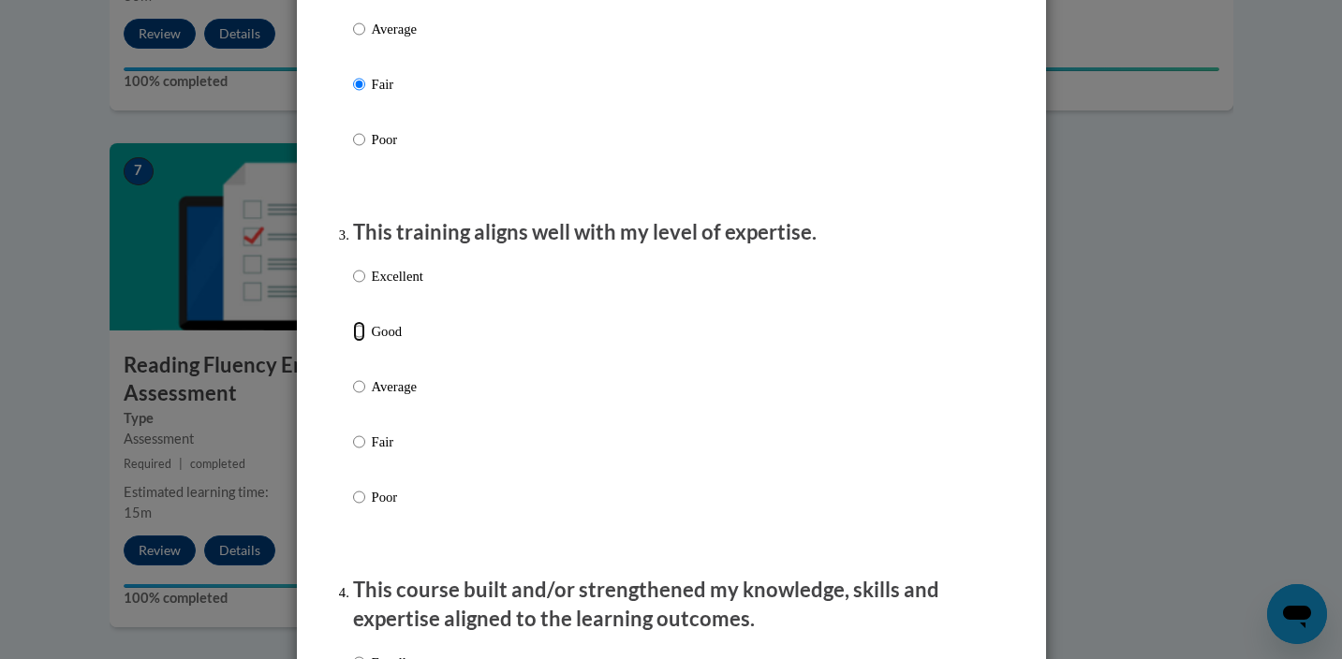
click at [362, 342] on input "Good" at bounding box center [359, 331] width 12 height 21
radio input "true"
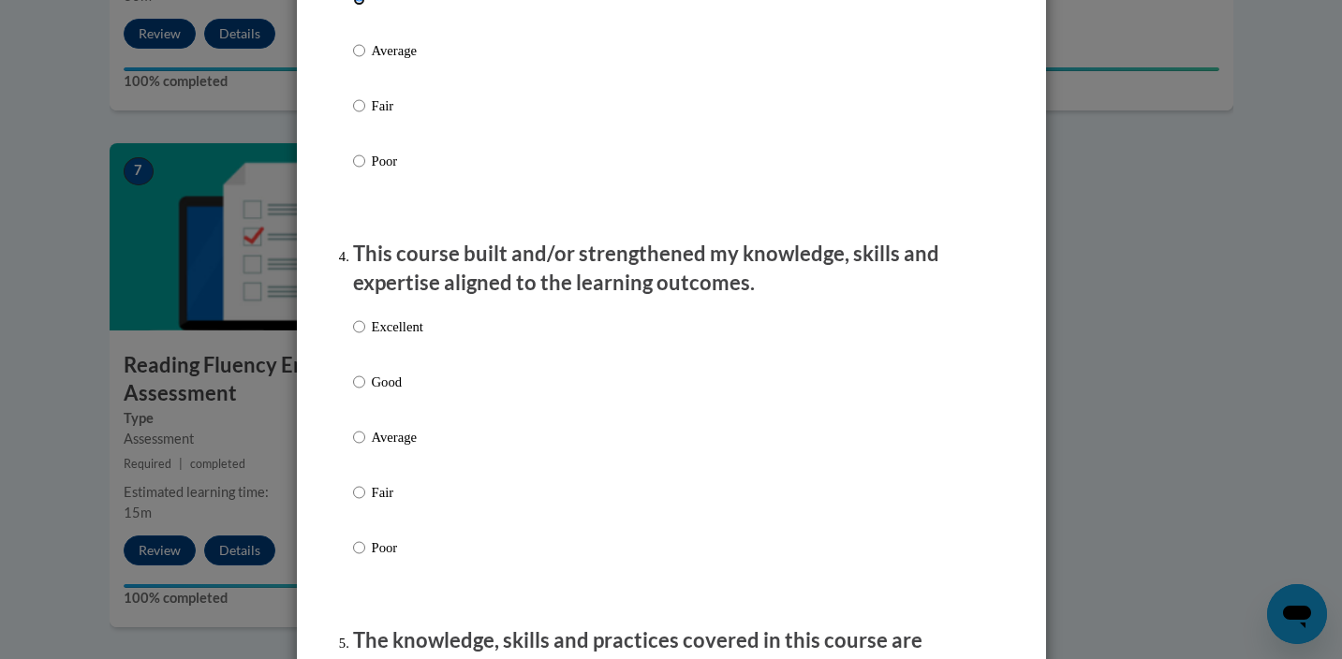
scroll to position [1259, 0]
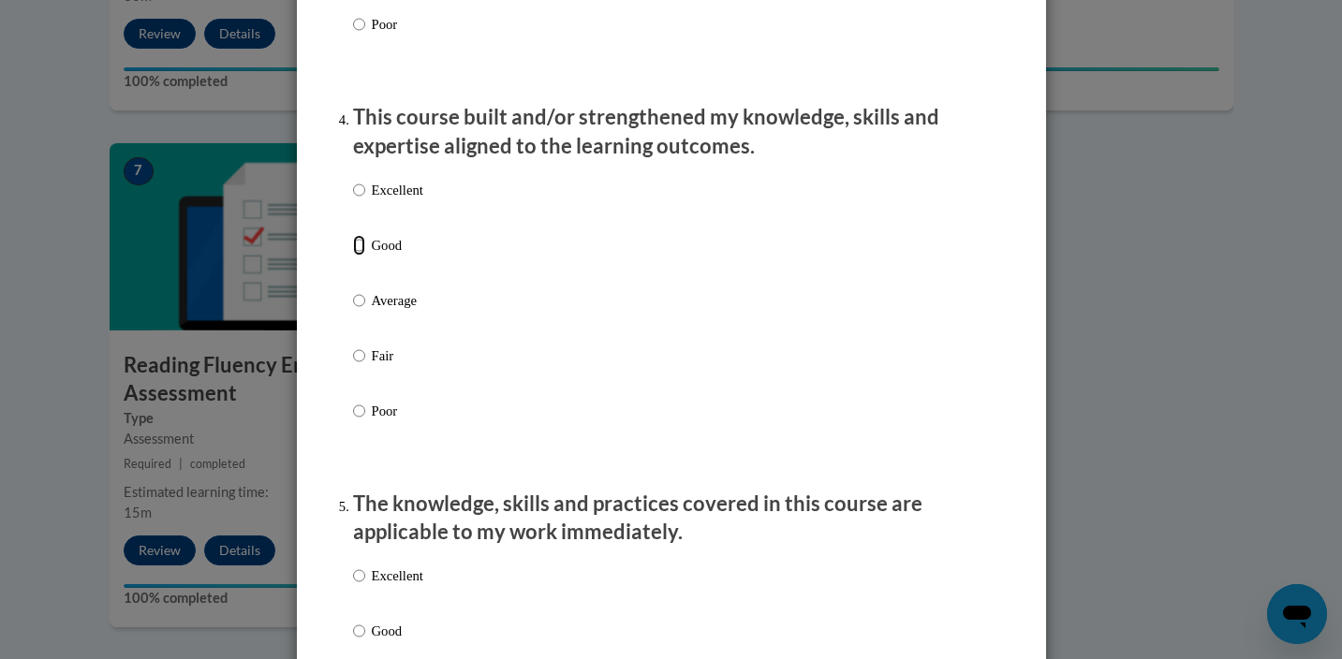
click at [360, 256] on input "Good" at bounding box center [359, 245] width 12 height 21
radio input "true"
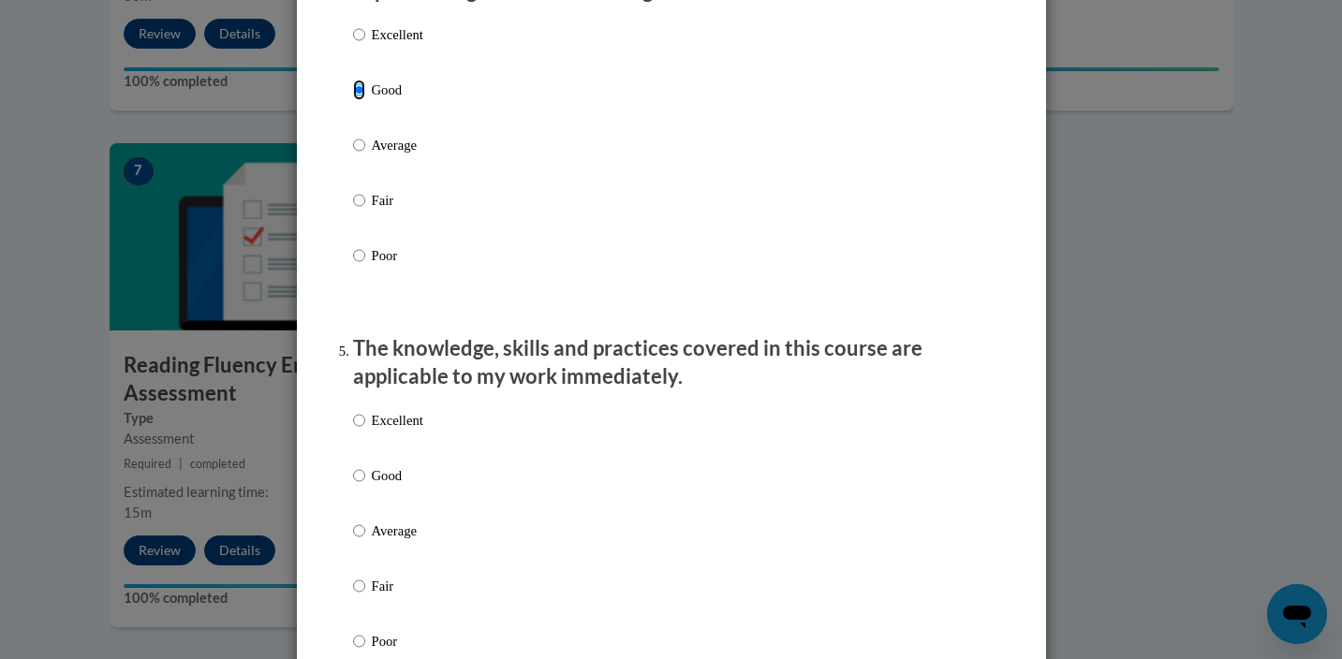
scroll to position [1483, 0]
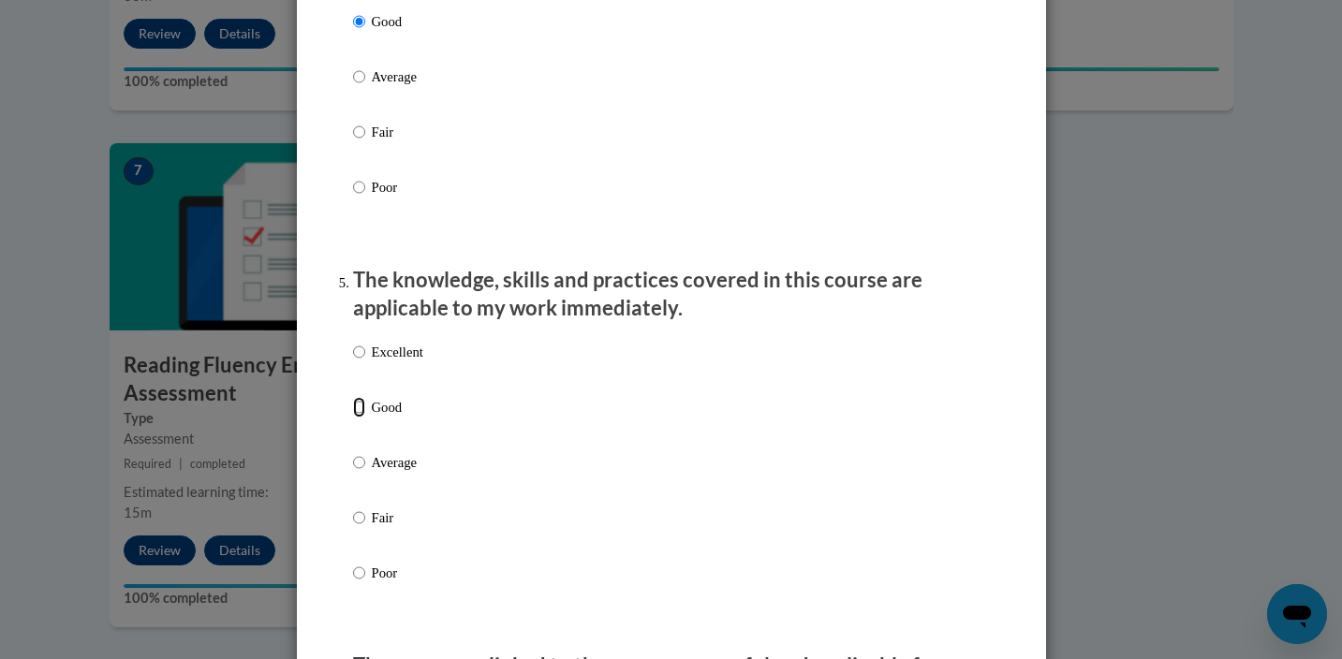
click at [359, 418] on input "Good" at bounding box center [359, 407] width 12 height 21
radio input "true"
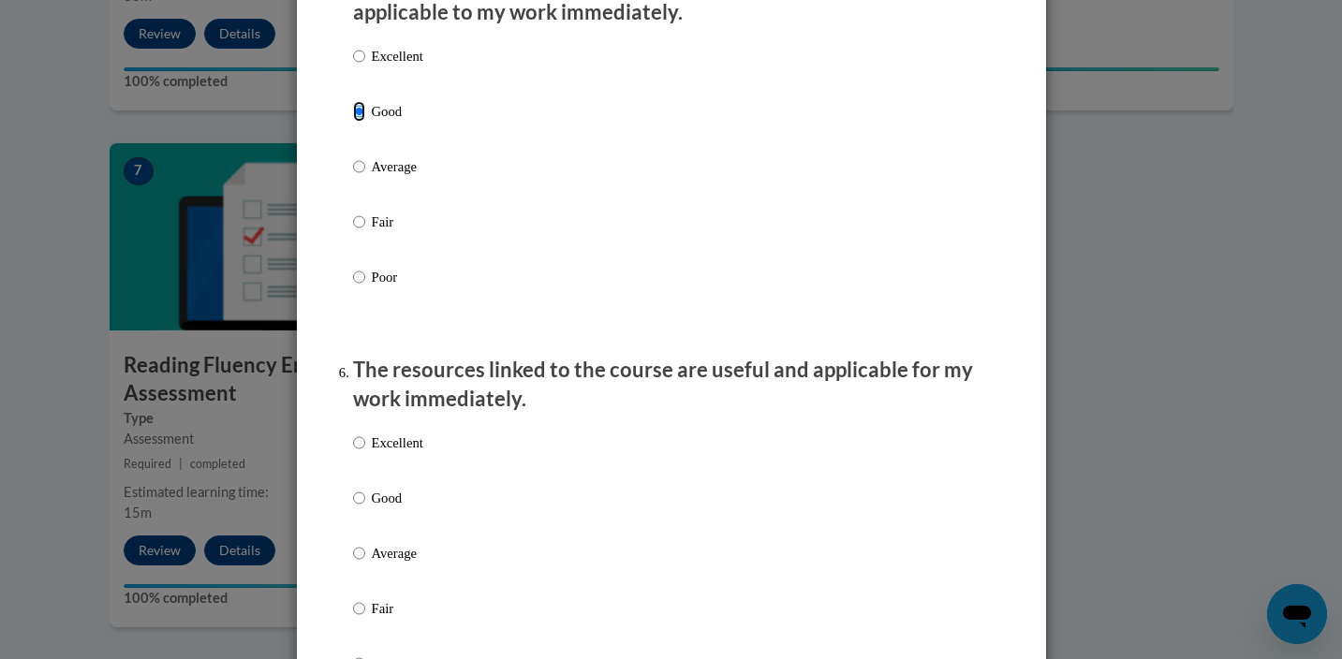
scroll to position [1861, 0]
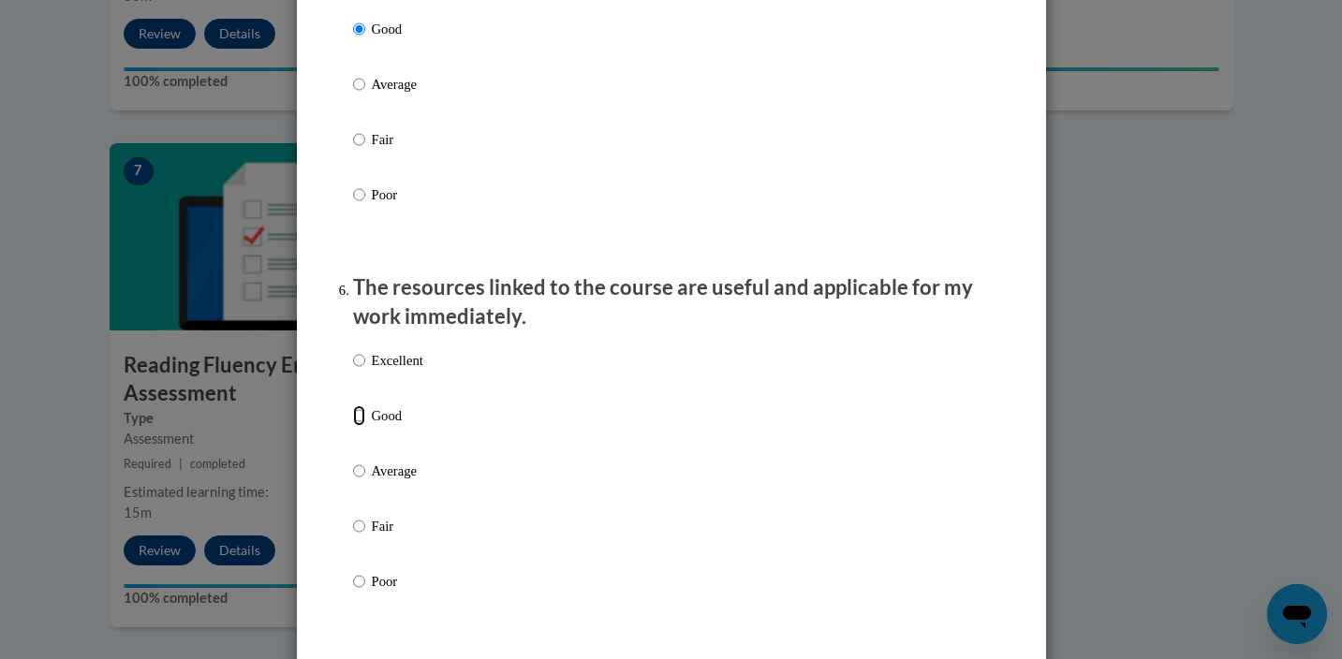
click at [361, 426] on input "Good" at bounding box center [359, 415] width 12 height 21
radio input "true"
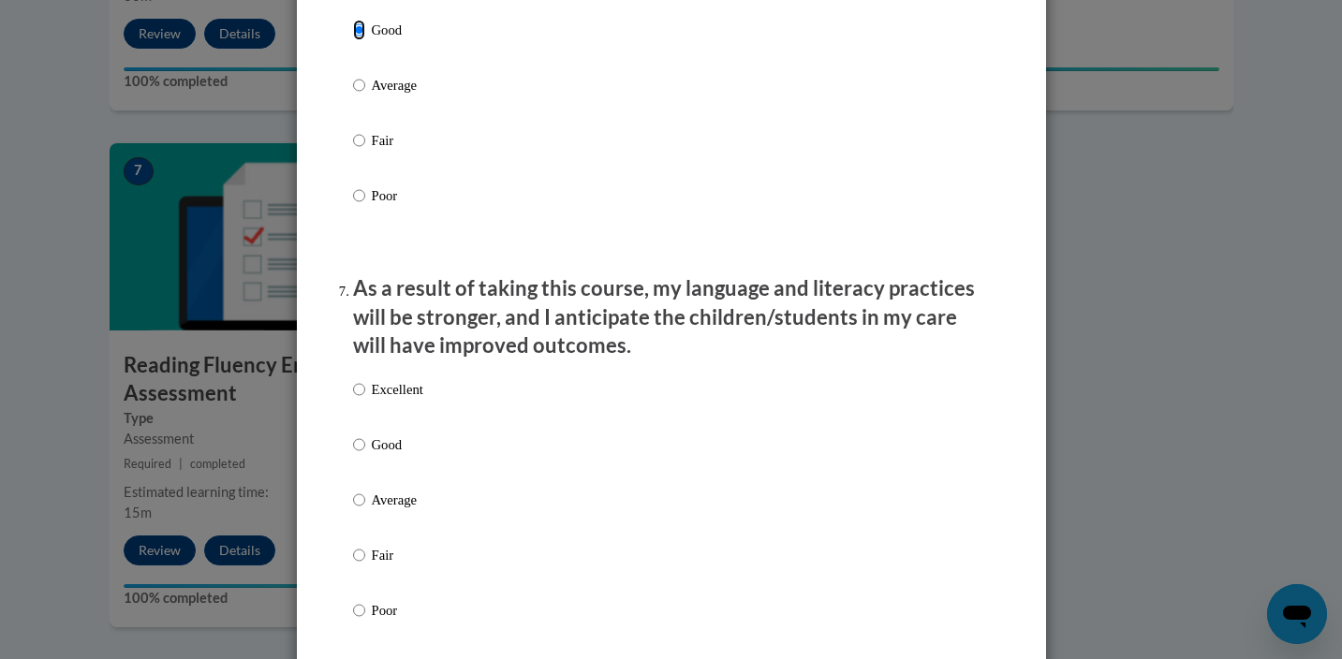
scroll to position [2355, 0]
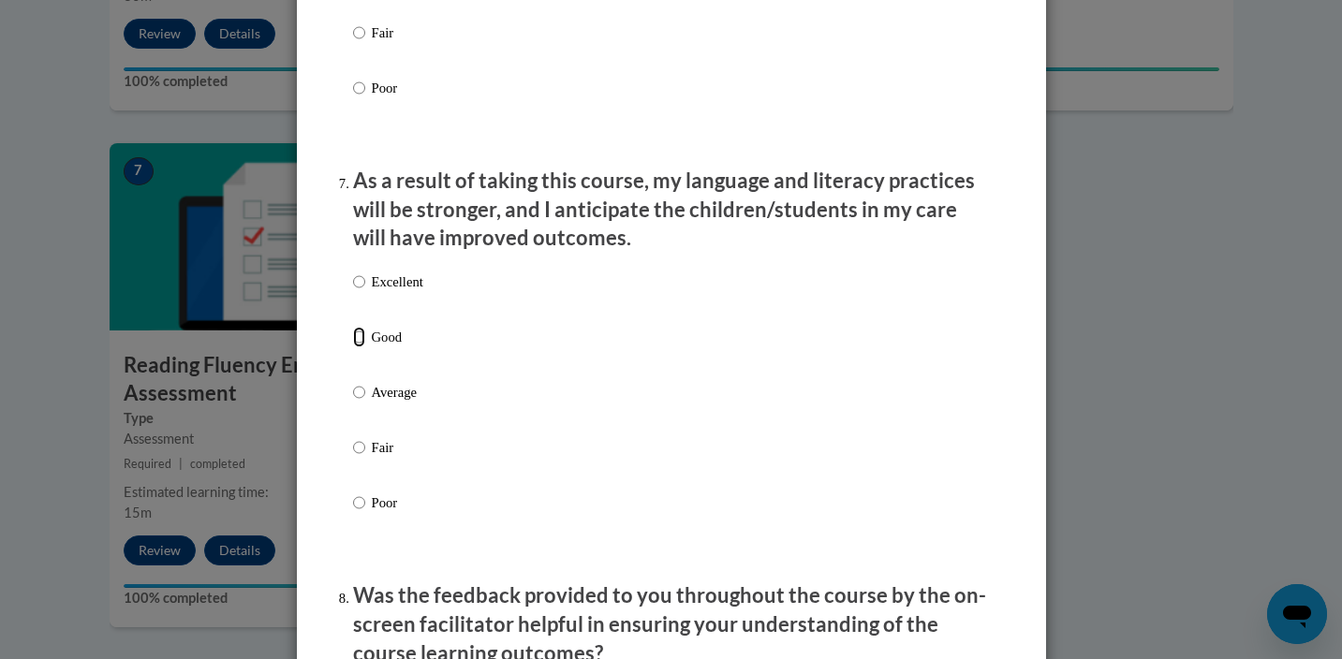
click at [362, 347] on input "Good" at bounding box center [359, 337] width 12 height 21
radio input "true"
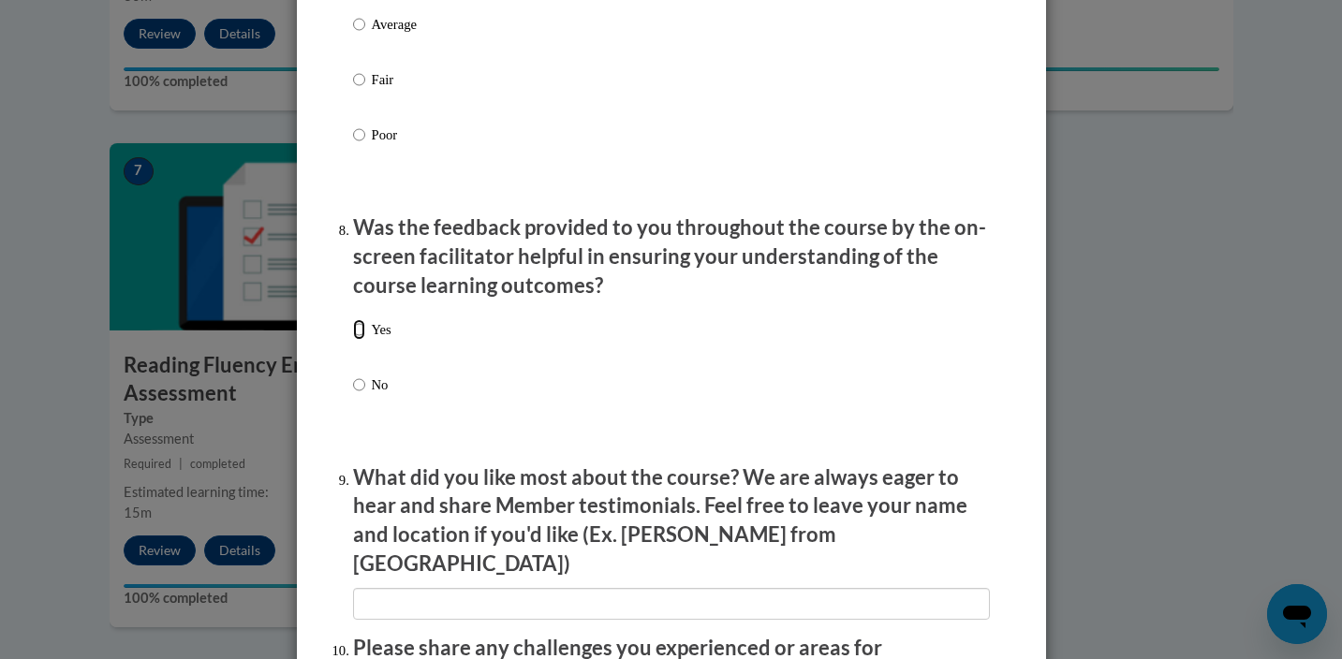
click at [361, 339] on input "Yes" at bounding box center [359, 329] width 12 height 21
radio input "true"
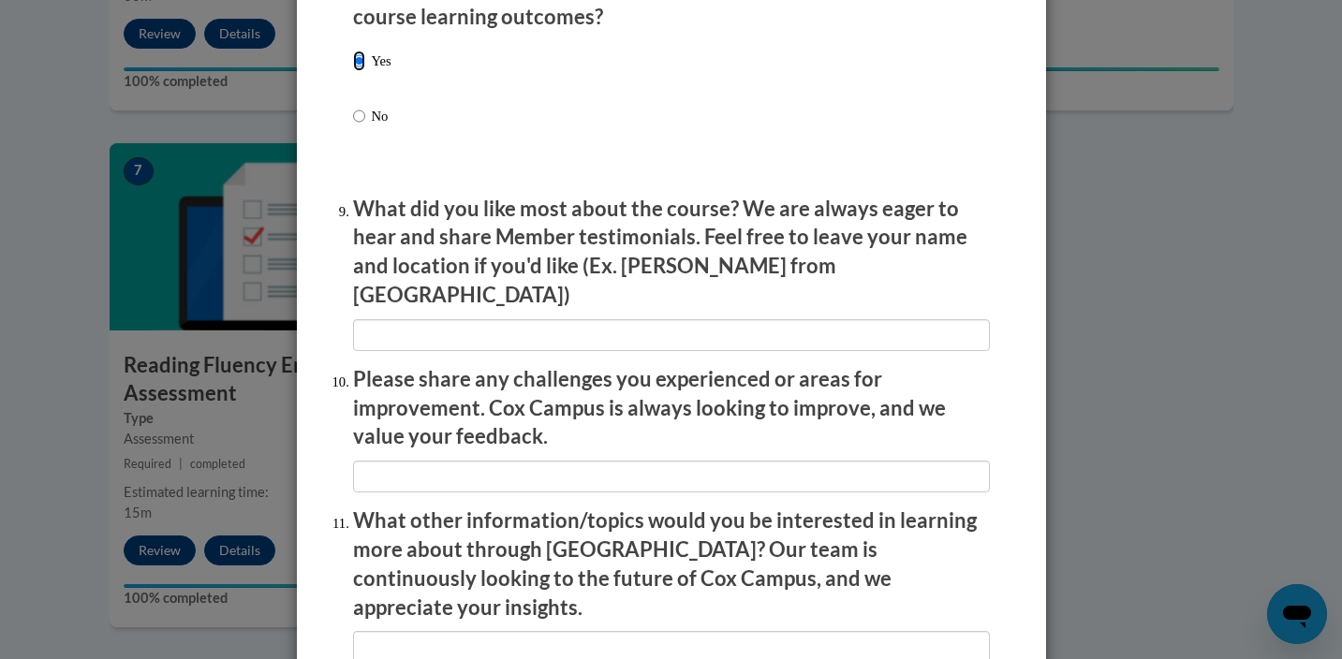
scroll to position [3024, 0]
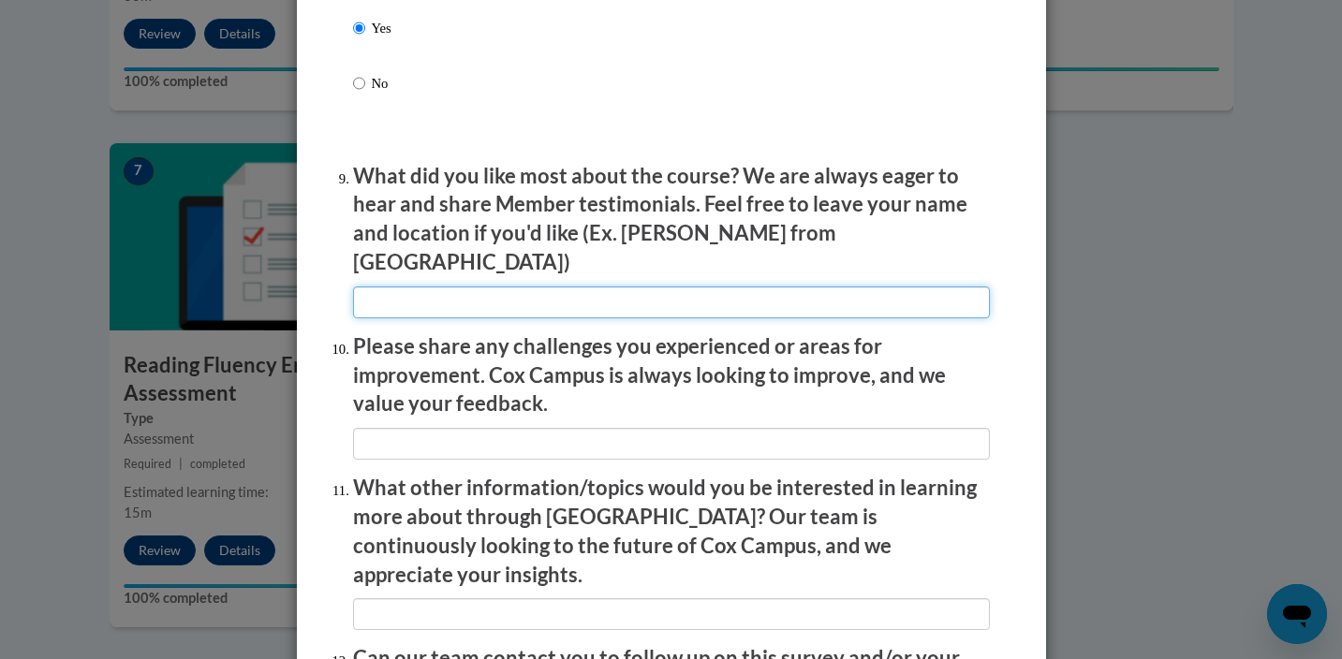
click at [401, 290] on input "textbox" at bounding box center [671, 302] width 637 height 32
type input "n/a"
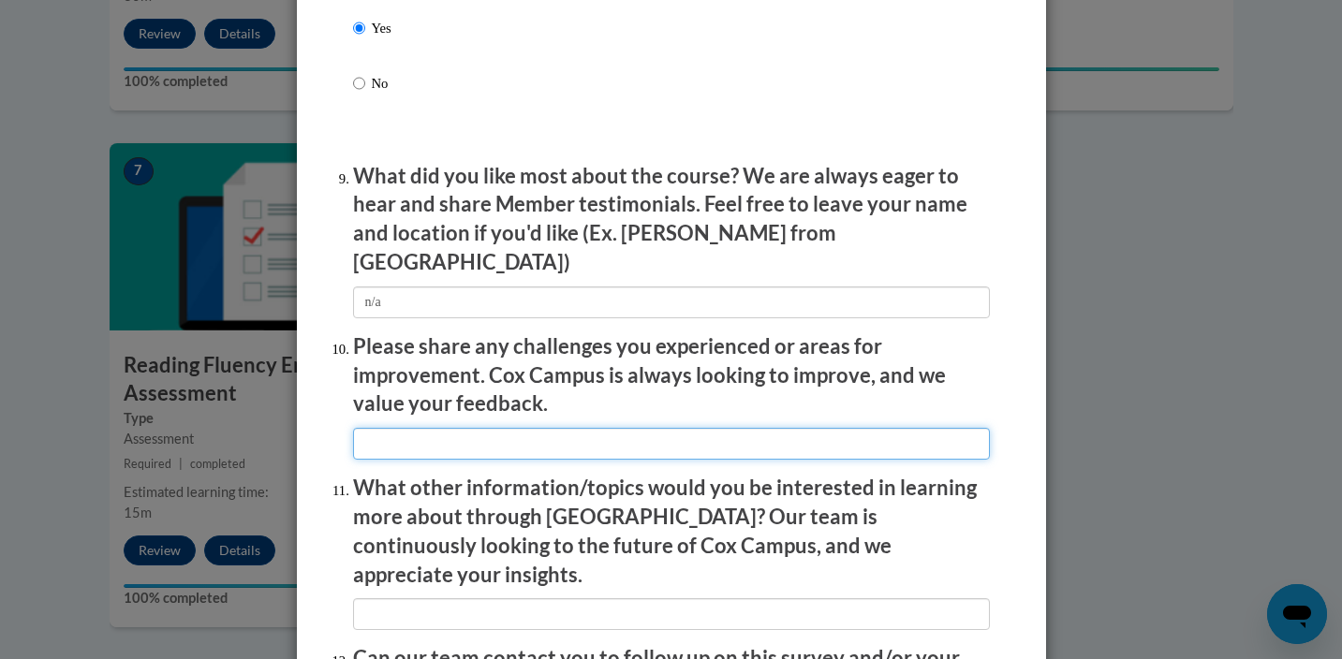
click at [430, 441] on input "textbox" at bounding box center [671, 444] width 637 height 32
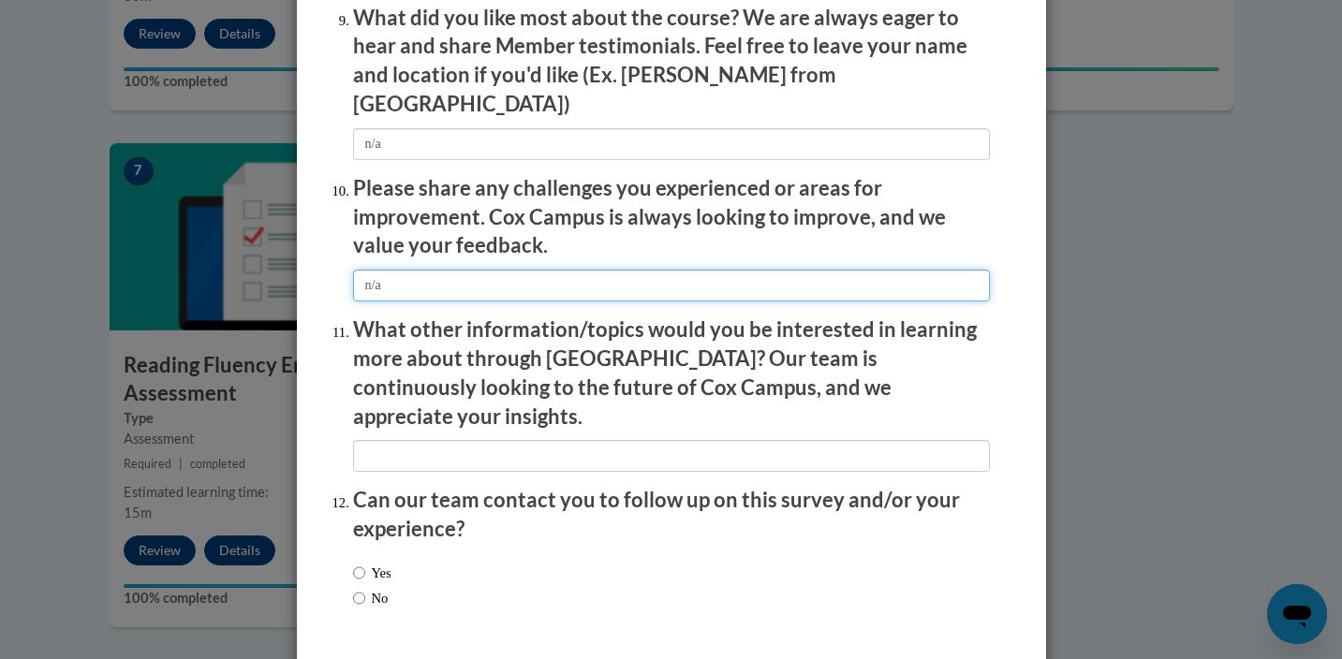
scroll to position [3193, 0]
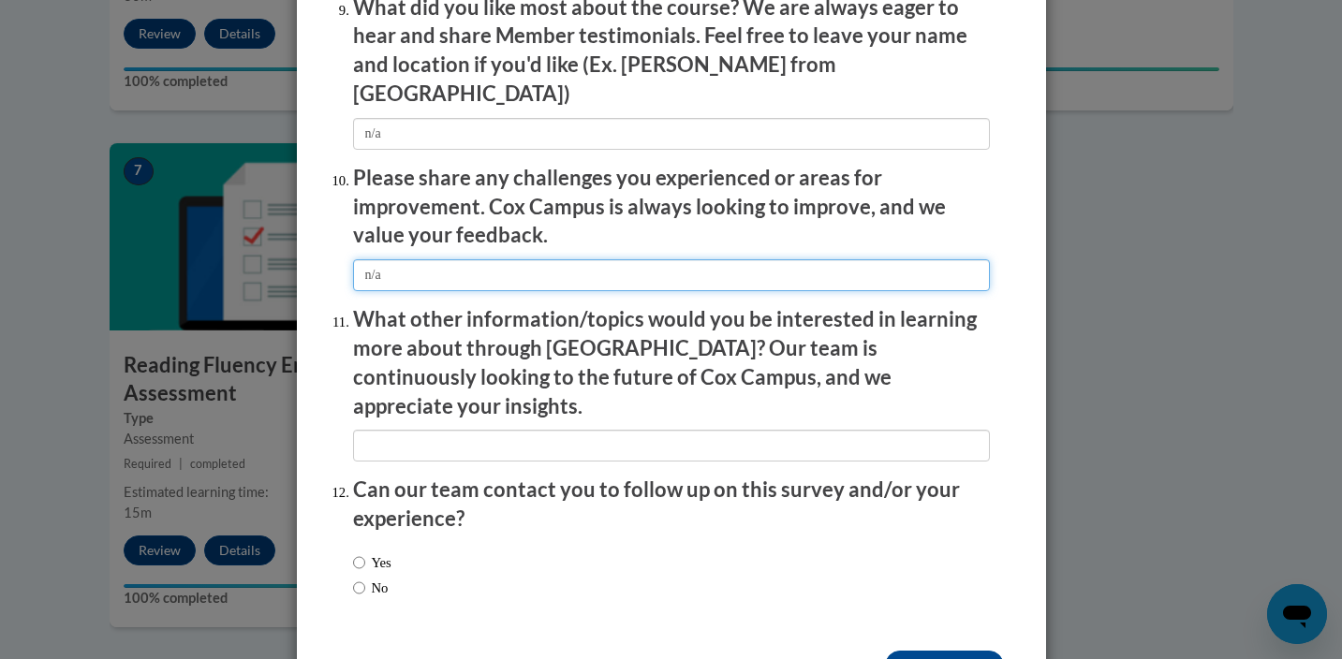
type input "n/a"
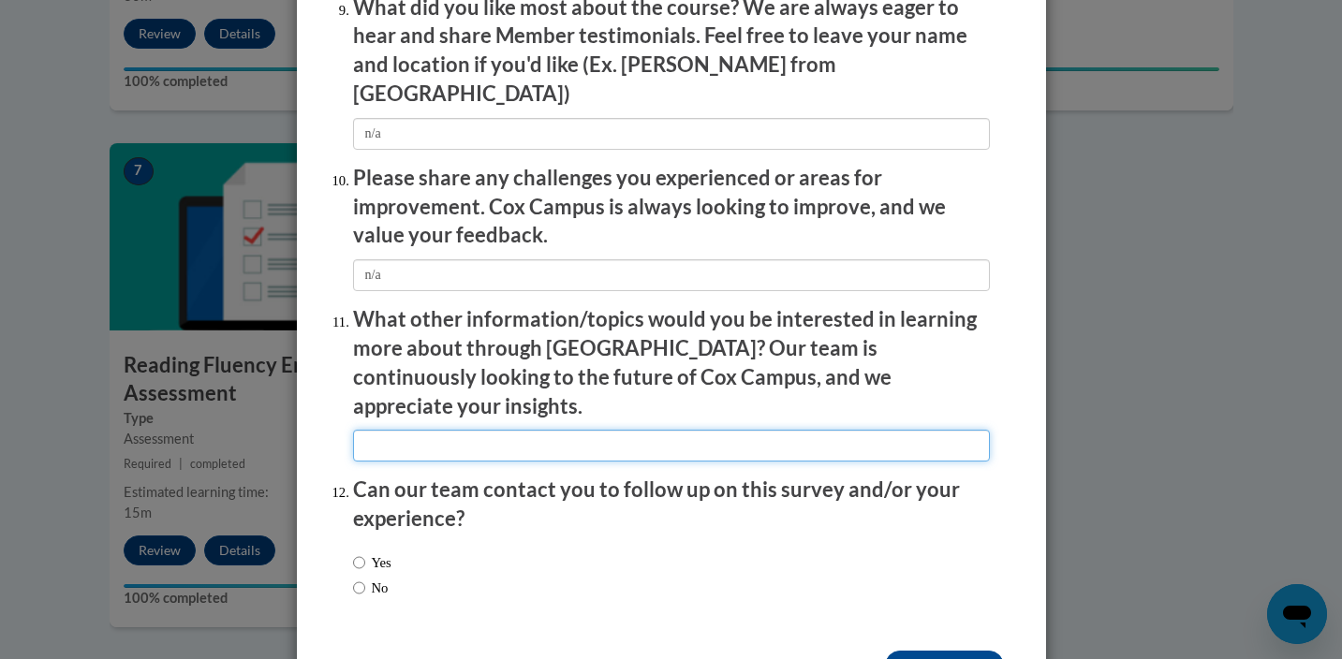
click at [431, 430] on input "textbox" at bounding box center [671, 446] width 637 height 32
type input "n/a"
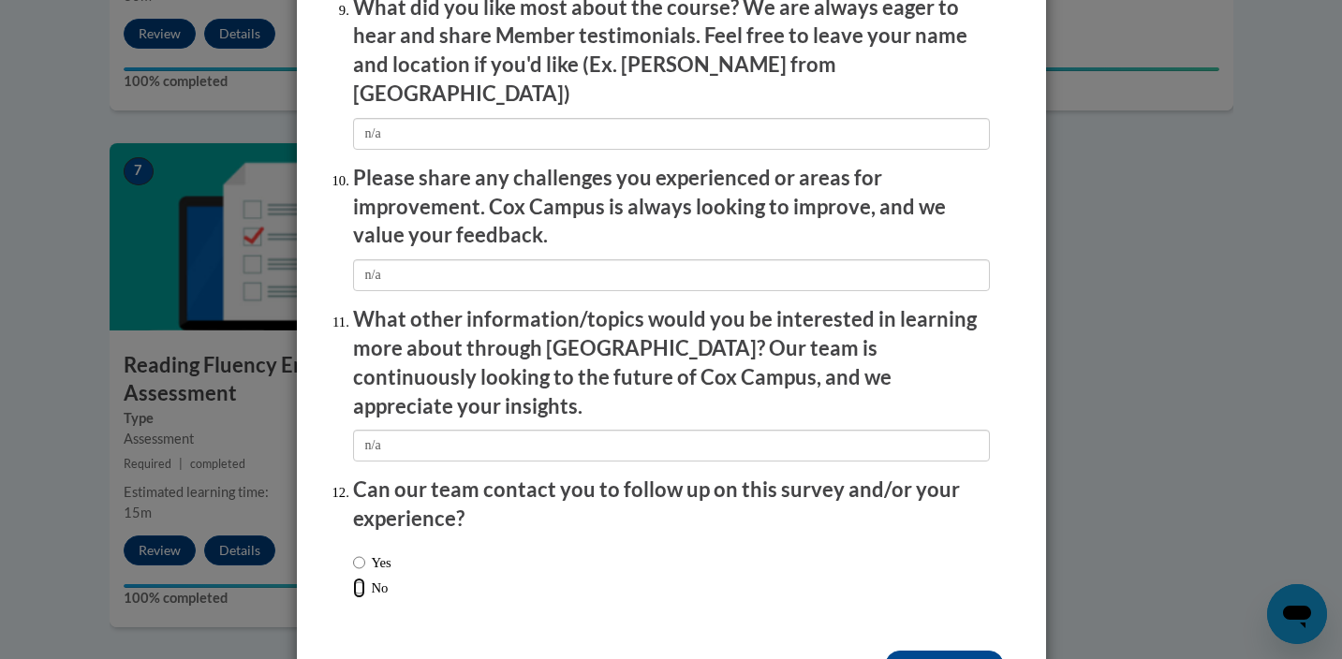
click at [361, 578] on input "No" at bounding box center [359, 588] width 12 height 21
radio input "true"
click at [972, 651] on input "Submit feedback" at bounding box center [944, 666] width 118 height 30
